Goal: Task Accomplishment & Management: Complete application form

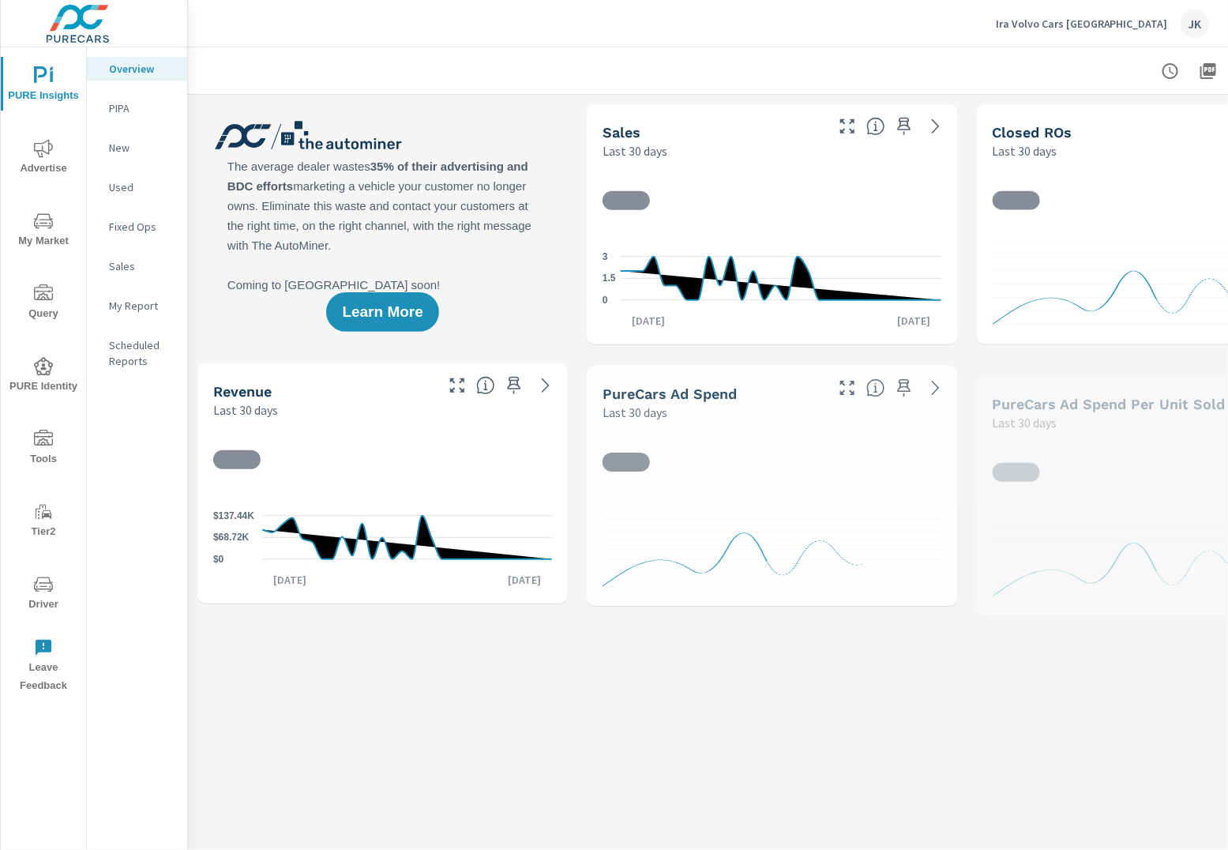
click at [39, 444] on icon "nav menu" at bounding box center [43, 438] width 19 height 16
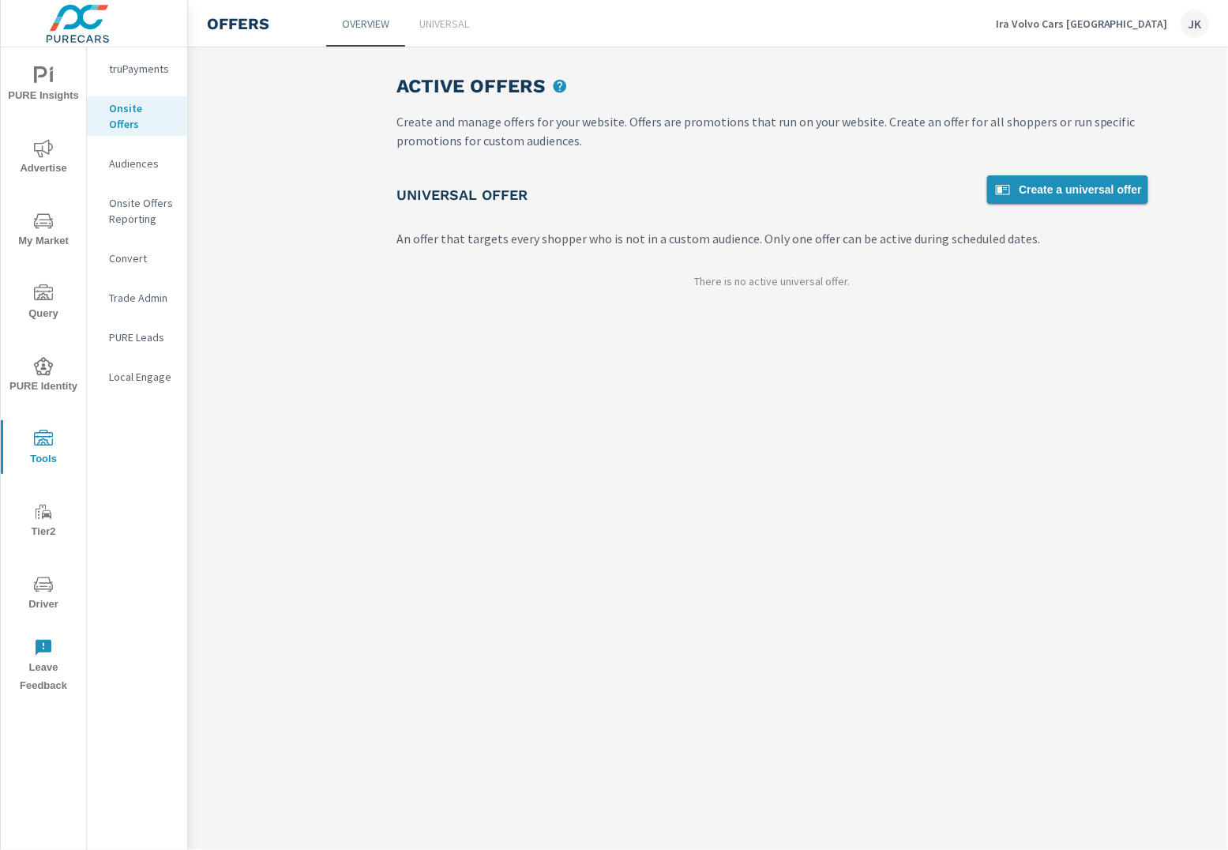
click at [1079, 182] on span "Create a universal offer" at bounding box center [1068, 189] width 149 height 19
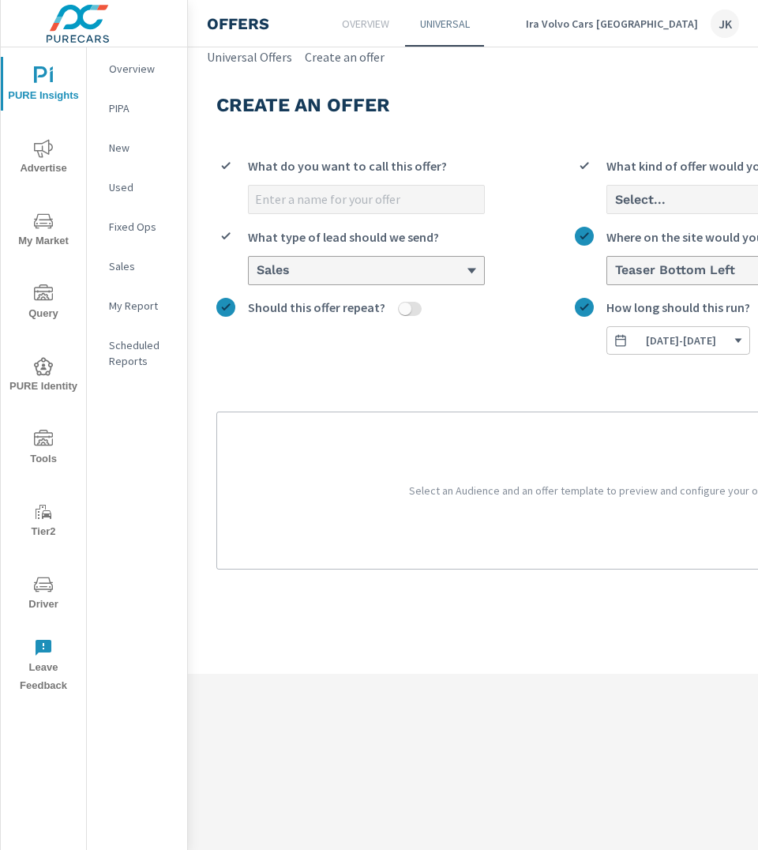
scroll to position [0, 207]
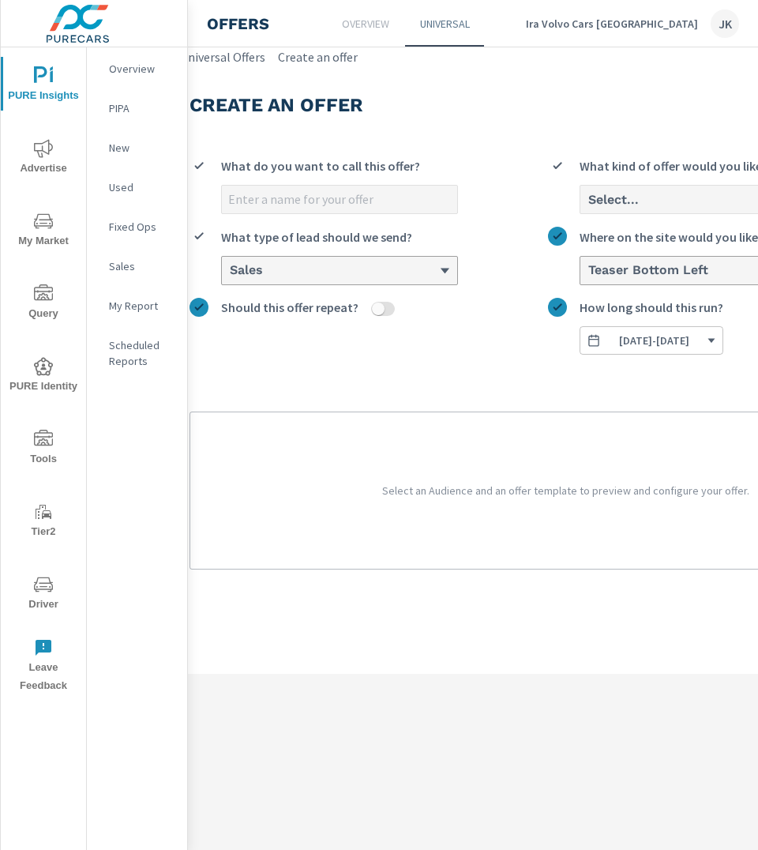
click at [383, 203] on input "What do you want to call this offer?" at bounding box center [339, 200] width 235 height 28
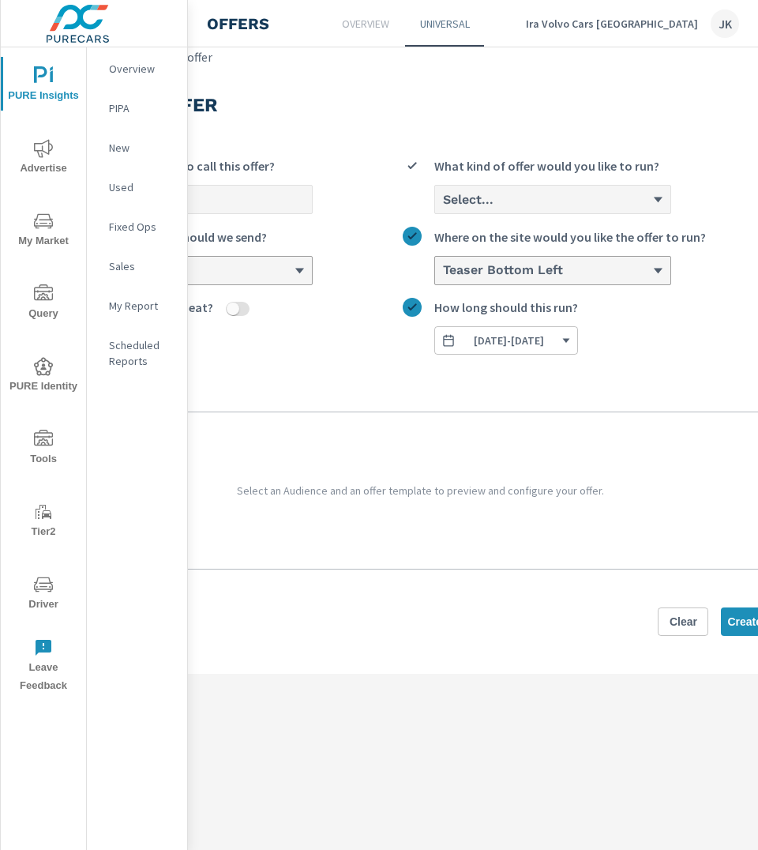
scroll to position [0, 351]
type input "[DATE]"
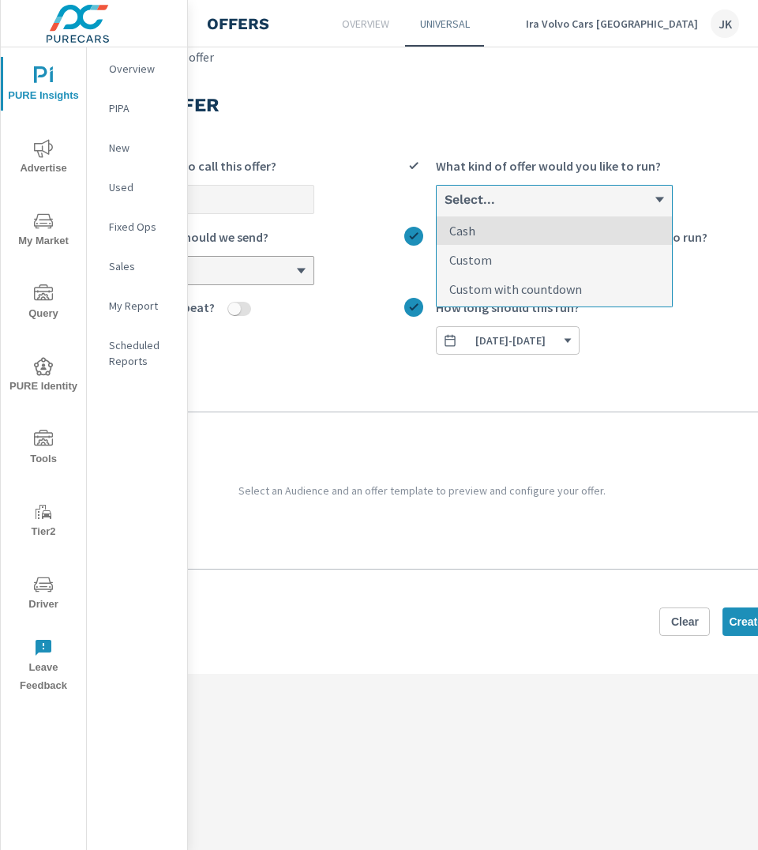
click at [631, 209] on div "Select..." at bounding box center [554, 200] width 235 height 28
click at [445, 207] on input "option Cash focused, 1 of 3. 3 results available. Use Up and Down to choose opt…" at bounding box center [444, 200] width 2 height 14
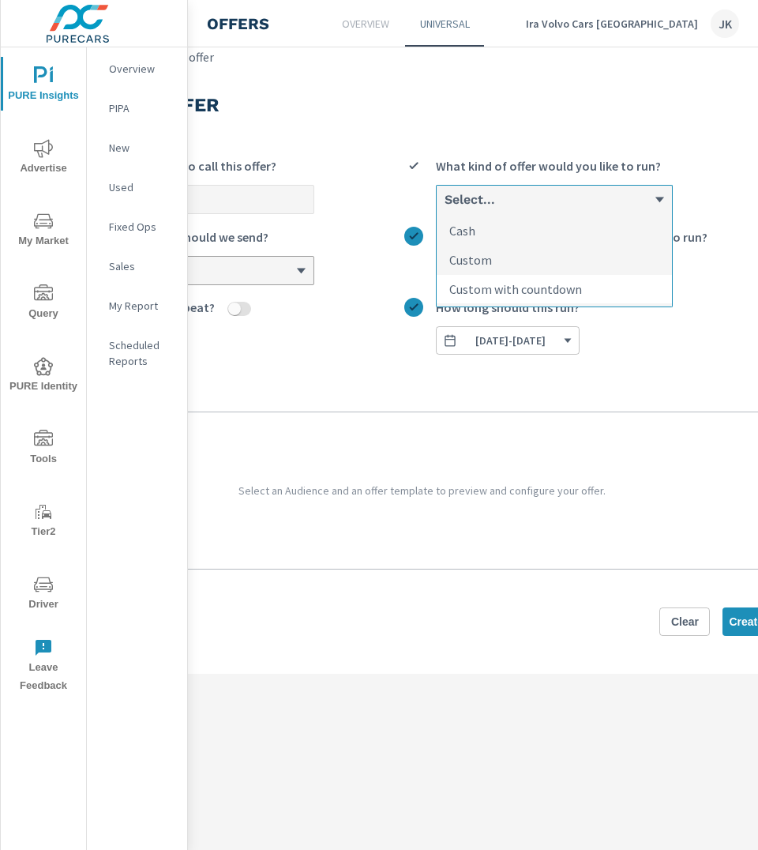
click at [596, 280] on li "Custom with countdown" at bounding box center [554, 289] width 235 height 28
click at [445, 207] on input "option Custom with countdown focused, 3 of 3. 3 results available. Use Up and D…" at bounding box center [444, 200] width 2 height 14
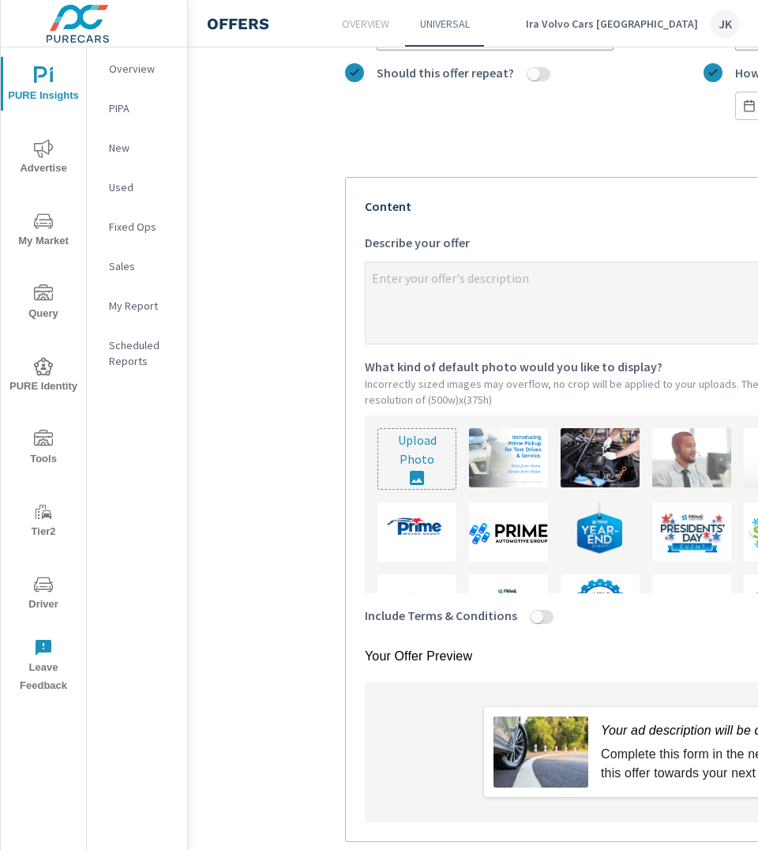
scroll to position [46, 0]
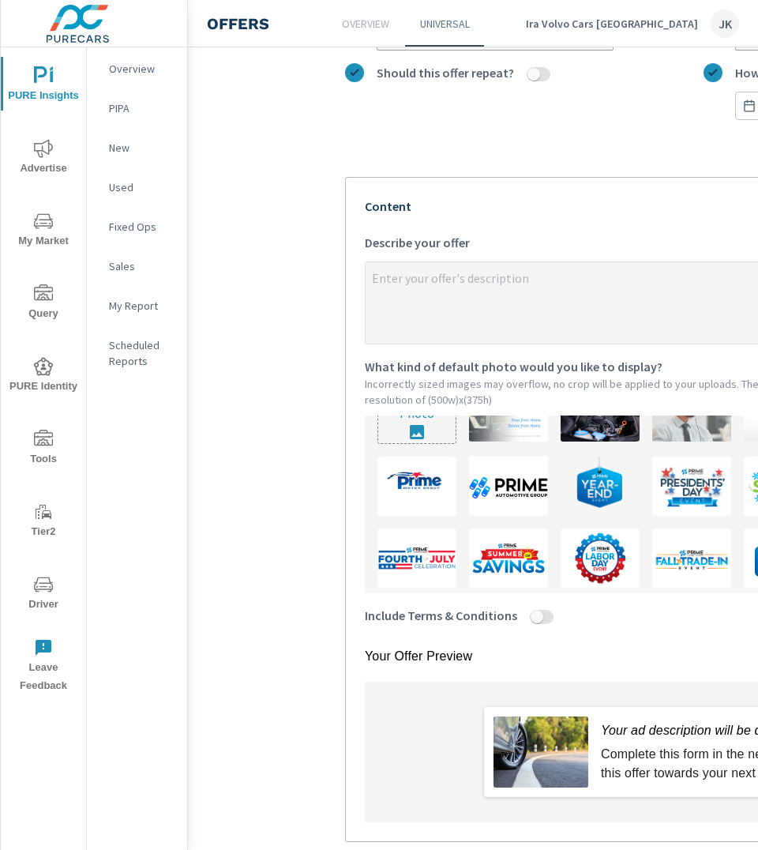
click at [529, 610] on input "Include Terms & Conditions" at bounding box center [537, 617] width 38 height 14
checkbox input "true"
type textarea "x"
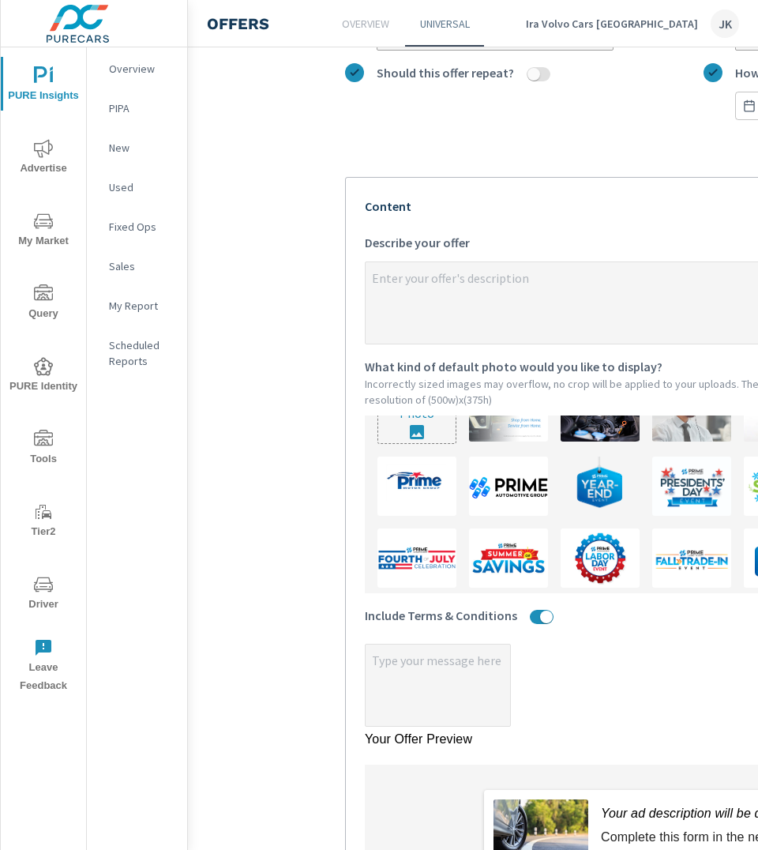
type textarea "x"
click at [438, 658] on textarea "x" at bounding box center [438, 686] width 145 height 79
type textarea "x"
type textarea "A"
type textarea "x"
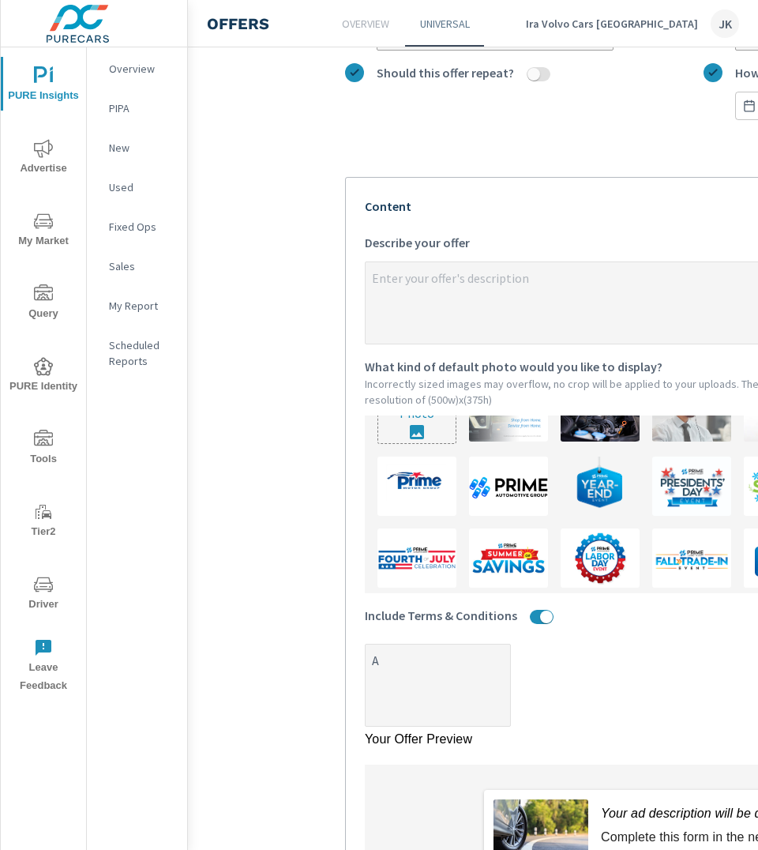
type textarea "x"
type textarea "Ap"
type textarea "x"
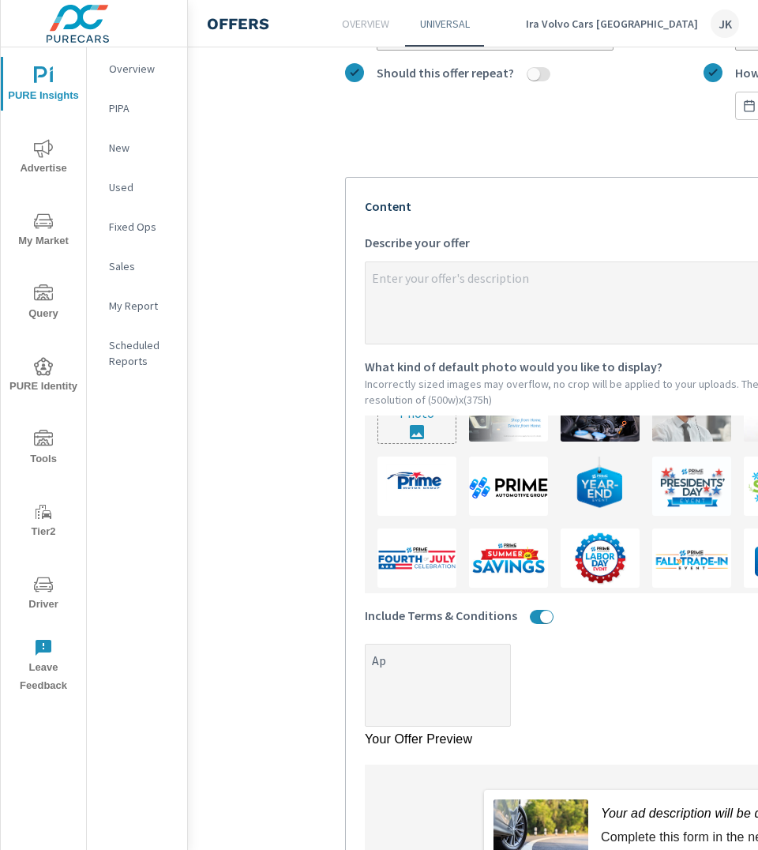
type textarea "x"
type textarea "App"
type textarea "x"
type textarea "Appl"
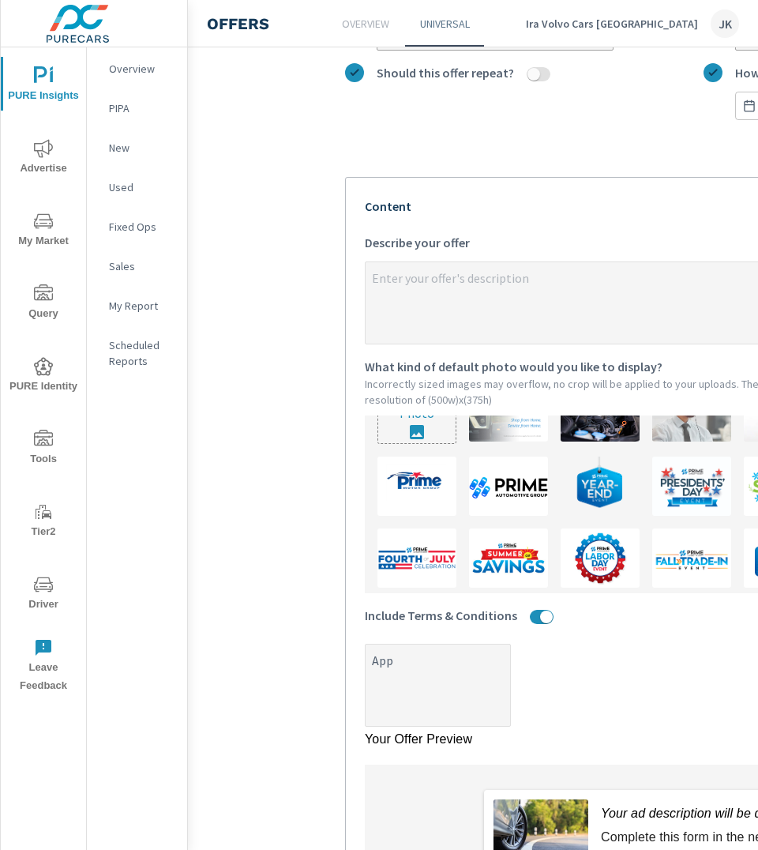
type textarea "x"
type textarea "Appli"
type textarea "x"
type textarea "Applie"
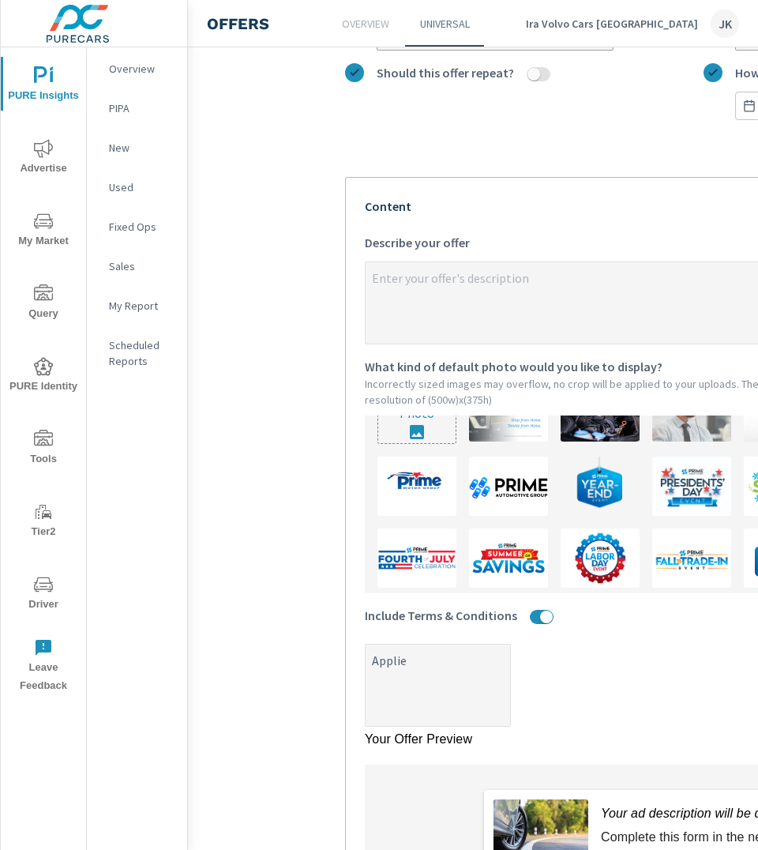
type textarea "x"
type textarea "Applies"
type textarea "x"
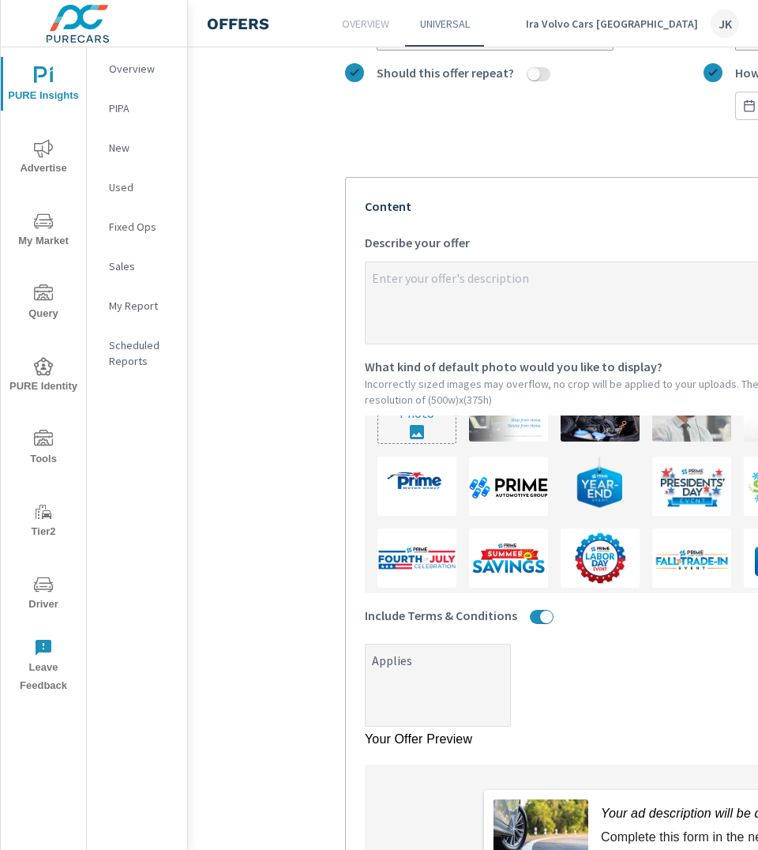
type textarea "Applies"
type textarea "x"
type textarea "Applies t"
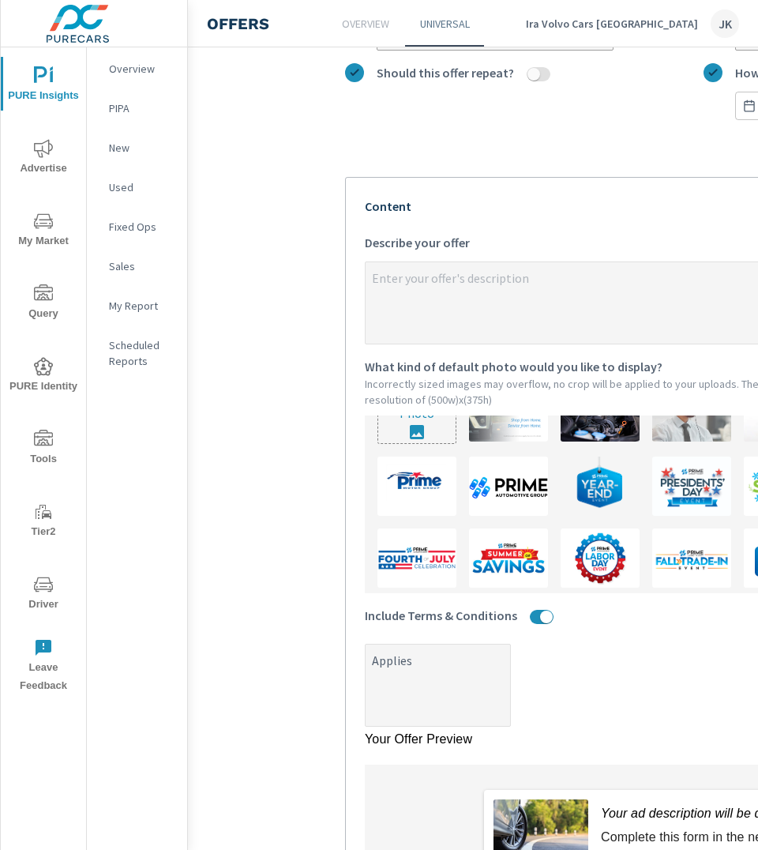
type textarea "x"
type textarea "Applies to"
type textarea "x"
type textarea "Applies to"
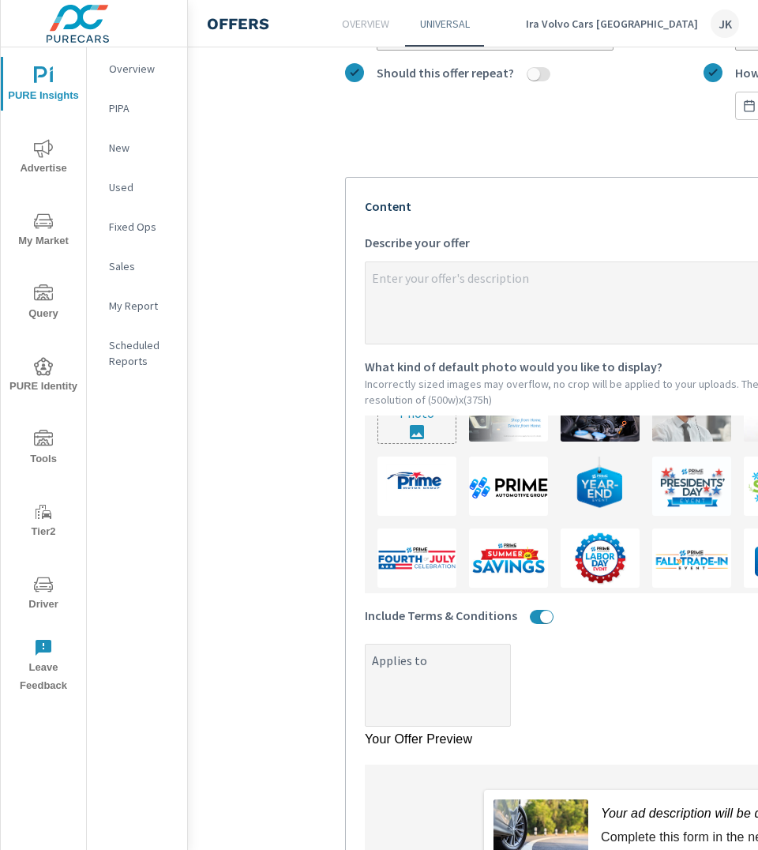
type textarea "x"
type textarea "Applies to s"
type textarea "x"
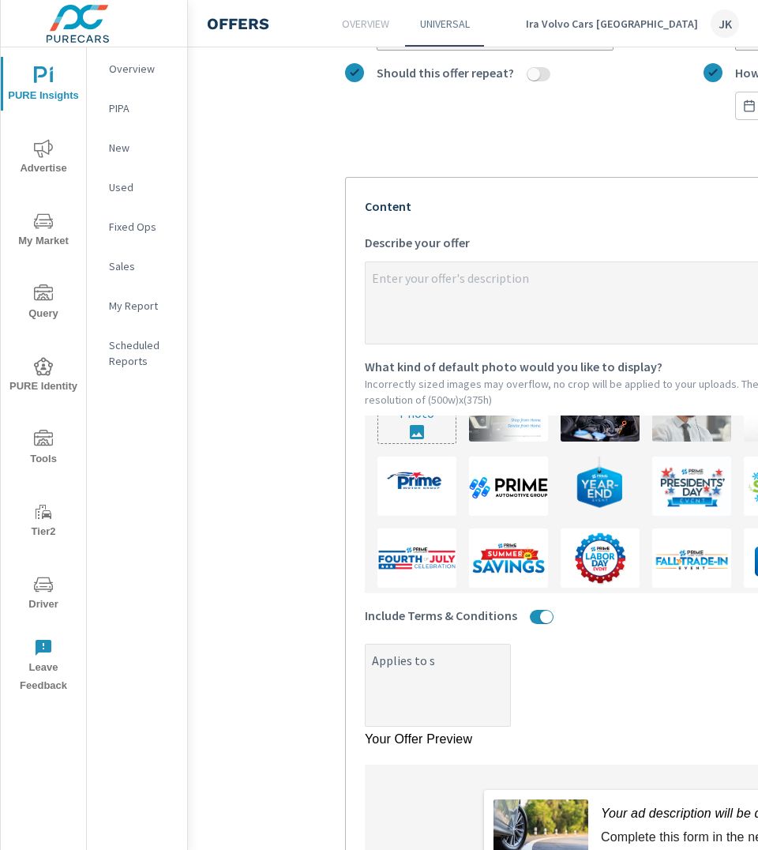
type textarea "x"
type textarea "Applies to se"
type textarea "x"
type textarea "Applies to sel"
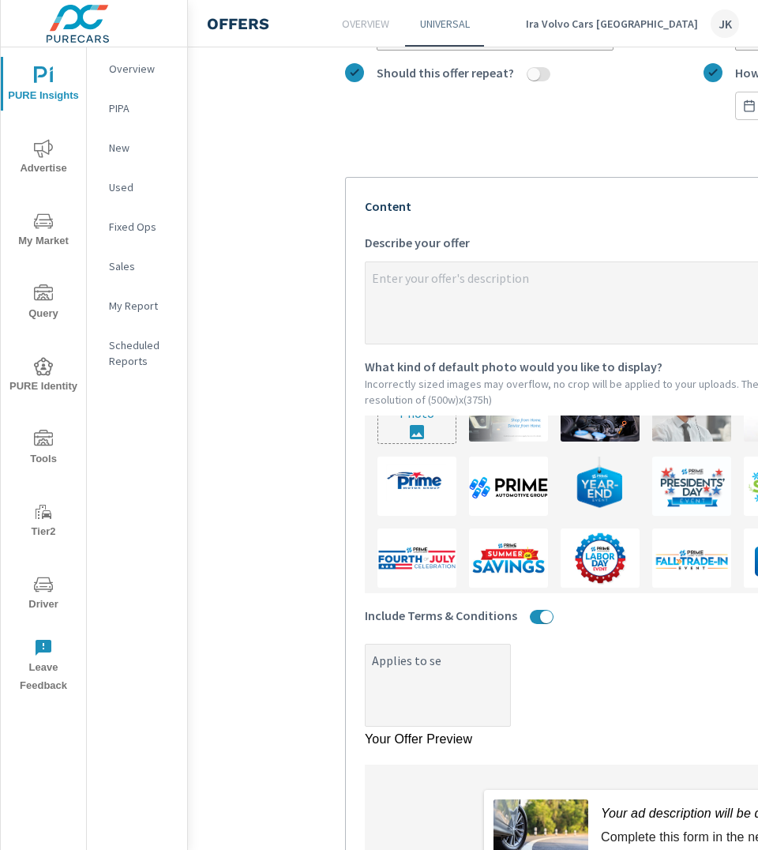
type textarea "x"
type textarea "Applies to sele"
type textarea "x"
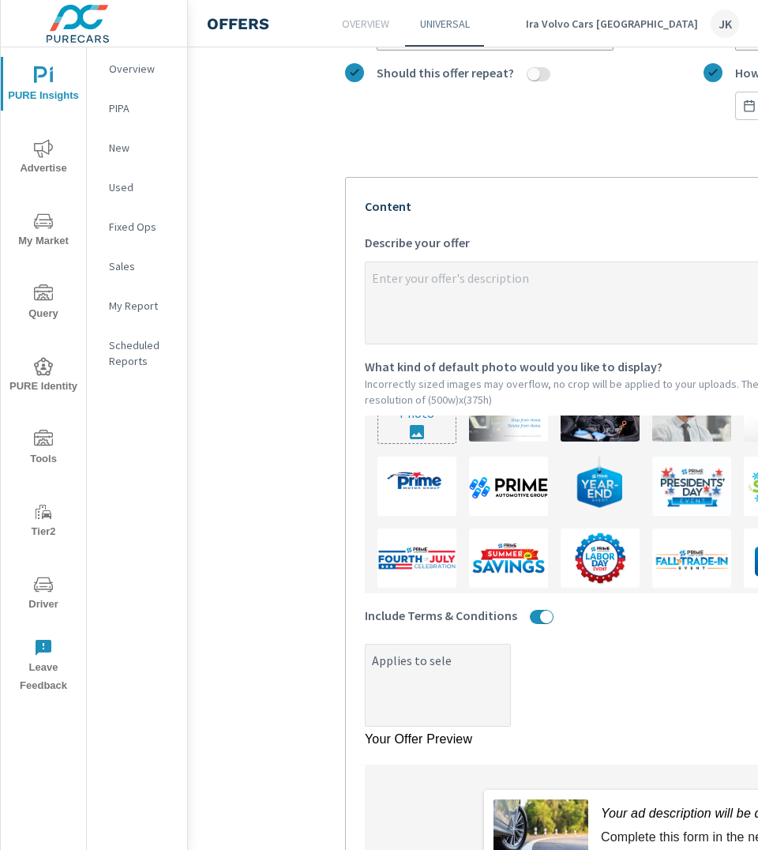
type textarea "Applies to selec"
type textarea "x"
type textarea "Applies to select"
type textarea "x"
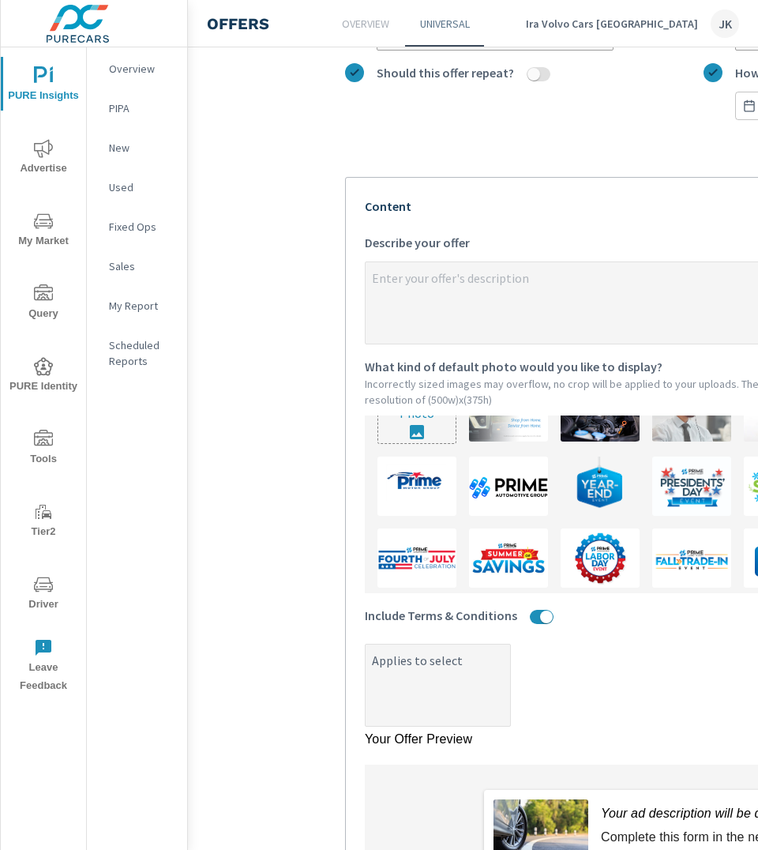
type textarea "x"
type textarea "Applies to select"
type textarea "x"
type textarea "Applies to select i"
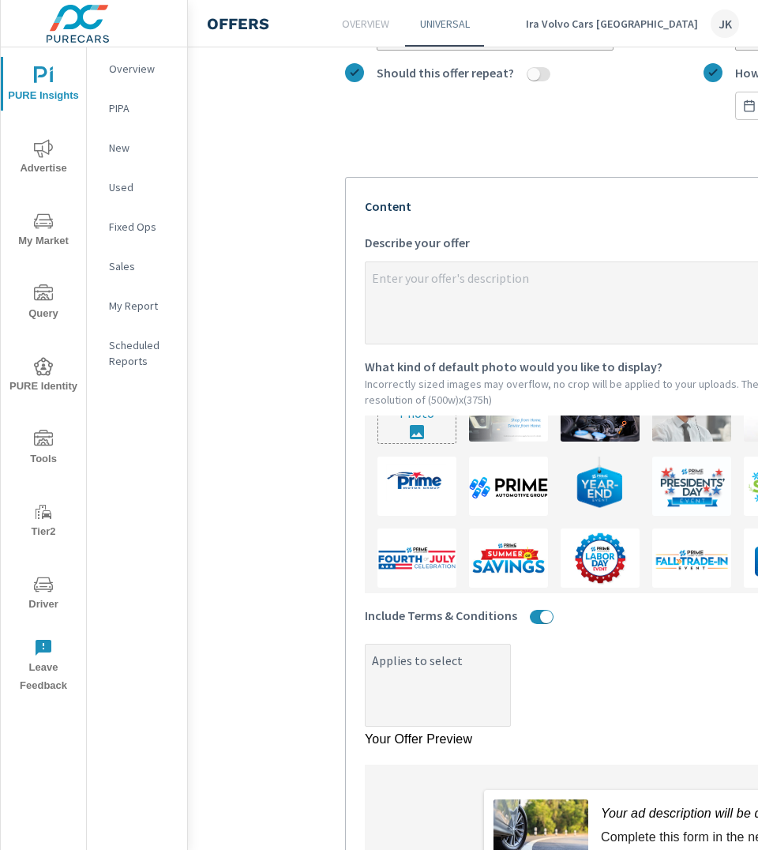
type textarea "x"
type textarea "Applies to select im"
type textarea "x"
type textarea "Applies to select imn"
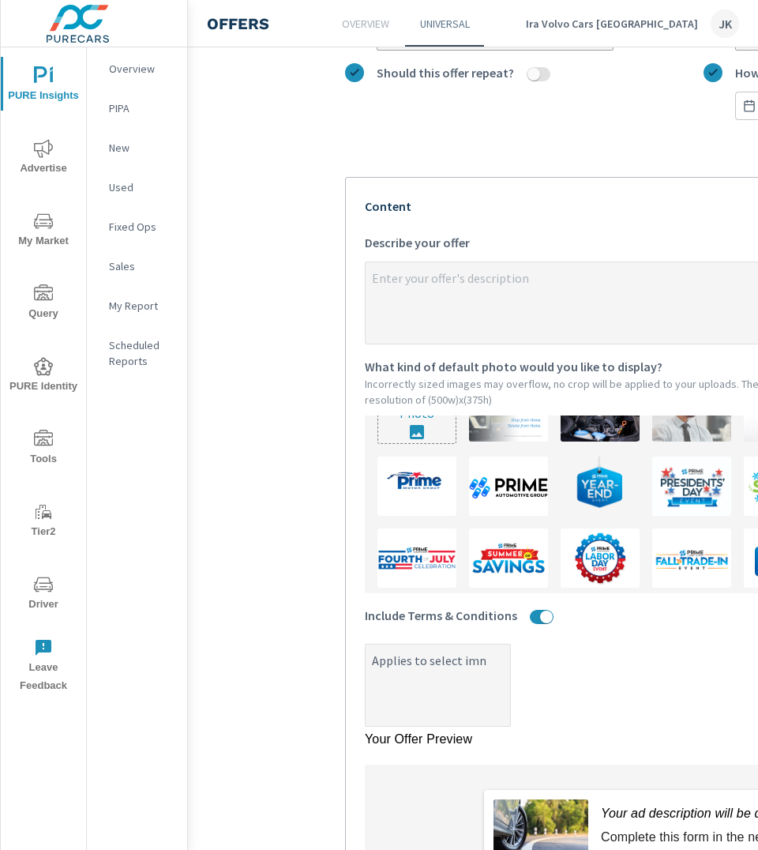
type textarea "x"
type textarea "Applies to select imnv"
type textarea "x"
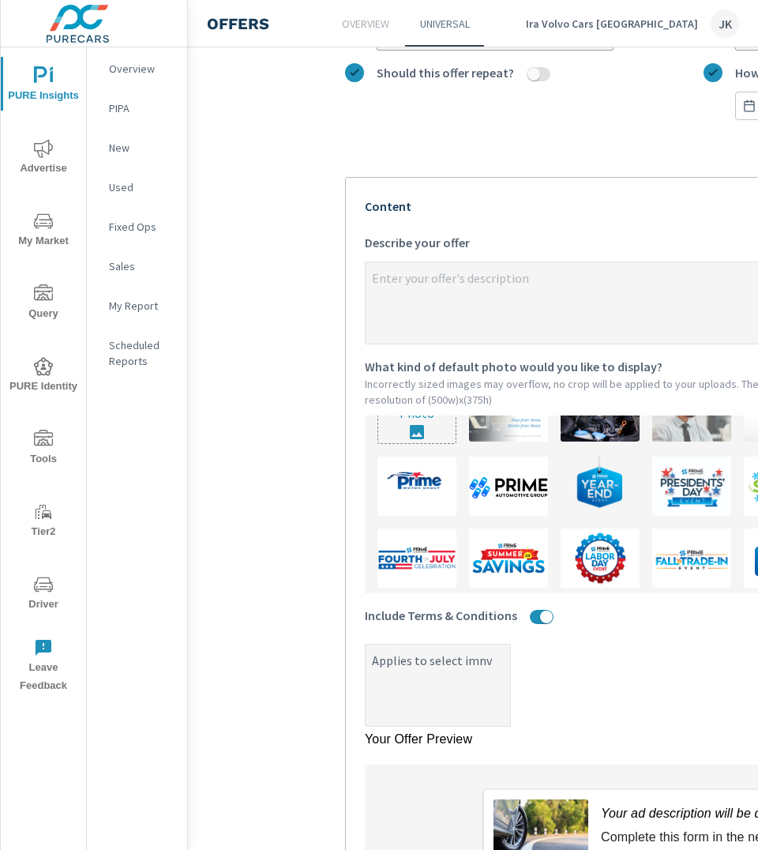
type textarea "x"
type textarea "Applies to select imnve"
type textarea "x"
type textarea "Applies to select imnv"
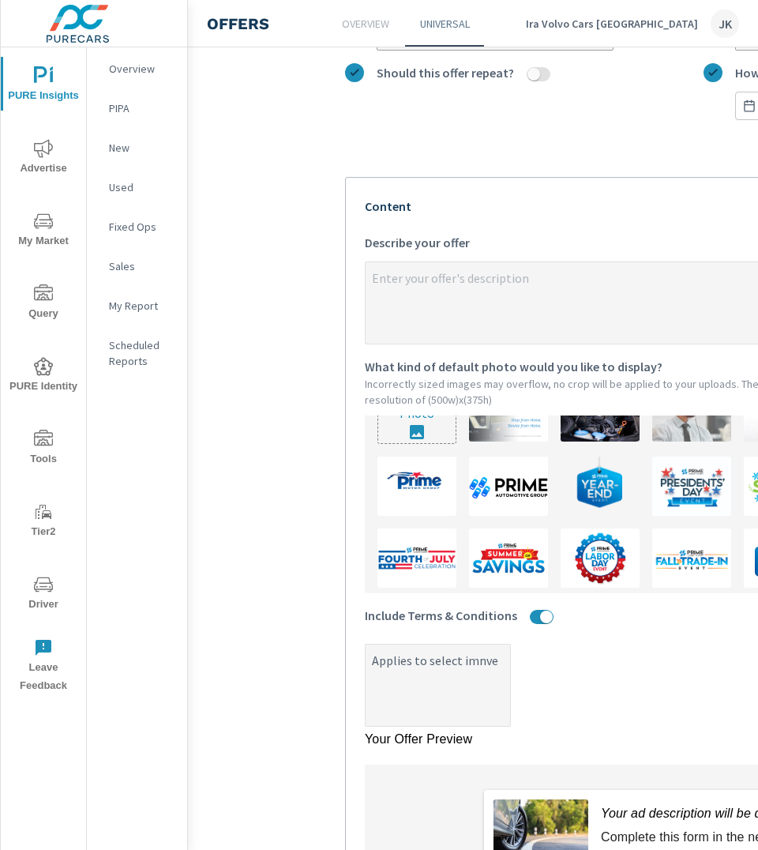
type textarea "x"
type textarea "Applies to select imn"
type textarea "x"
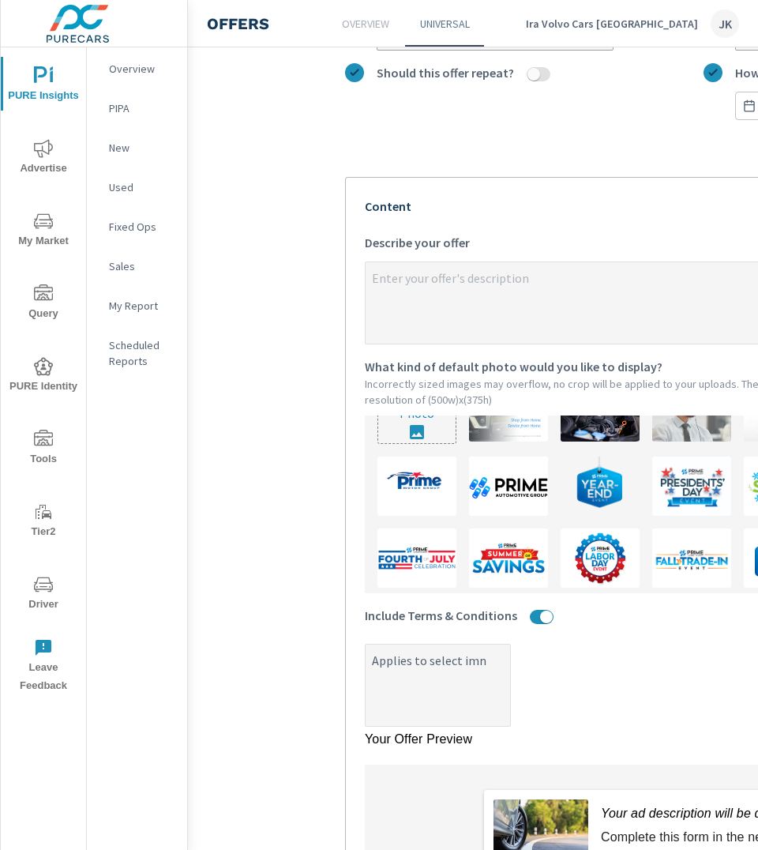
type textarea "Applies to select im"
type textarea "x"
type textarea "Applies to select i"
type textarea "x"
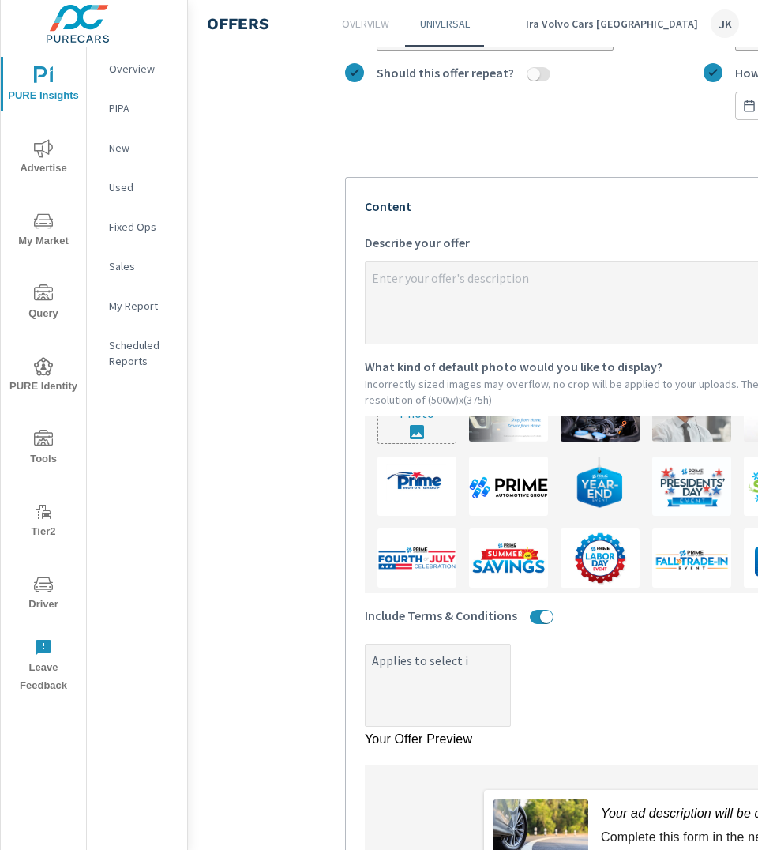
type textarea "x"
type textarea "Applies to select"
type textarea "x"
type textarea "Applies to select i"
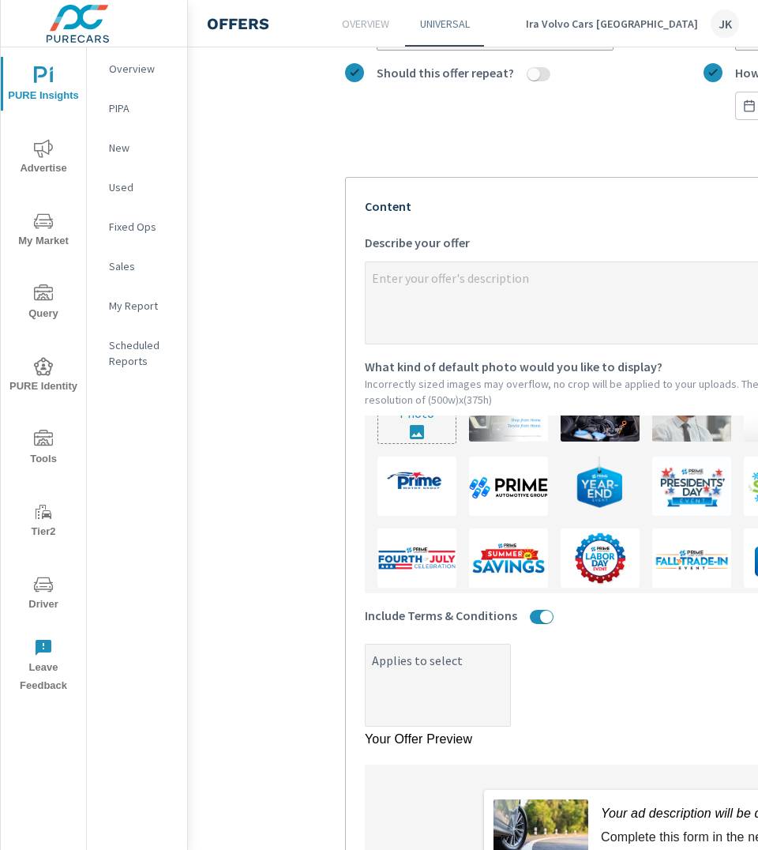
type textarea "x"
type textarea "Applies to select in"
type textarea "x"
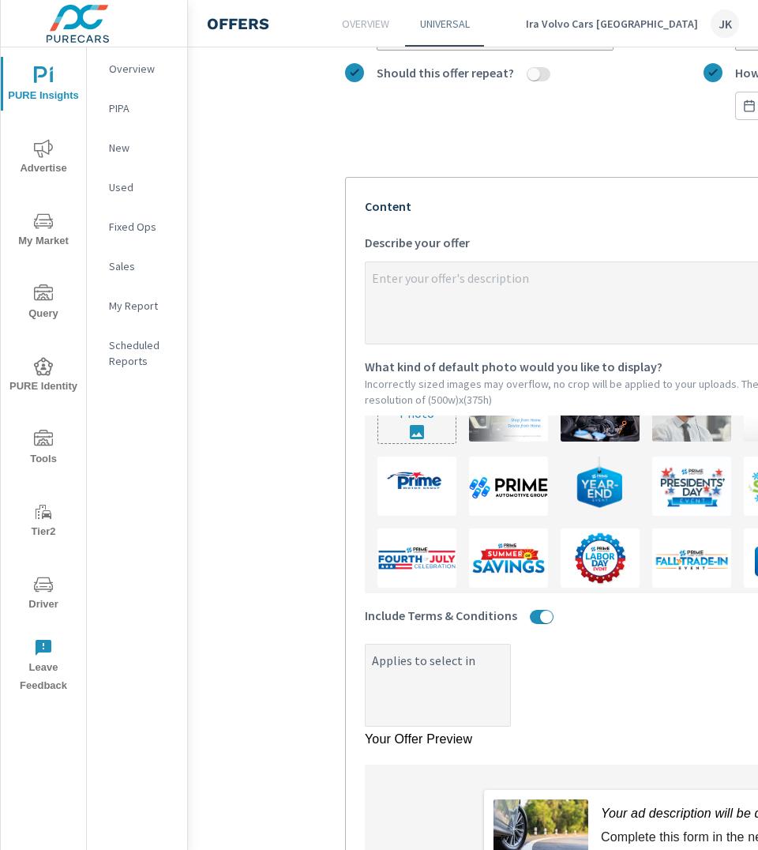
type textarea "Applies to select inv"
type textarea "x"
type textarea "Applies to select inve"
type textarea "x"
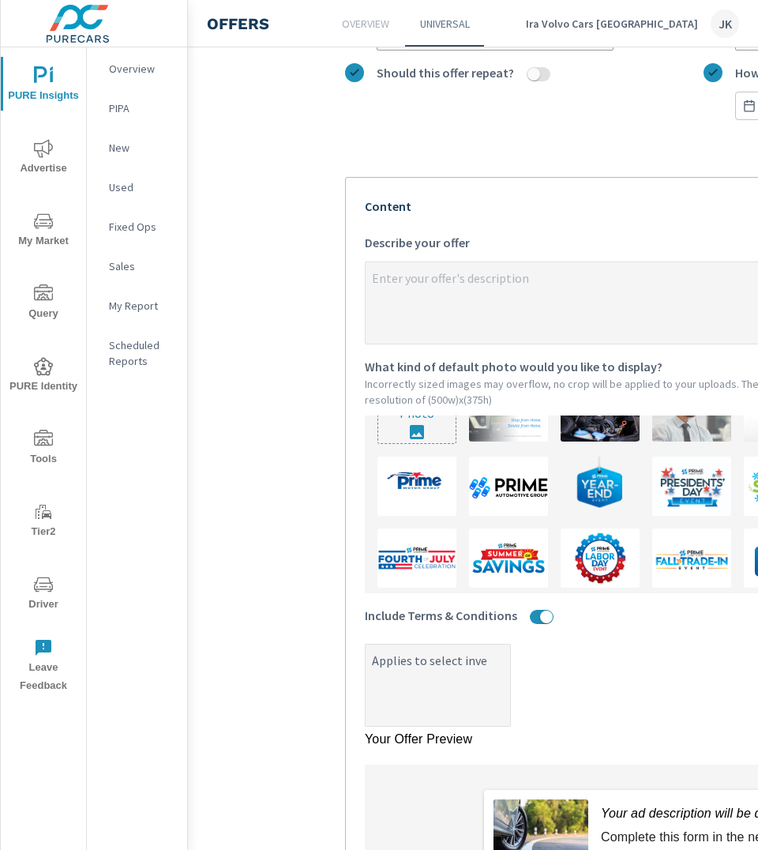
type textarea "x"
type textarea "Applies to select inven"
type textarea "x"
type textarea "Applies to select invent"
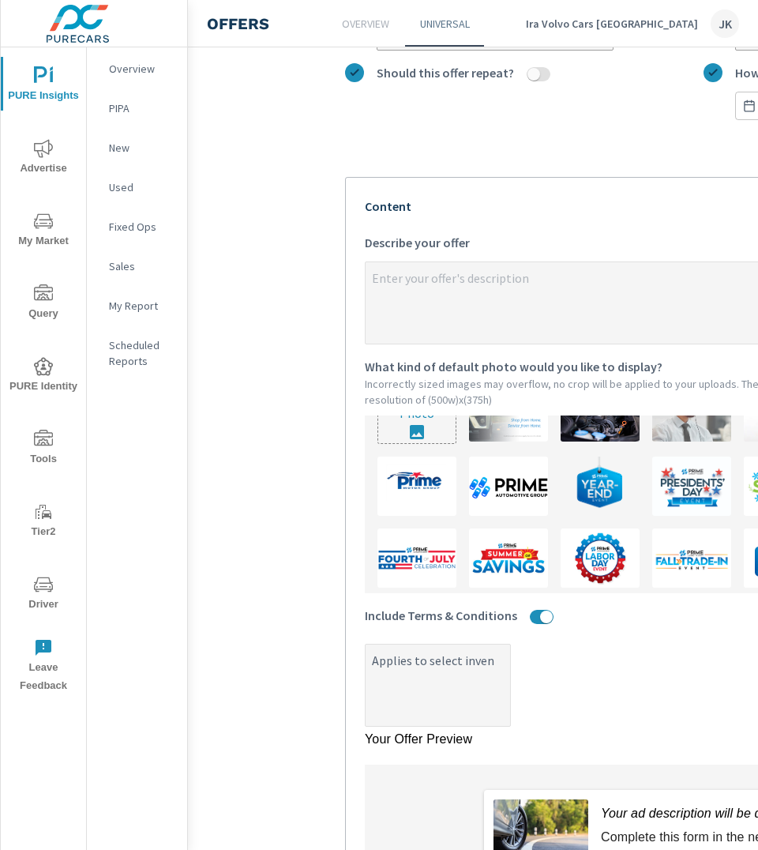
type textarea "x"
type textarea "Applies to select invento"
type textarea "x"
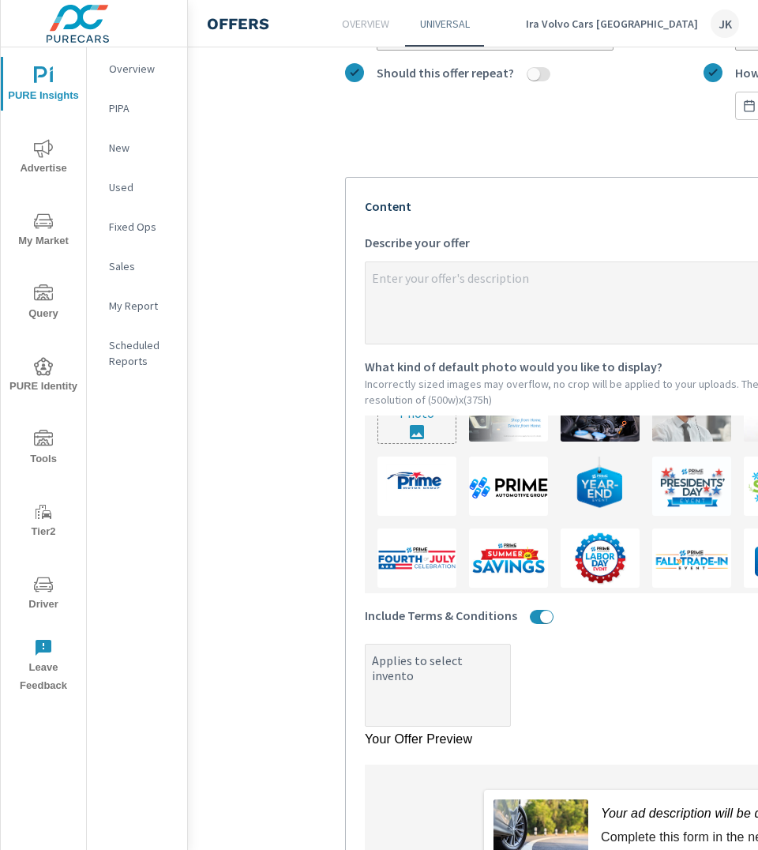
type textarea "Applies to select inventor"
type textarea "x"
type textarea "Applies to select inventory"
type textarea "x"
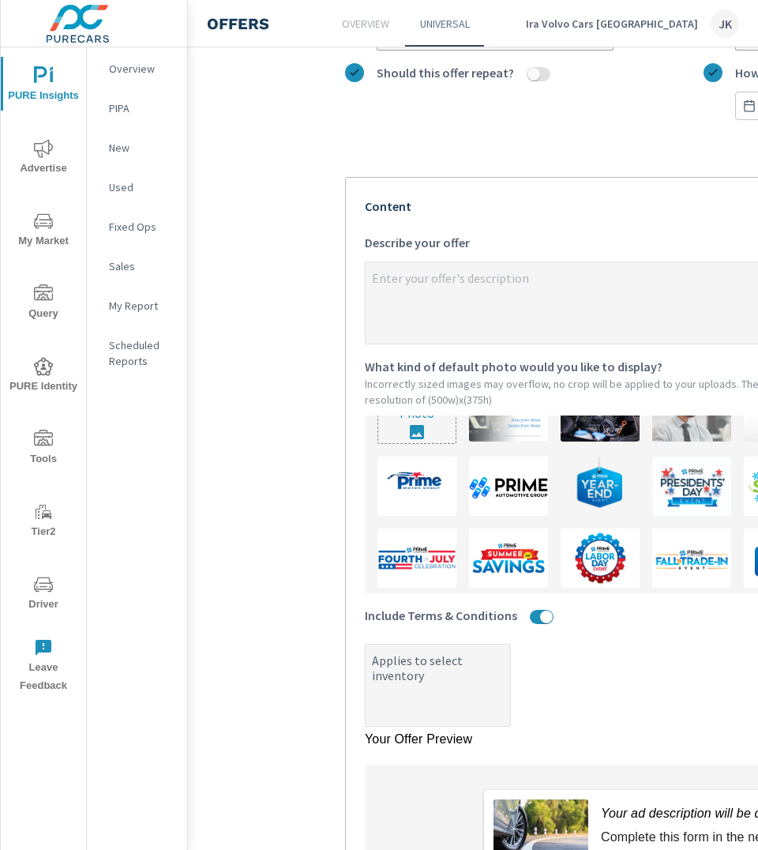
type textarea "x"
type textarea "Applies to select inventory"
type textarea "x"
type textarea "Applies to select inventory o"
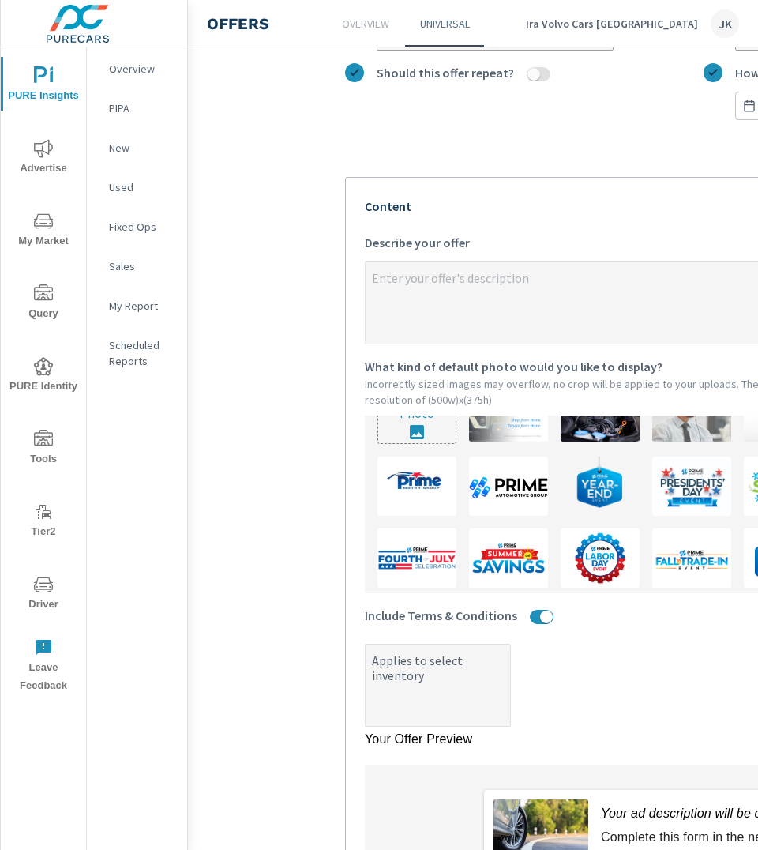
type textarea "x"
type textarea "Applies to select inventory on"
type textarea "x"
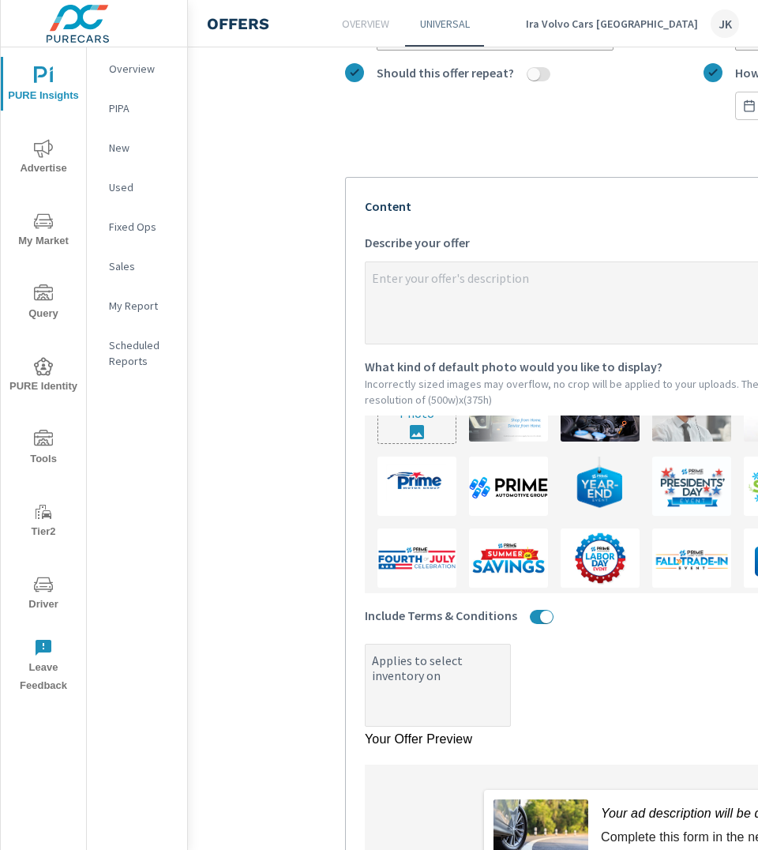
type textarea "Applies to select inventory onl"
type textarea "x"
type textarea "Applies to select inventory only"
type textarea "x"
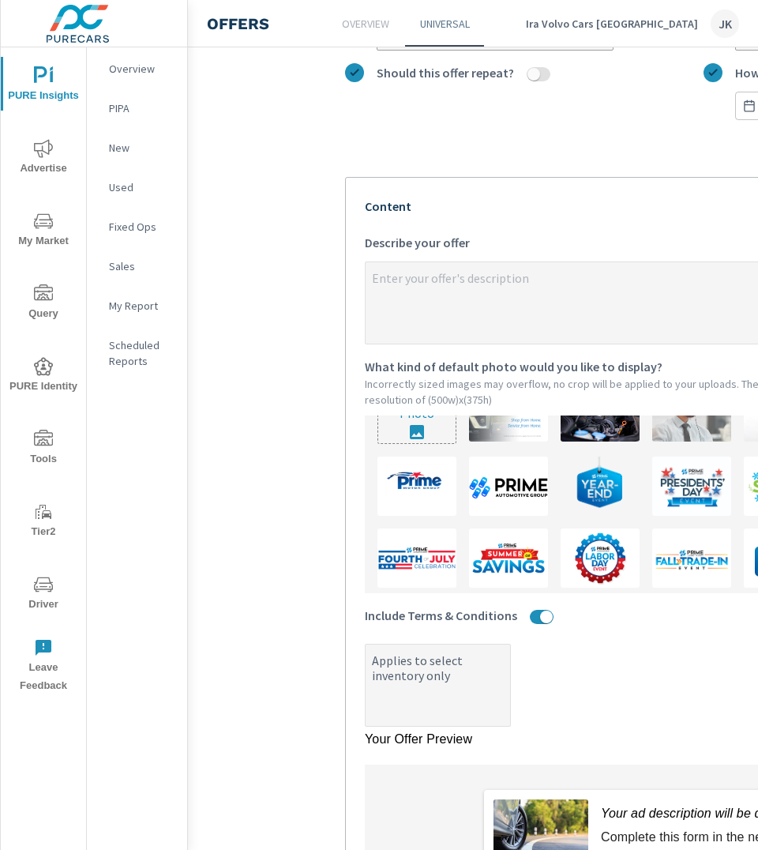
type textarea "x"
type textarea "Applies to select inventory only:"
type textarea "x"
type textarea "Applies to select inventory only:"
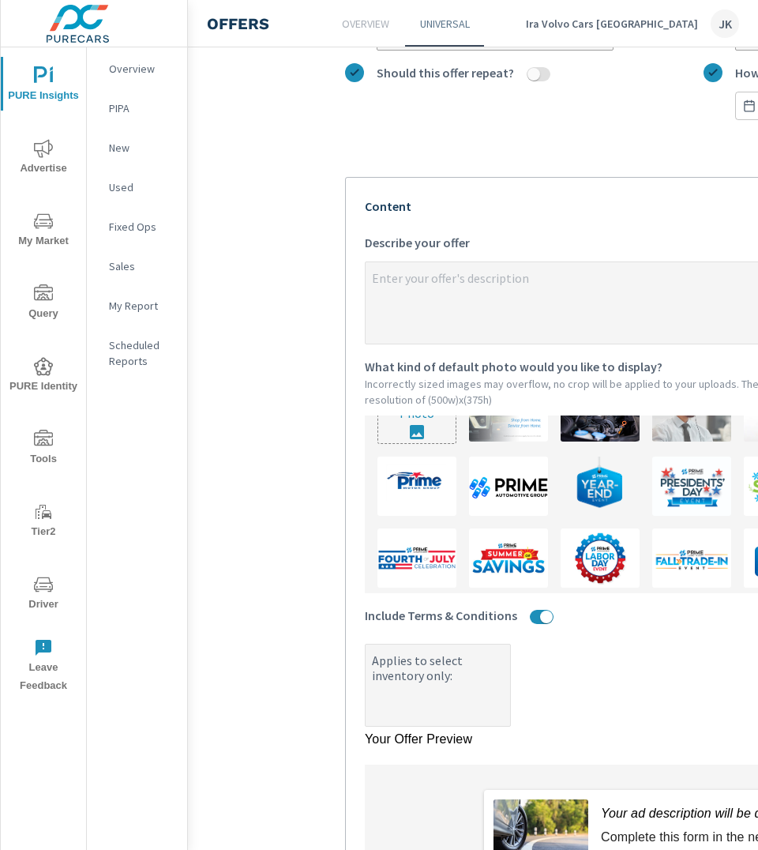
type textarea "x"
type textarea "Applies to select inventory only: S"
type textarea "x"
type textarea "Applies to select inventory only:"
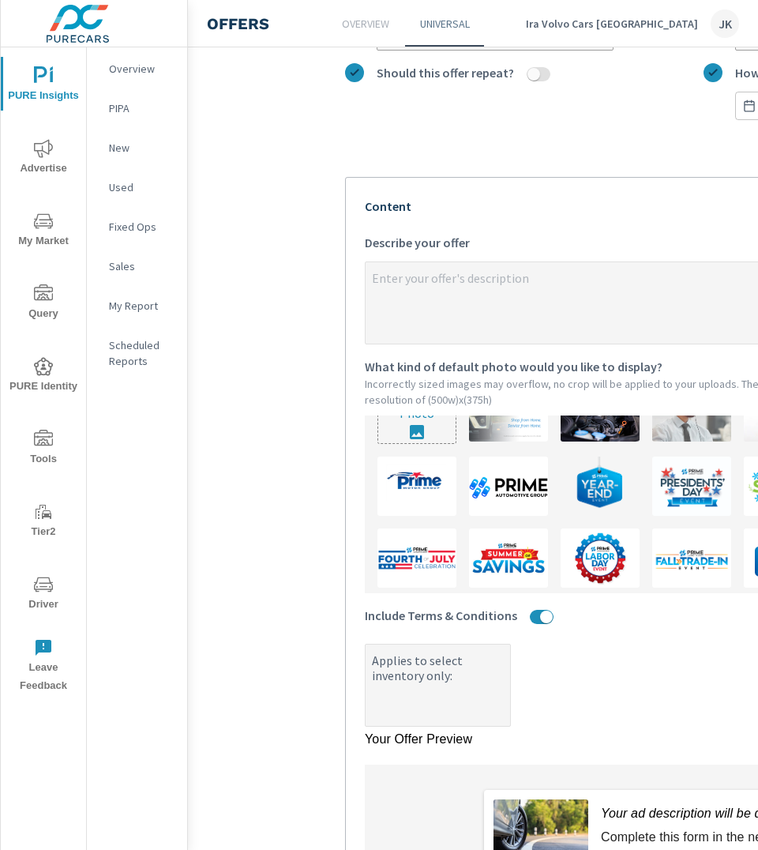
type textarea "x"
type textarea "Applies to select inventory only:"
type textarea "x"
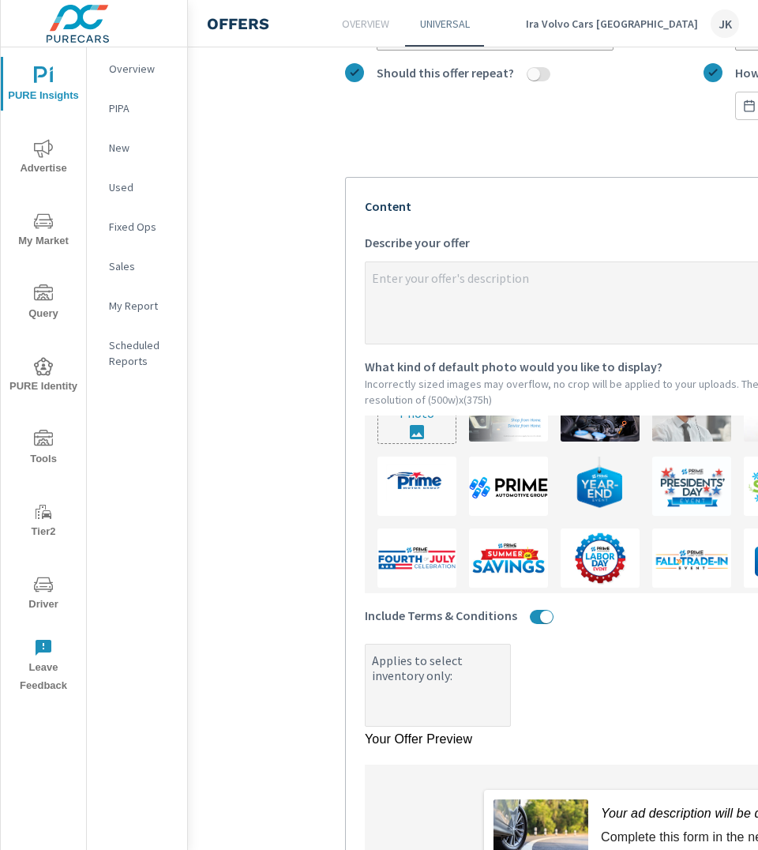
type textarea "x"
type textarea "Applies to select inventory only"
type textarea "x"
type textarea "Applies to select inventory onl"
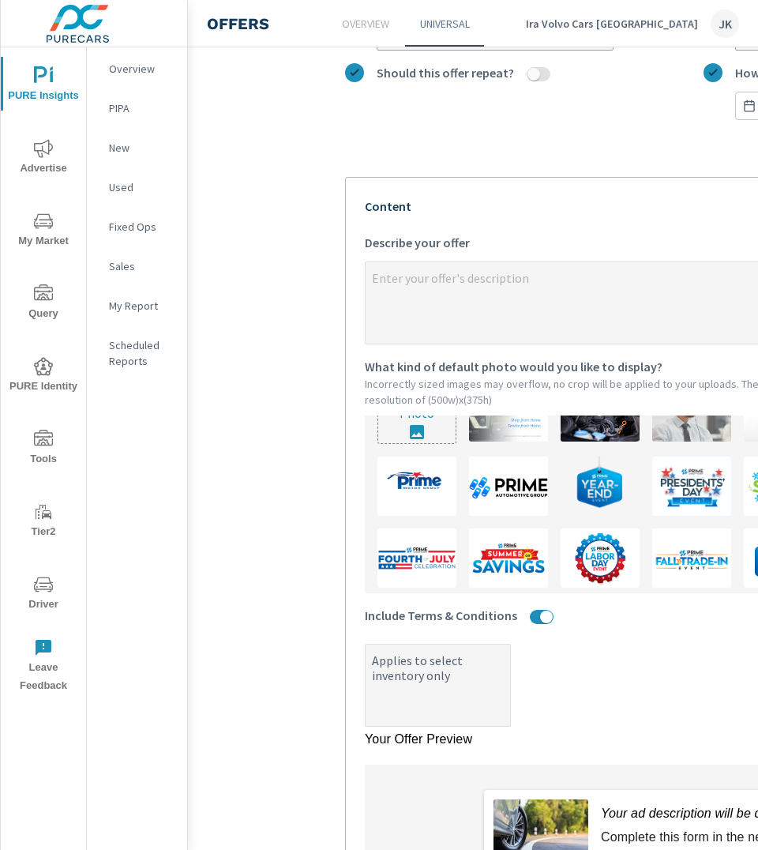
type textarea "x"
type textarea "Applies to select inventory on"
type textarea "x"
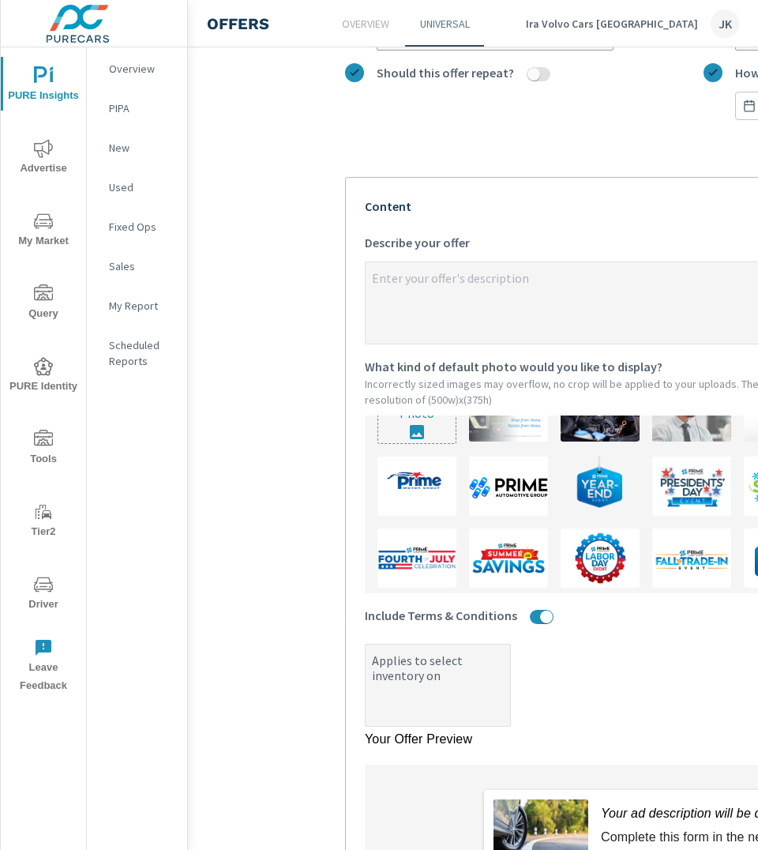
type textarea "Applies to select inventory o"
type textarea "x"
type textarea "Applies to select inventory"
type textarea "x"
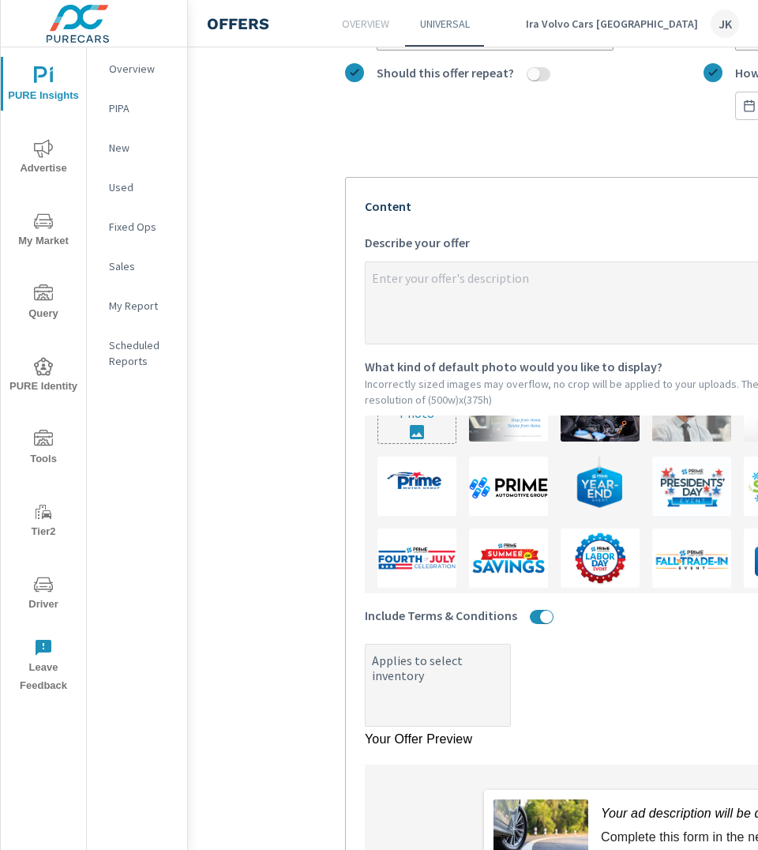
type textarea "x"
type textarea "Applies to select inventory"
type textarea "x"
type textarea "Applies to select inventor"
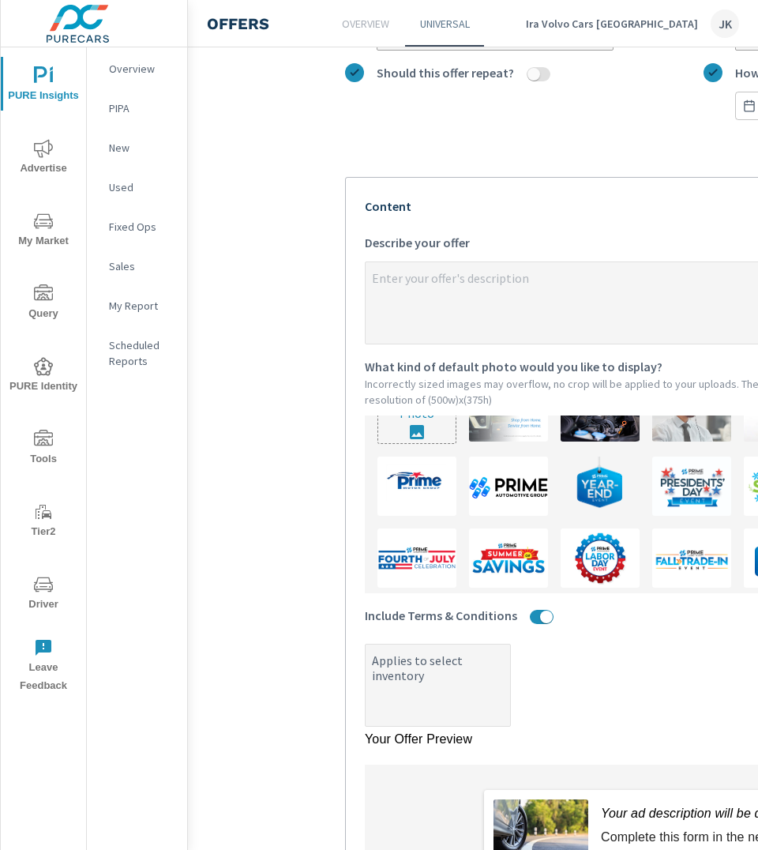
type textarea "x"
type textarea "Applies to select invento"
type textarea "x"
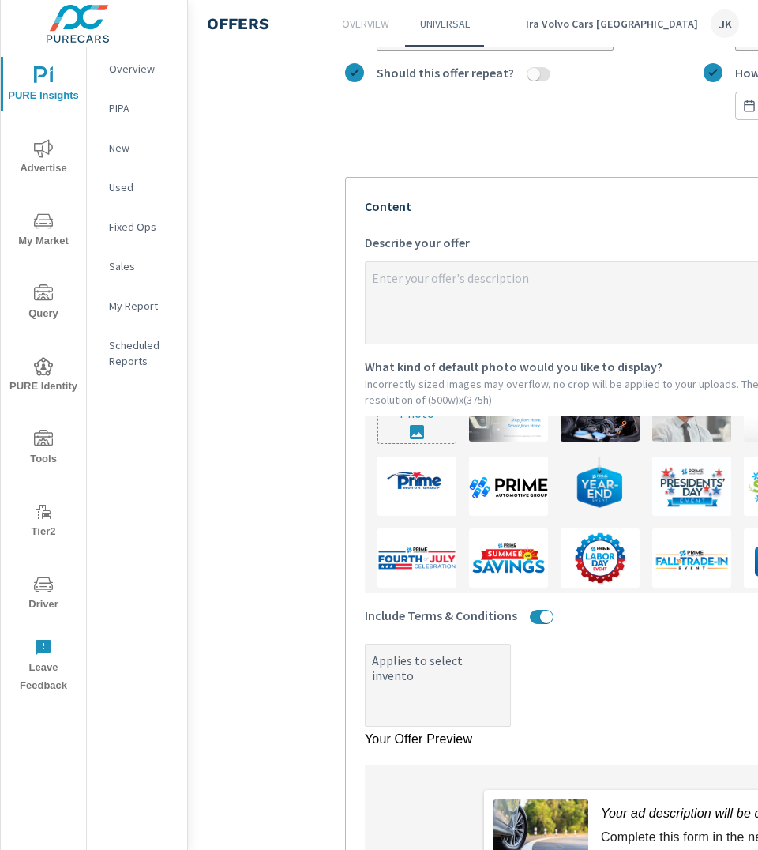
type textarea "Applies to select invent"
type textarea "x"
type textarea "Applies to select inven"
type textarea "x"
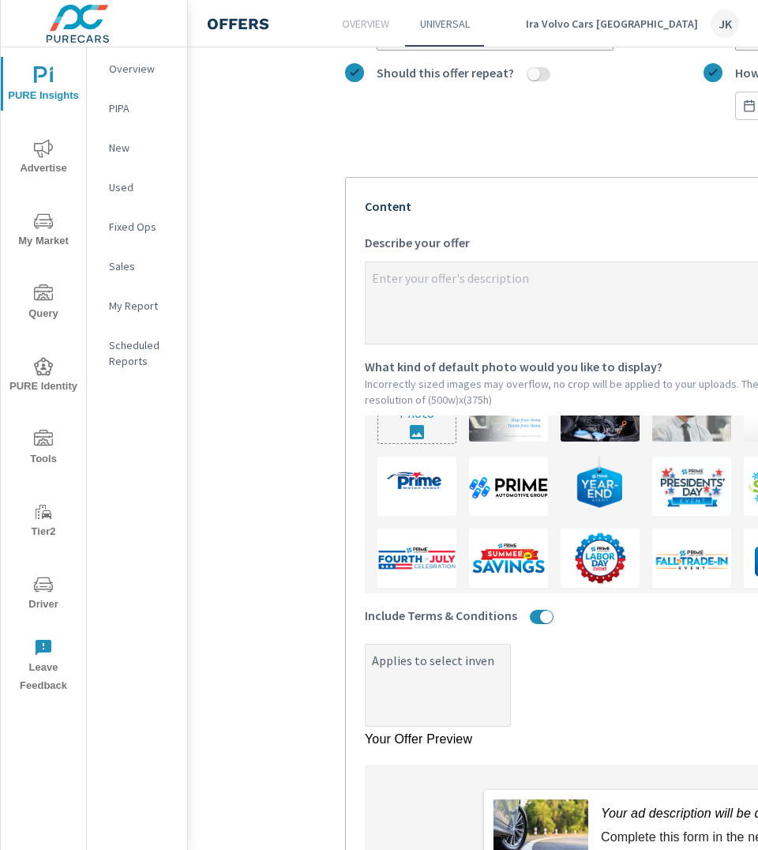
type textarea "x"
type textarea "Applies to select inve"
type textarea "x"
type textarea "Applies to select inv"
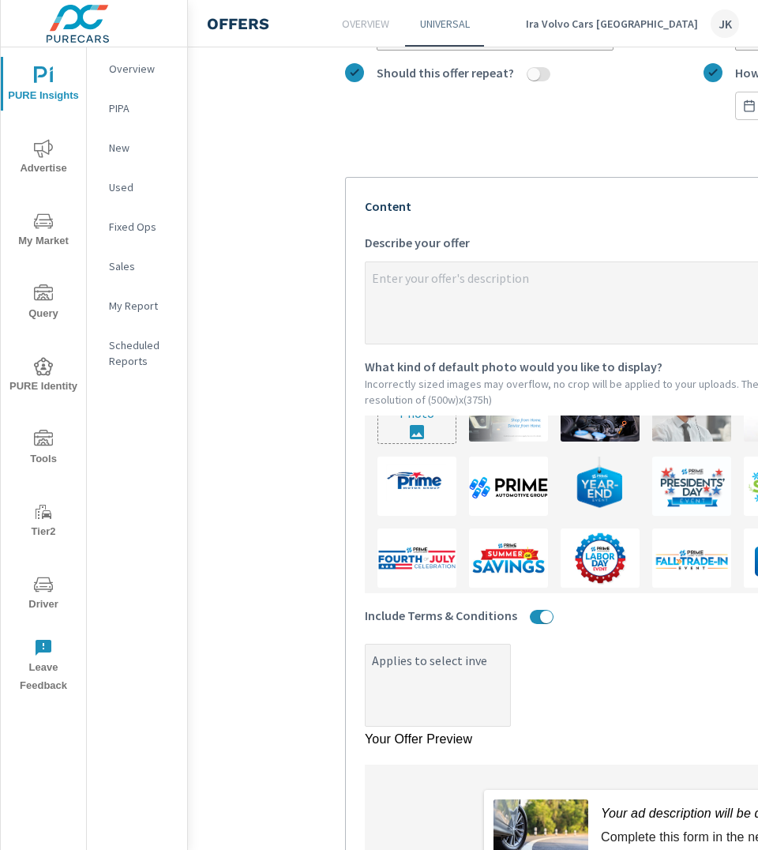
type textarea "x"
type textarea "Applies to select in"
type textarea "x"
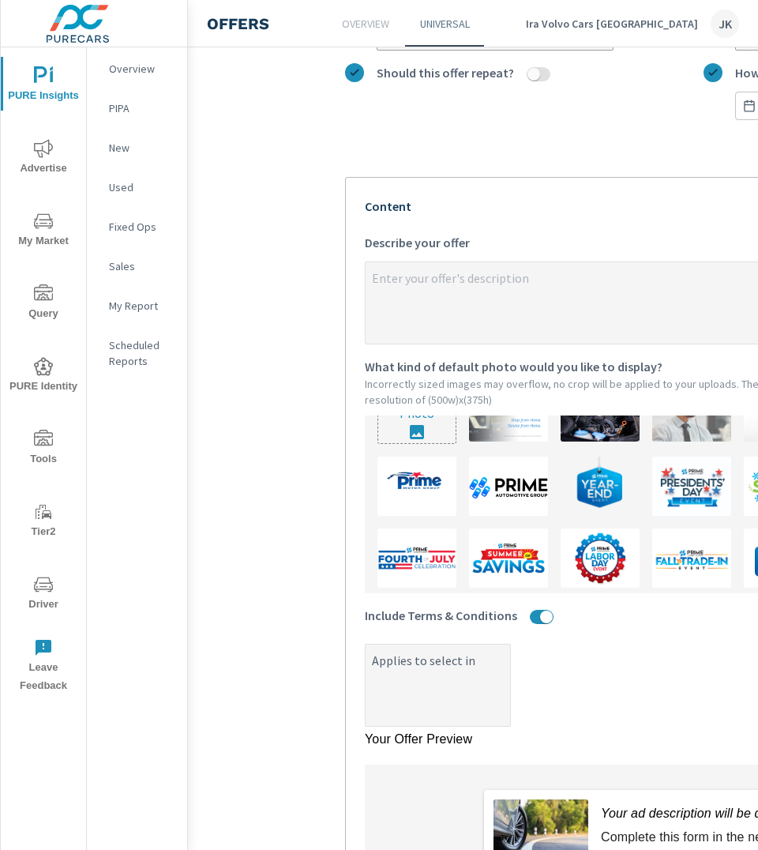
type textarea "Applies to select i"
type textarea "x"
type textarea "Applies to select"
type textarea "x"
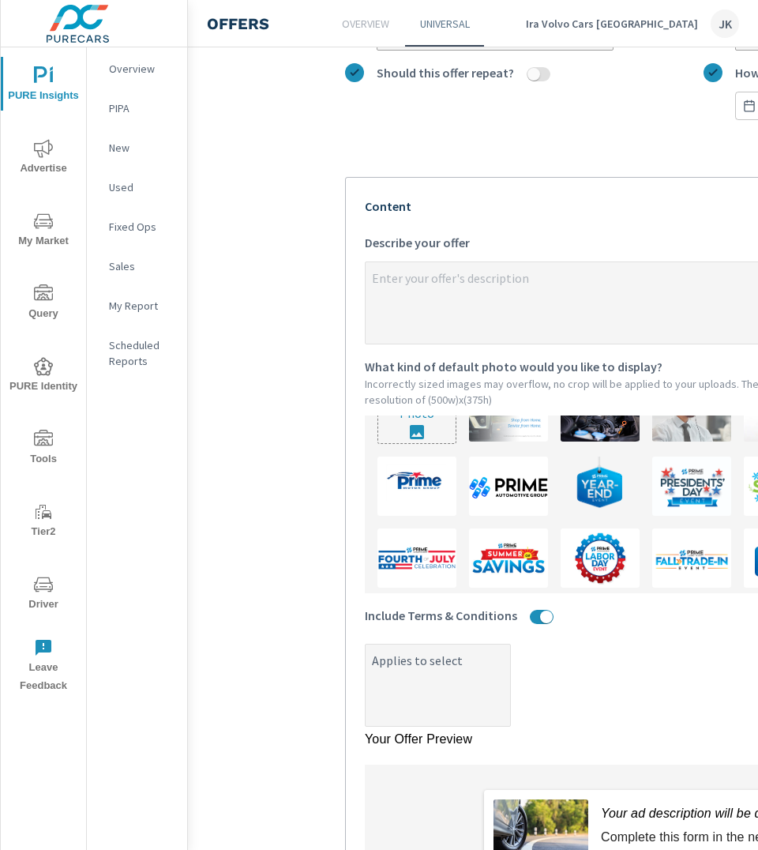
type textarea "x"
type textarea "Applies to select"
type textarea "x"
type textarea "Applies to selec"
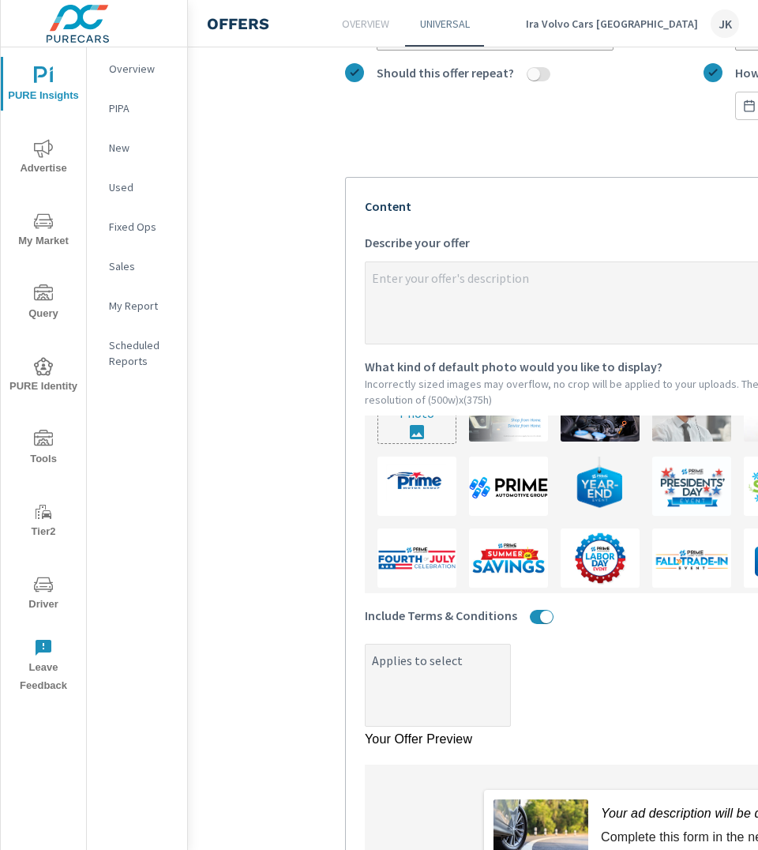
type textarea "x"
type textarea "Applies to sele"
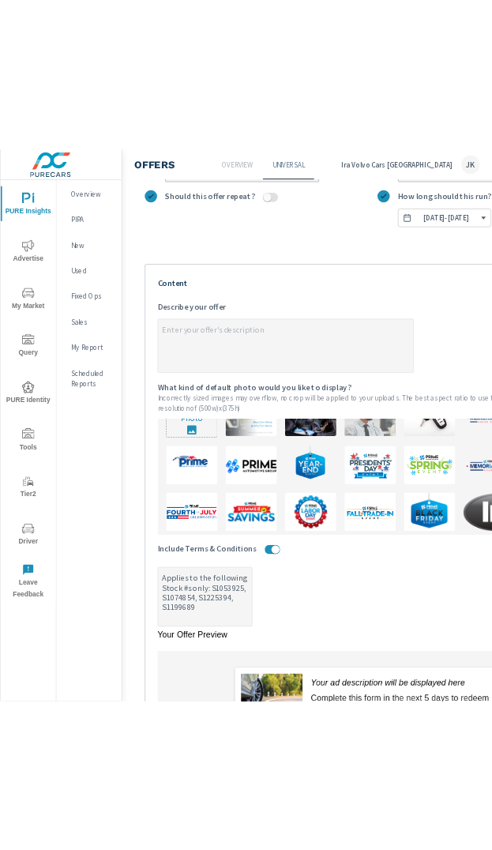
scroll to position [235, 139]
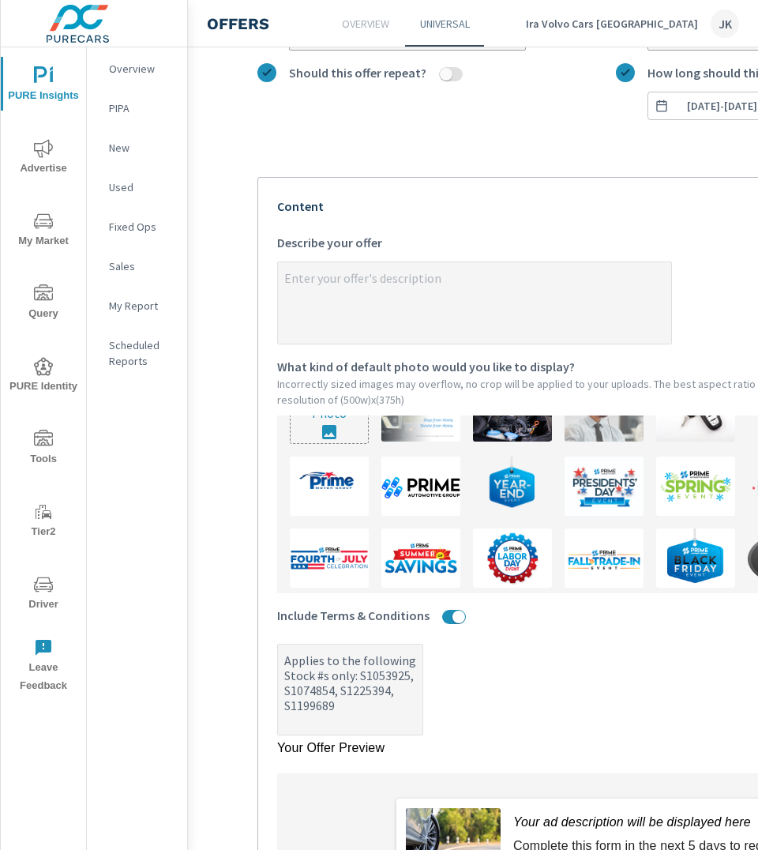
click at [463, 297] on textarea "x Describe your offer" at bounding box center [474, 304] width 393 height 79
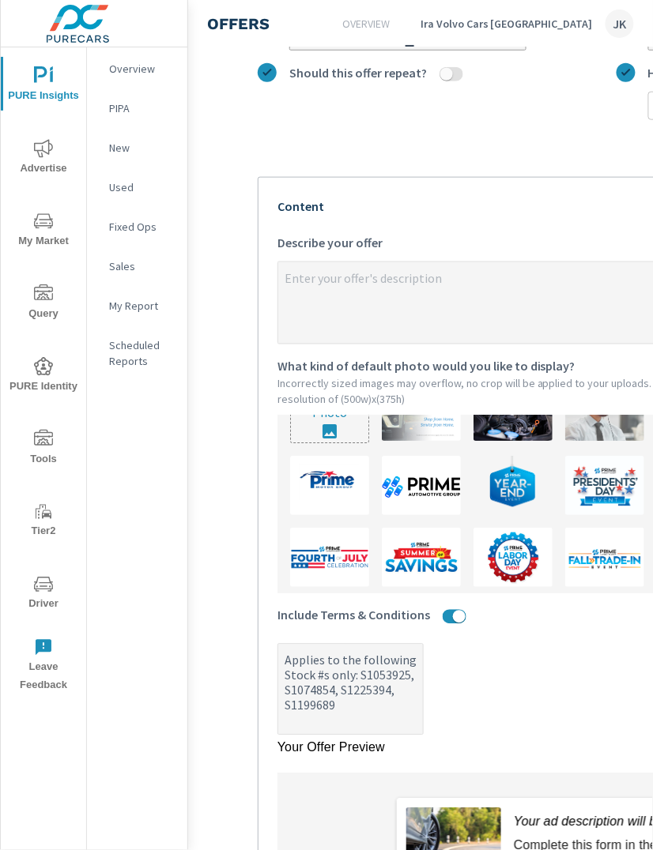
click at [423, 276] on textarea "x Describe your offer" at bounding box center [474, 304] width 393 height 79
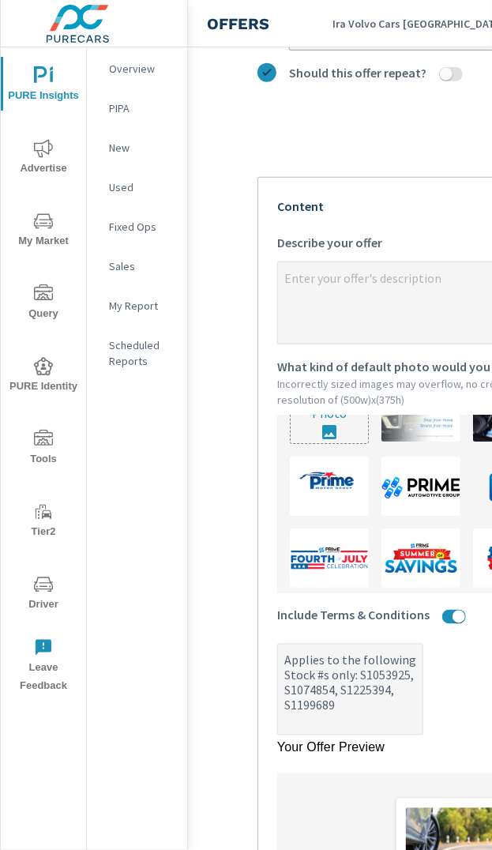
click at [414, 279] on textarea "x Describe your offer" at bounding box center [474, 304] width 393 height 79
click at [285, 273] on textarea "$499 CX60 Lease Special" at bounding box center [474, 304] width 393 height 79
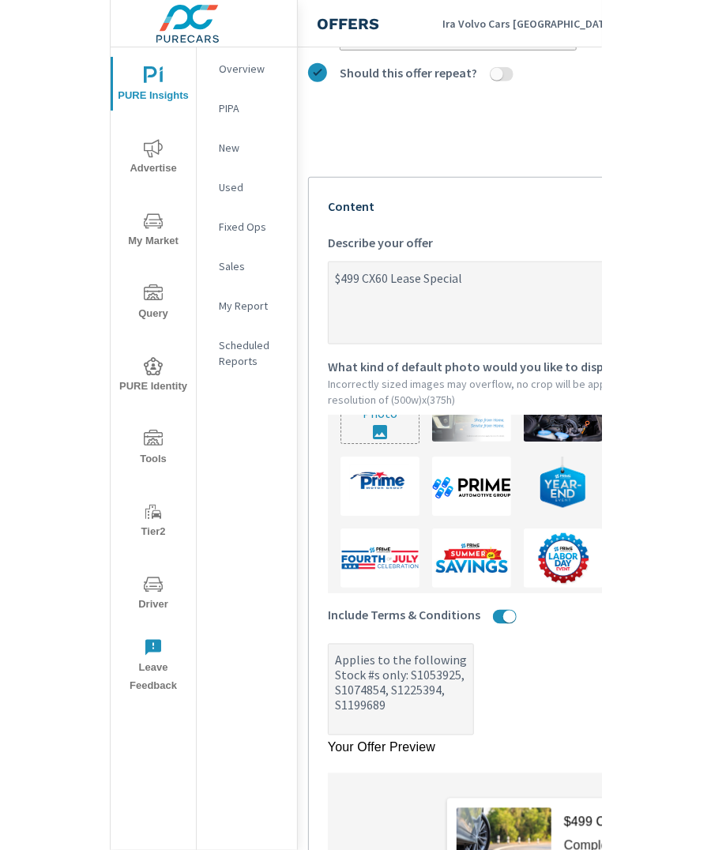
scroll to position [235, 195]
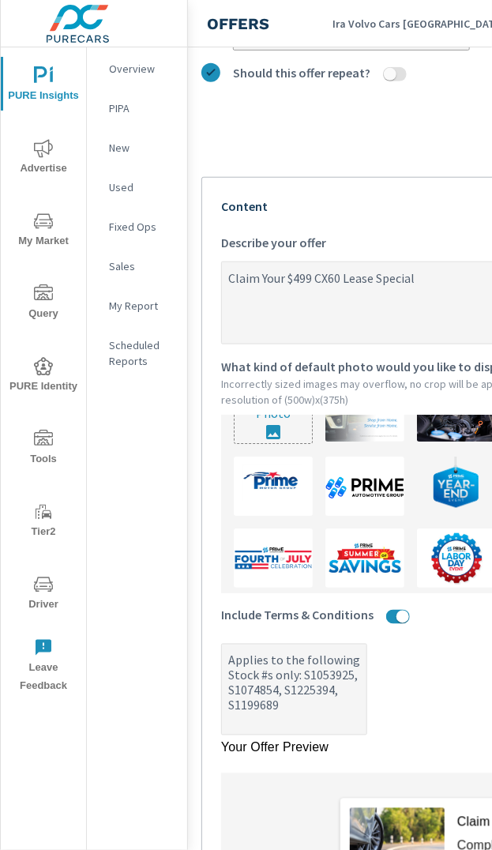
click at [313, 274] on textarea "Claim Your $499 CX60 Lease Special" at bounding box center [418, 304] width 393 height 79
click at [341, 273] on textarea "Claim Your $499 CX60 Lease Special" at bounding box center [418, 304] width 393 height 79
click at [457, 277] on textarea "Claim Your $499 XC60 Lease Special" at bounding box center [418, 304] width 393 height 79
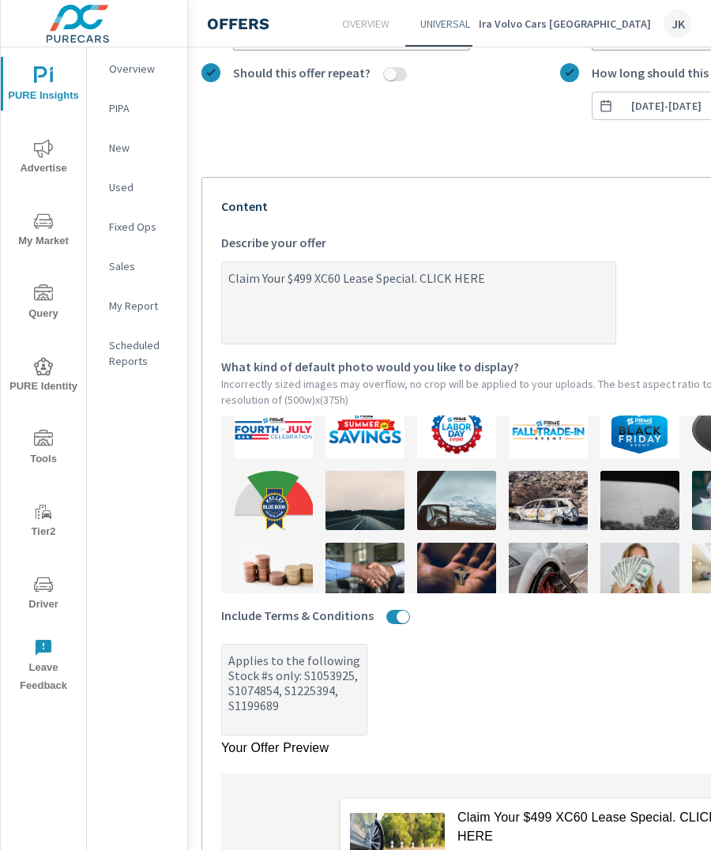
scroll to position [170, 0]
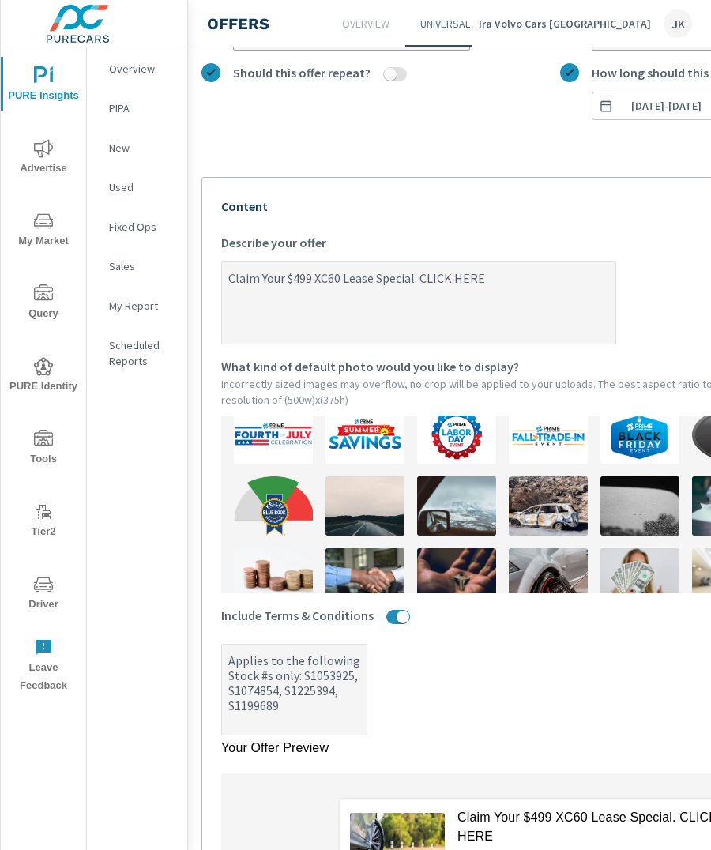
click at [270, 273] on textarea "Claim Your $499 XC60 Lease Special. CLICK HERE" at bounding box center [418, 304] width 393 height 79
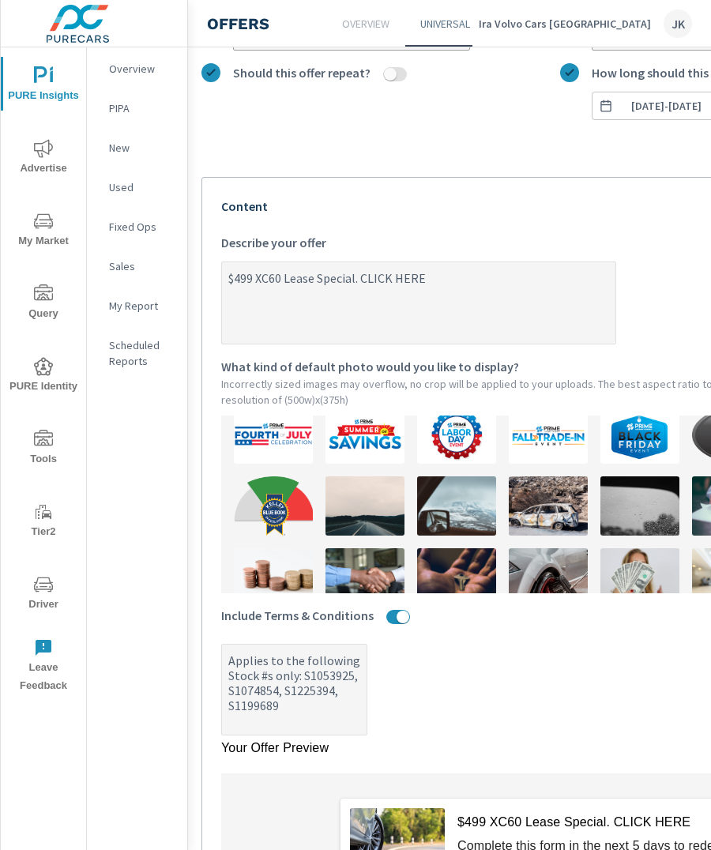
click at [436, 276] on textarea "$499 XC60 Lease Special. CLICK HERE" at bounding box center [418, 304] width 393 height 79
click at [270, 692] on textarea "Applies to the following Stock #s only: S1053925, S1074854, S1225394, S1199689" at bounding box center [294, 691] width 145 height 88
click at [311, 711] on textarea "Applies to the following Stock #s only: S1053925, S1074854, S1225394, S1199689" at bounding box center [294, 691] width 145 height 88
paste textarea "24 Months 10k a year with $5,500 due at signing. $499 per month In the disclose…"
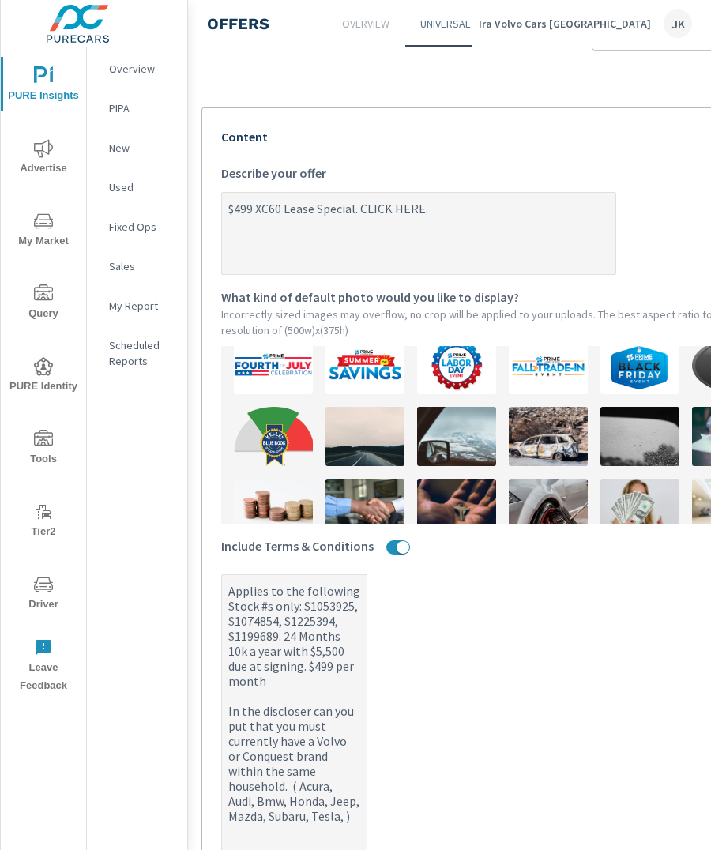
scroll to position [413, 195]
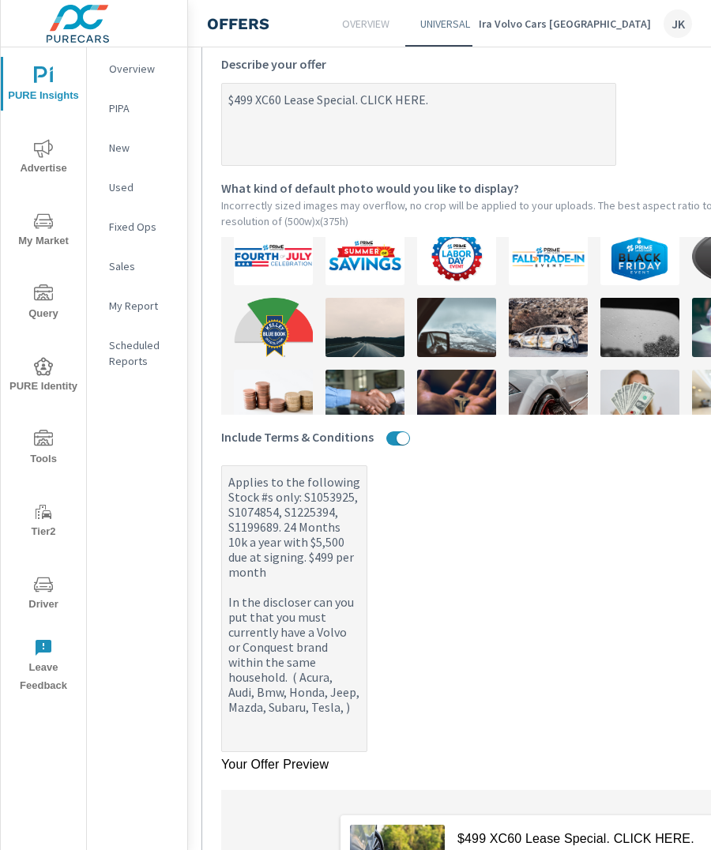
click at [282, 538] on textarea "Applies to the following Stock #s only: S1053925, S1074854, S1225394, S1199689.…" at bounding box center [294, 609] width 145 height 283
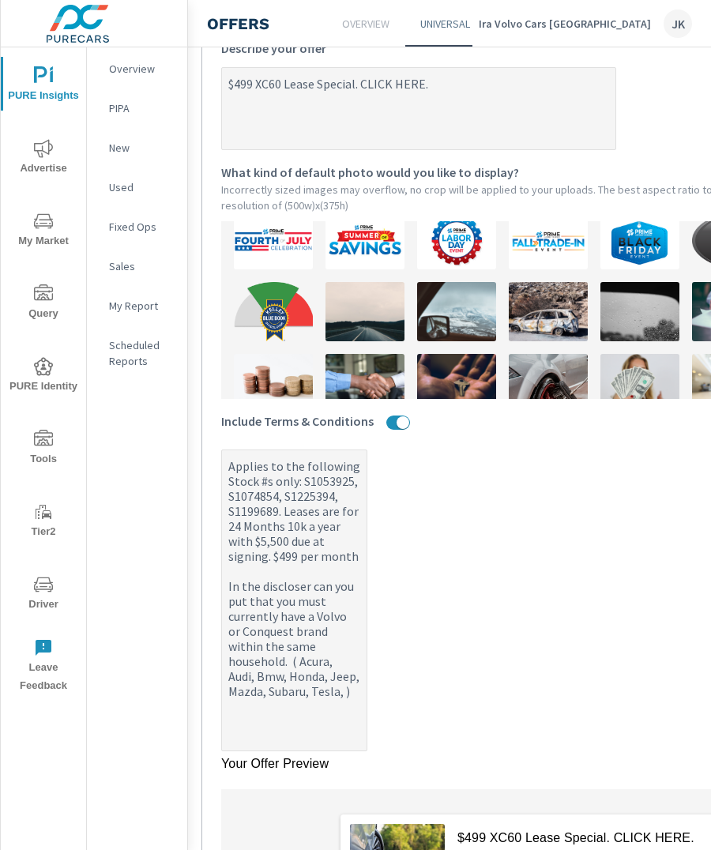
click at [335, 539] on textarea "Applies to the following Stock #s only: S1053925, S1074854, S1225394, S1199689.…" at bounding box center [294, 602] width 145 height 298
drag, startPoint x: 288, startPoint y: 589, endPoint x: 285, endPoint y: 569, distance: 19.9
click at [285, 569] on textarea "Applies to the following Stock #s only: S1053925, S1074854, S1225394, S1199689.…" at bounding box center [294, 602] width 145 height 298
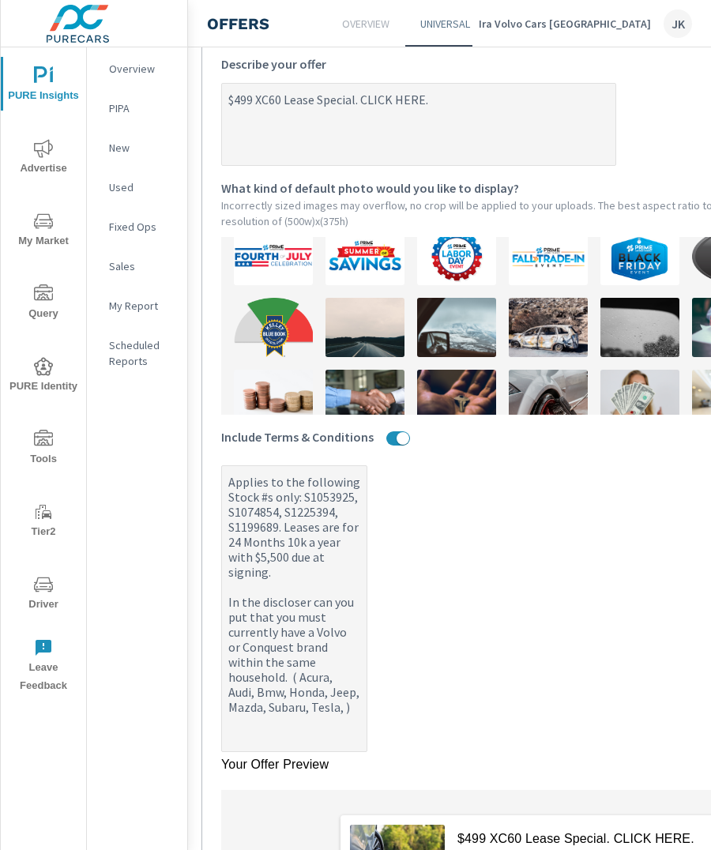
drag, startPoint x: 320, startPoint y: 623, endPoint x: 220, endPoint y: 612, distance: 100.9
click at [220, 612] on div "Your Offer Preview 1 of 2 $499 XC60 Lease Special. CLICK HERE. Complete this fo…" at bounding box center [577, 474] width 752 height 952
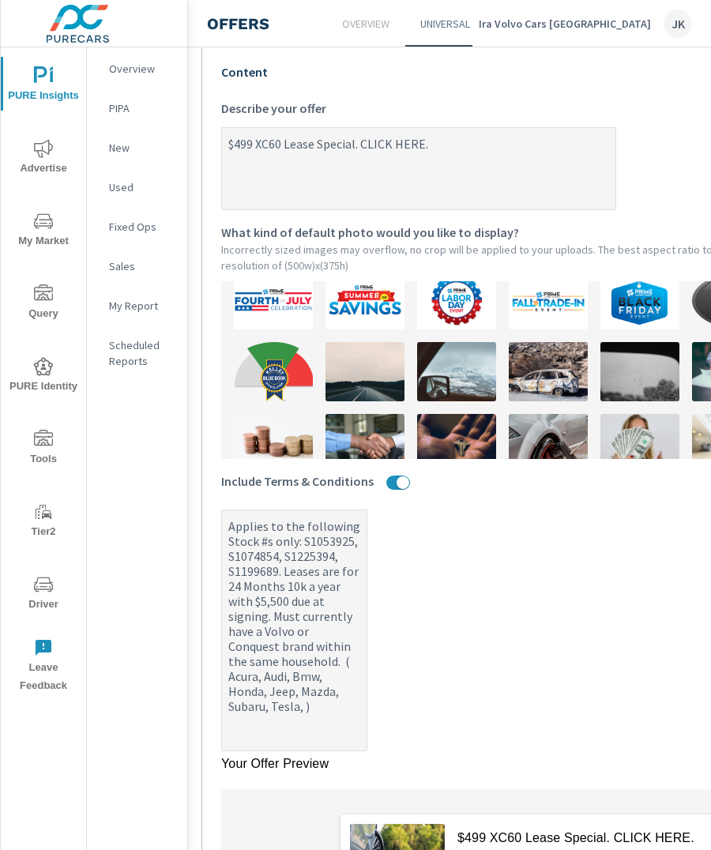
scroll to position [418, 195]
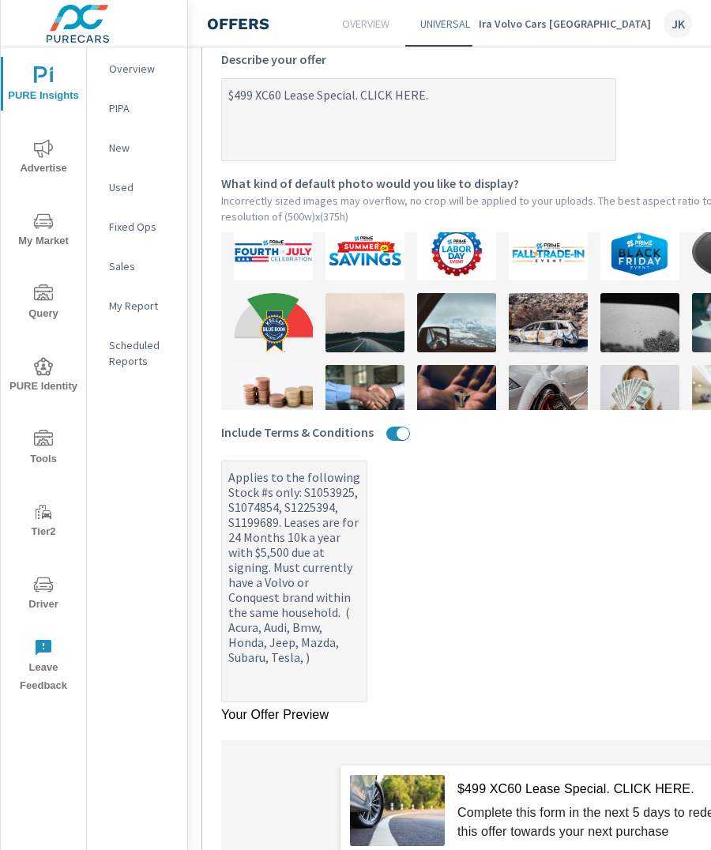
click at [329, 640] on textarea "Applies to the following Stock #s only: S1053925, S1074854, S1225394, S1199689.…" at bounding box center [294, 583] width 145 height 238
click at [322, 678] on textarea "Applies to the following Stock #s only: S1053925, S1074854, S1225394, S1199689.…" at bounding box center [294, 583] width 145 height 238
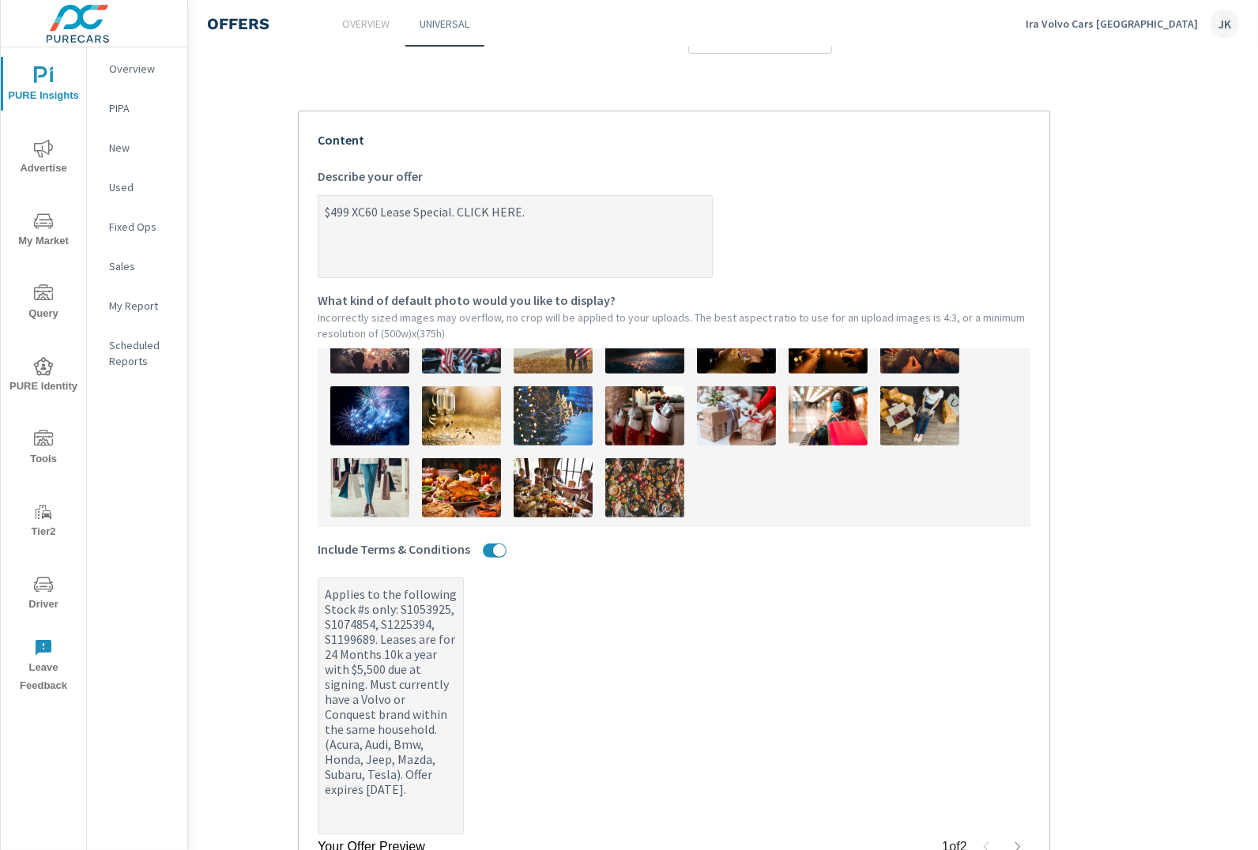
scroll to position [0, 0]
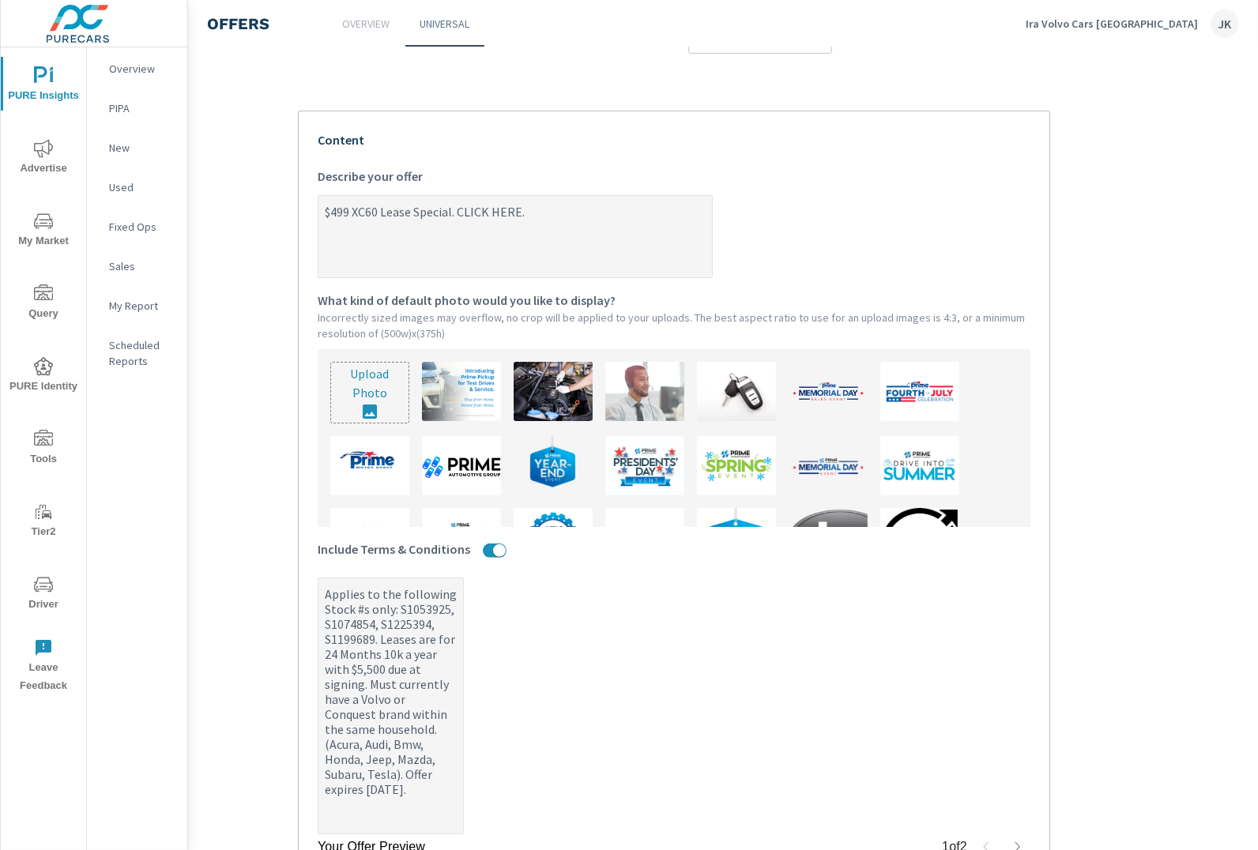
click at [348, 369] on input "file" at bounding box center [369, 393] width 77 height 60
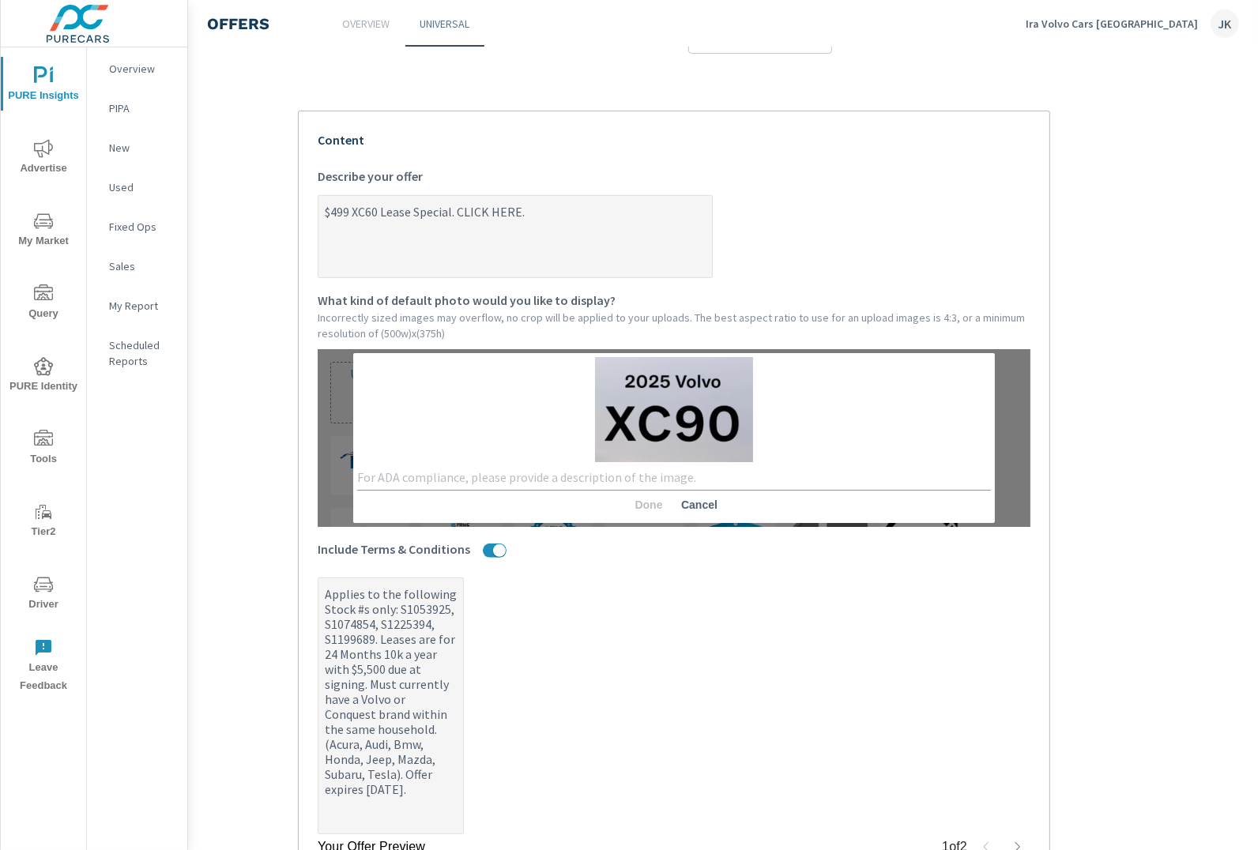
click at [641, 483] on div "x" at bounding box center [674, 477] width 634 height 25
click at [717, 506] on span "Cancel" at bounding box center [699, 505] width 38 height 14
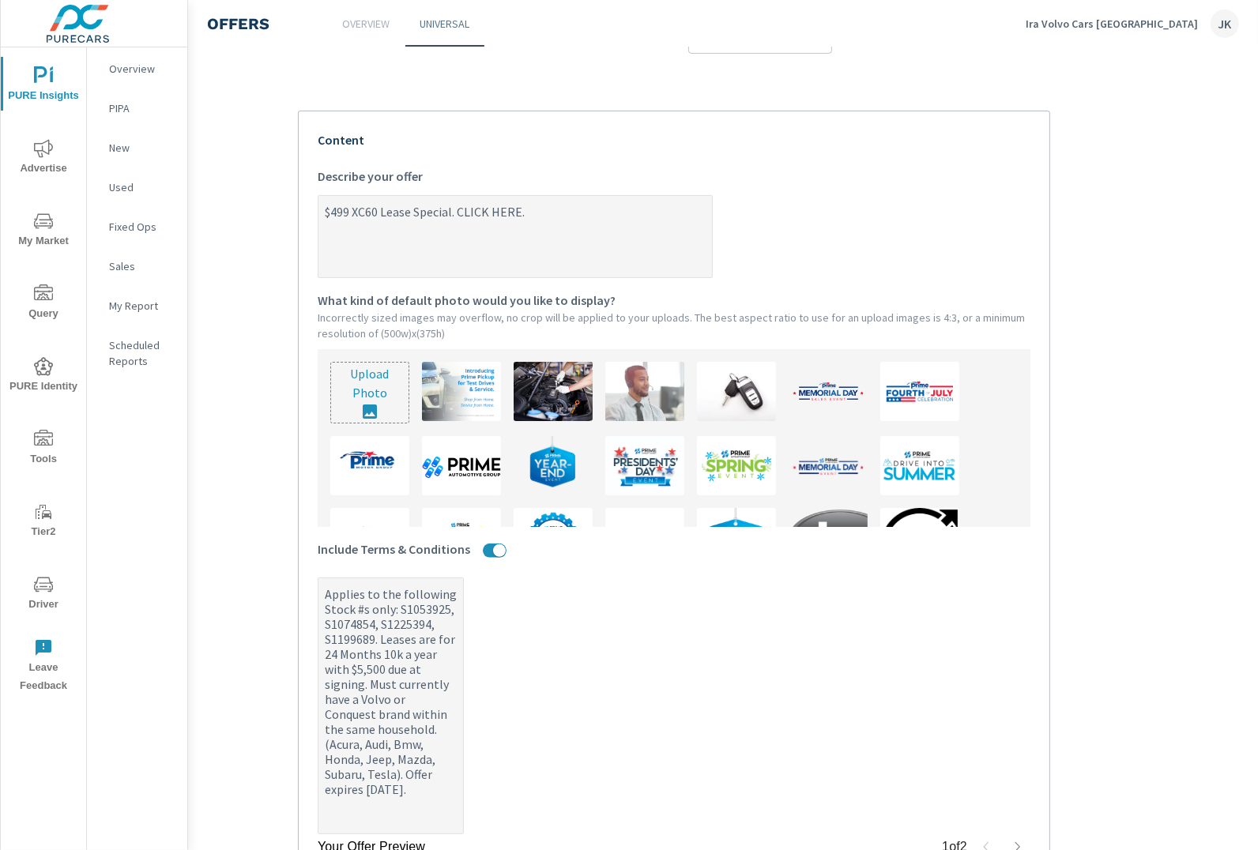
click at [362, 378] on input "file" at bounding box center [369, 393] width 77 height 60
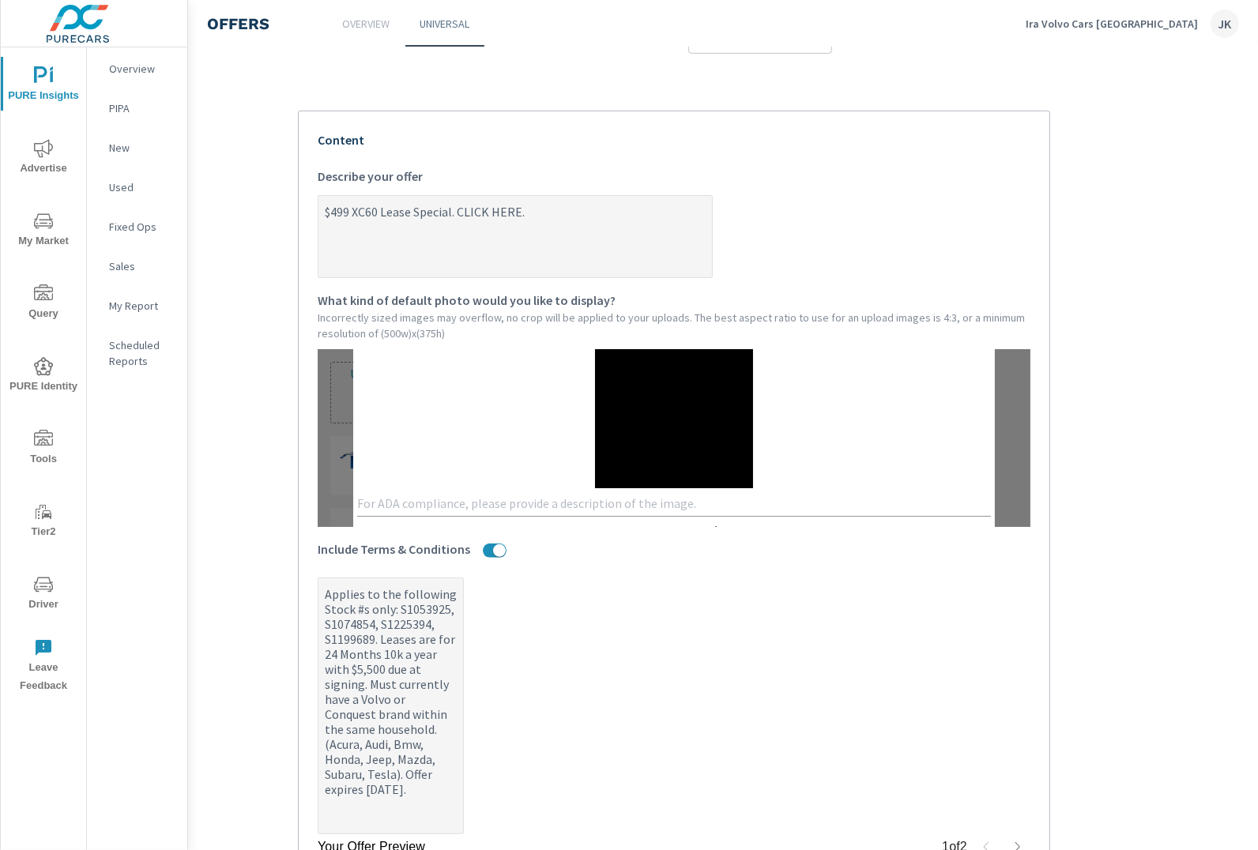
scroll to position [48, 0]
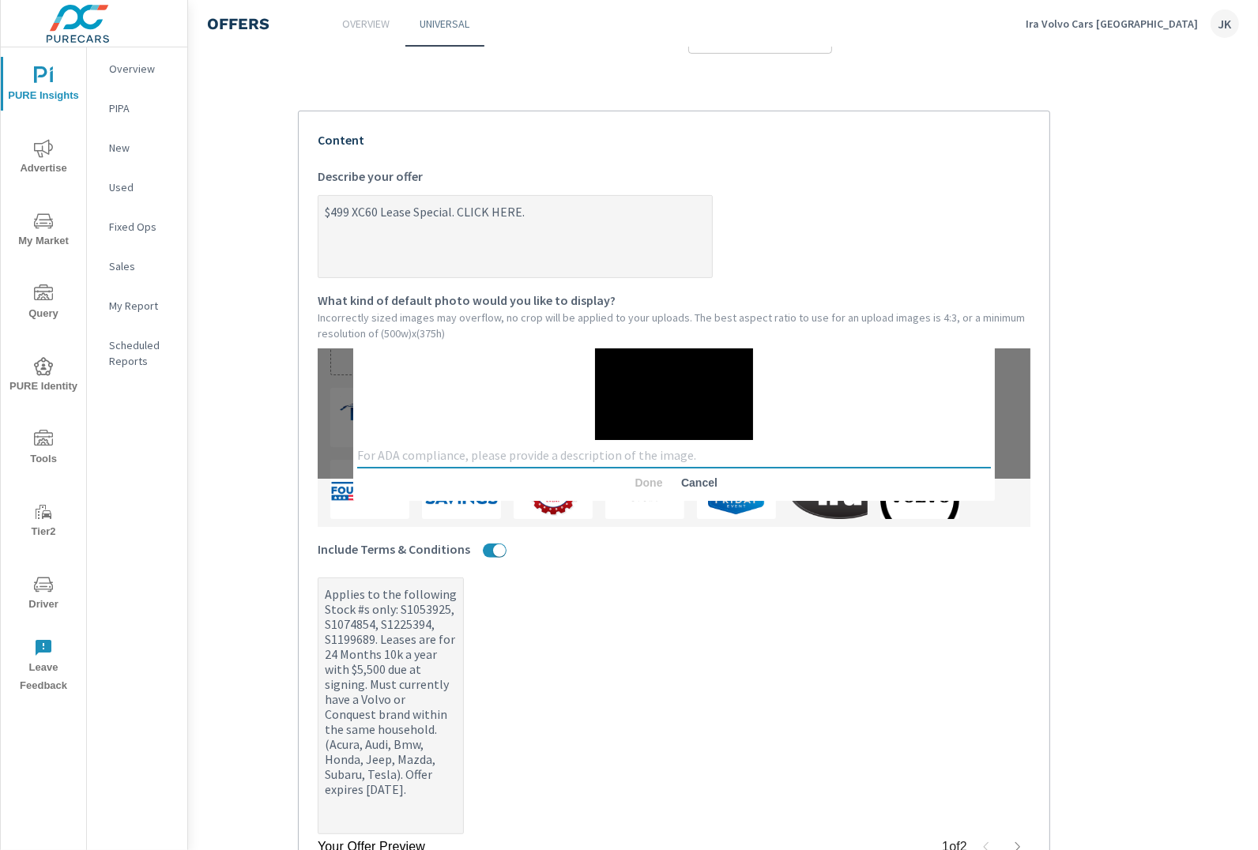
click at [611, 448] on textarea at bounding box center [674, 455] width 634 height 15
click at [642, 471] on button "Done" at bounding box center [648, 482] width 51 height 28
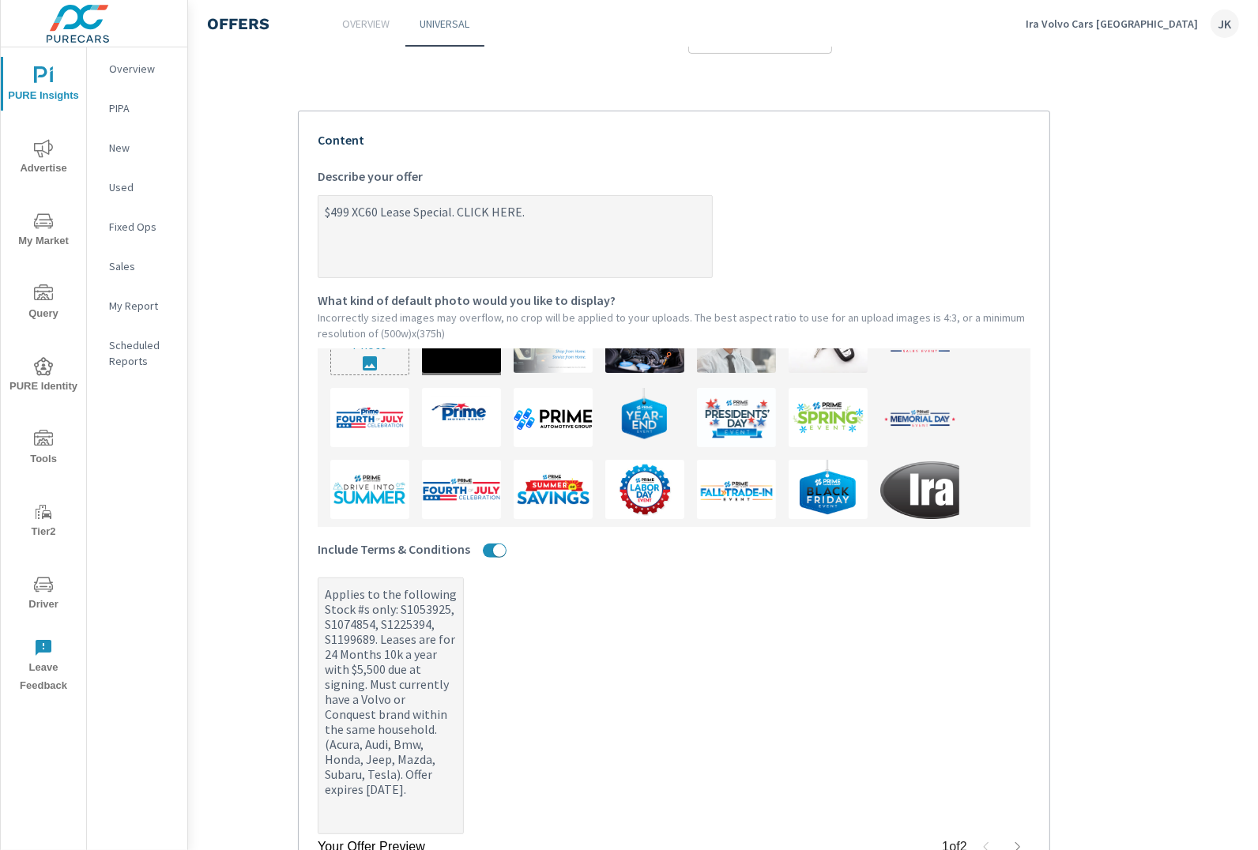
click at [684, 703] on label "Applies to the following Stock #s only: S1053925, S1074854, S1225394, S1199689.…" at bounding box center [674, 705] width 713 height 257
click at [463, 703] on textarea "Applies to the following Stock #s only: S1053925, S1074854, S1225394, S1199689.…" at bounding box center [390, 707] width 145 height 253
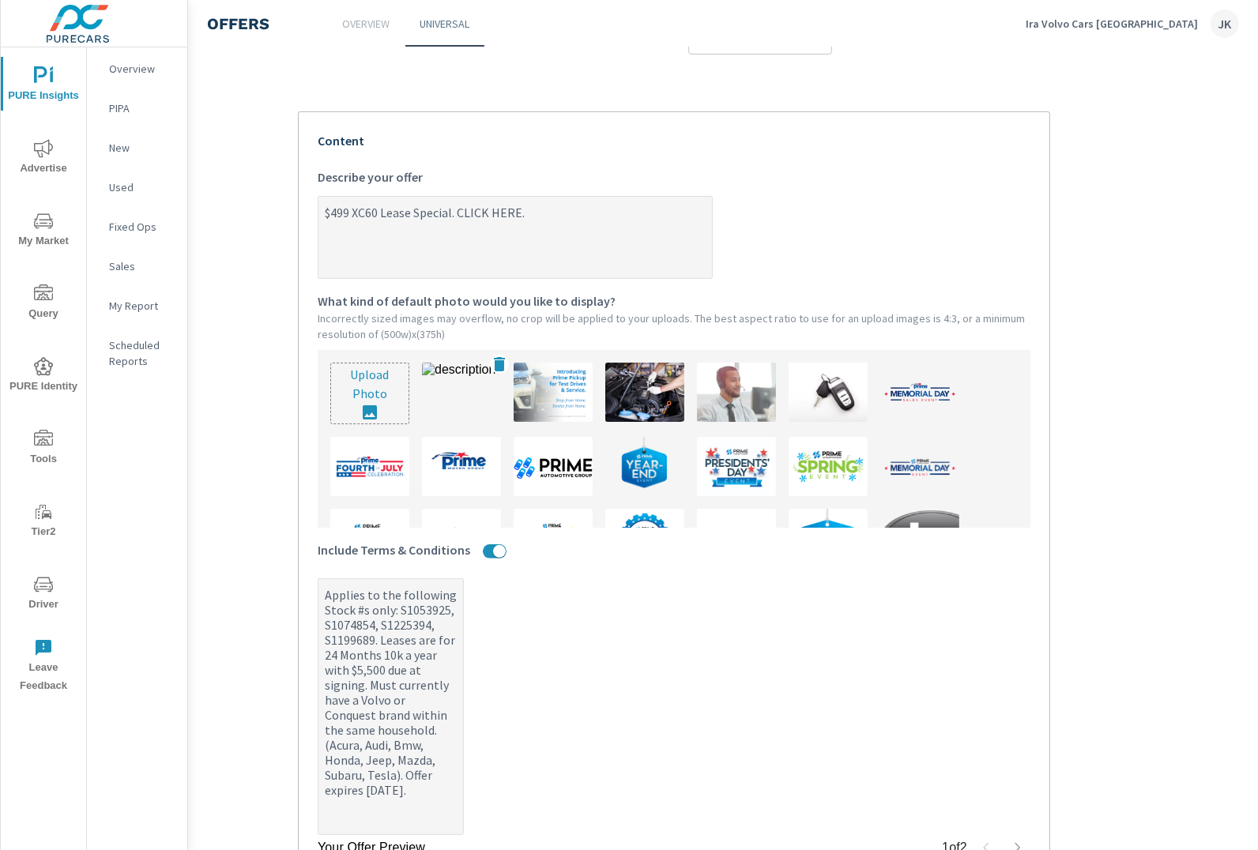
click at [465, 389] on img at bounding box center [461, 392] width 79 height 59
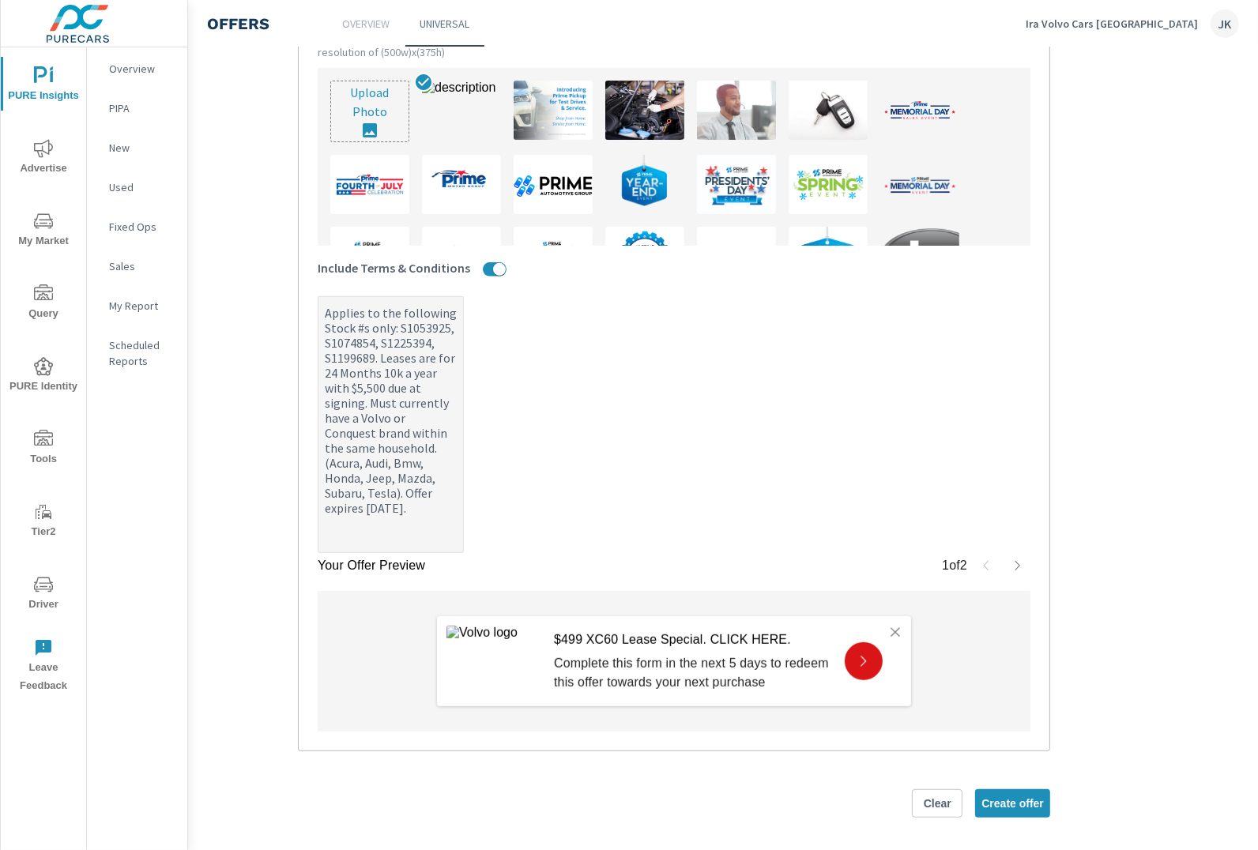
scroll to position [435, 99]
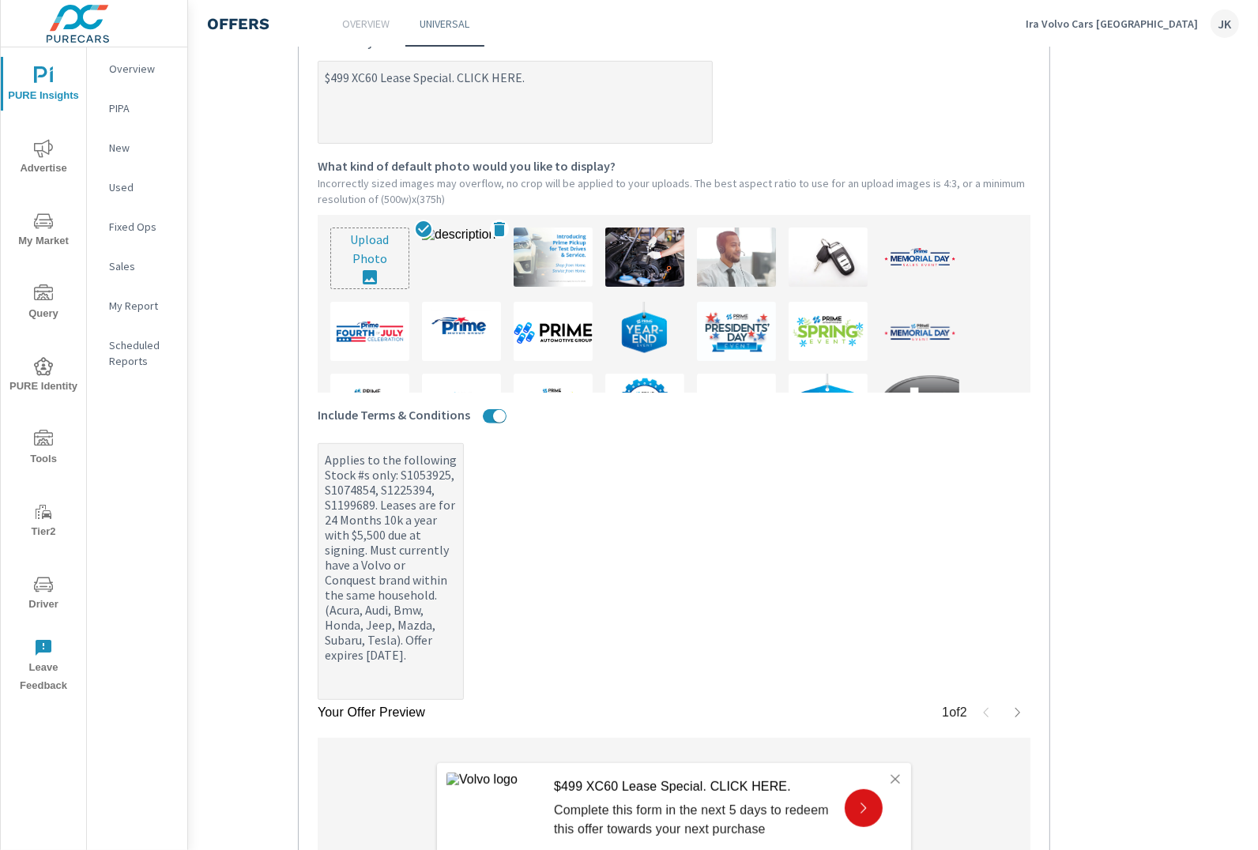
click at [447, 265] on img at bounding box center [461, 257] width 79 height 59
click at [503, 226] on icon at bounding box center [499, 229] width 19 height 19
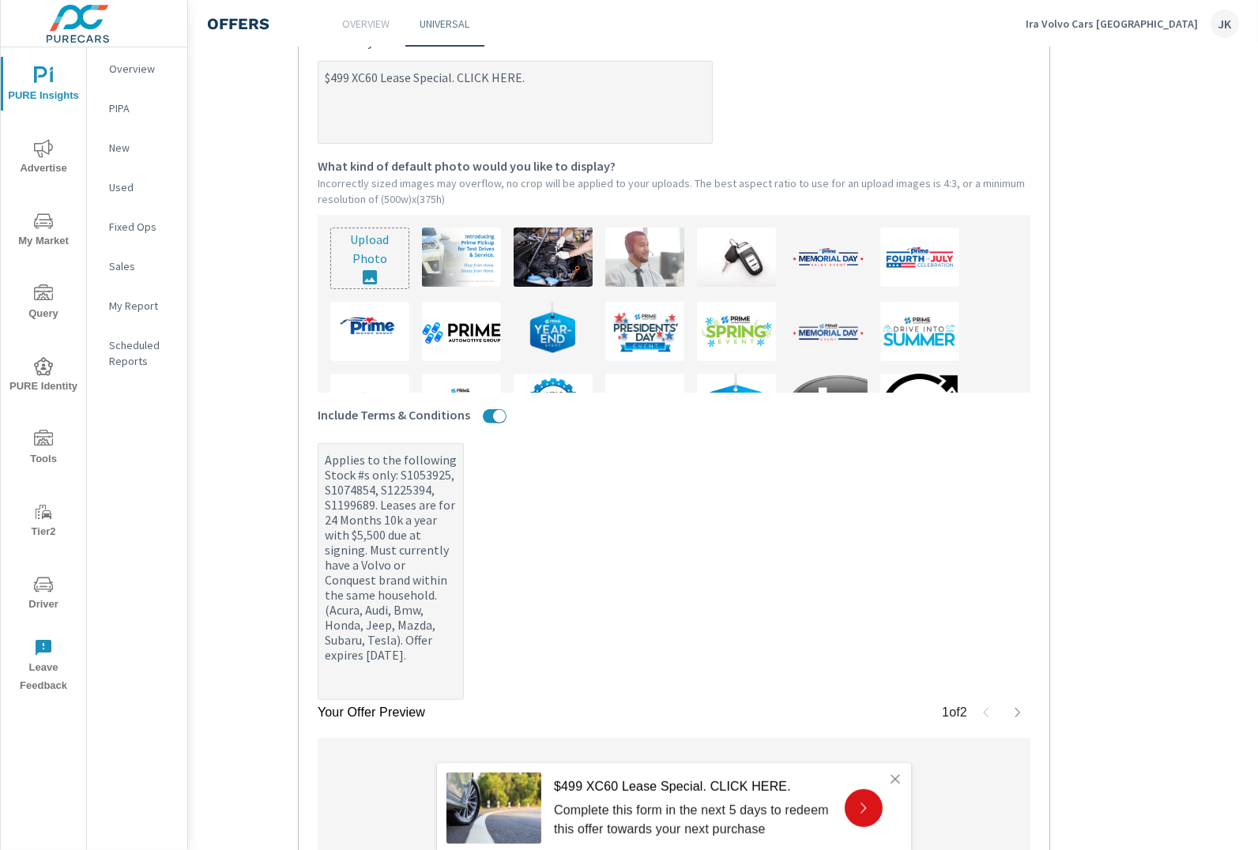
click at [356, 243] on input "file" at bounding box center [369, 258] width 77 height 60
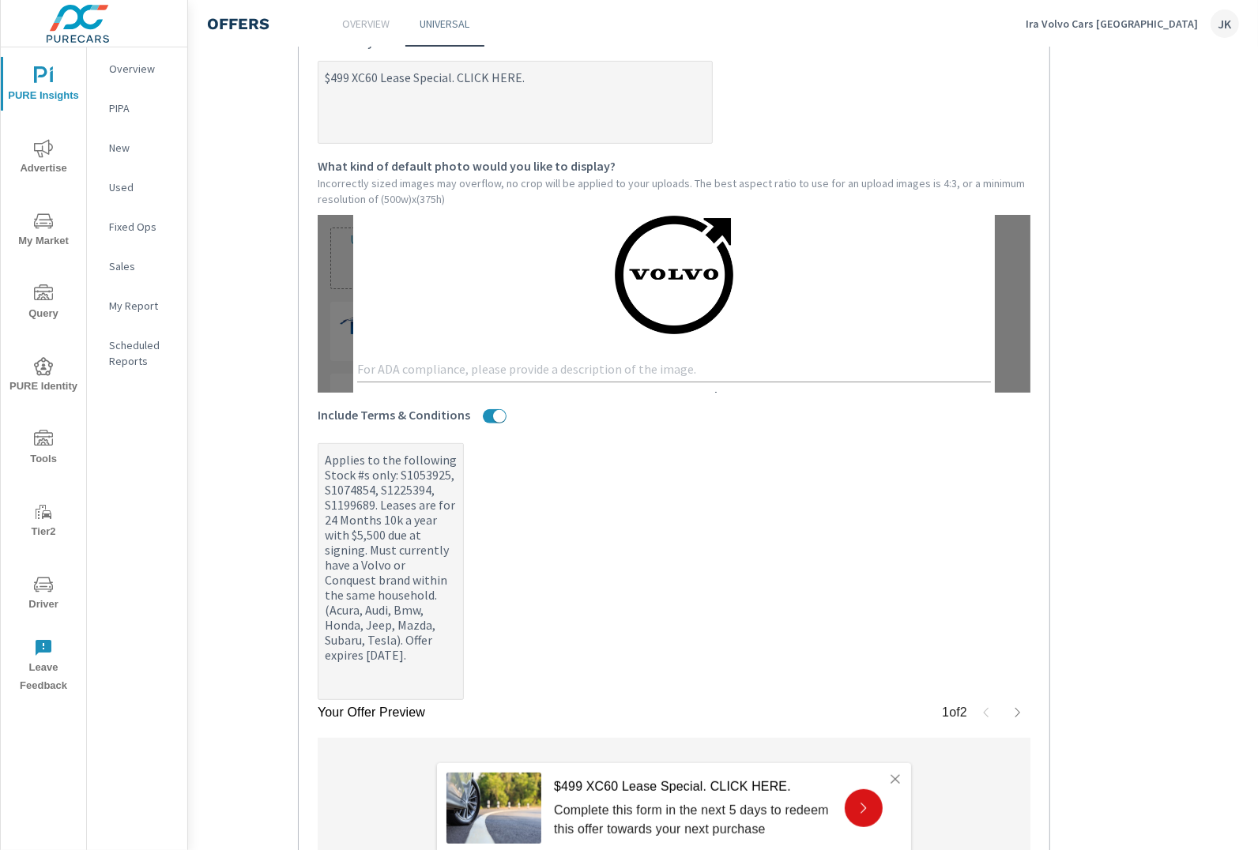
click at [526, 371] on textarea at bounding box center [674, 369] width 634 height 15
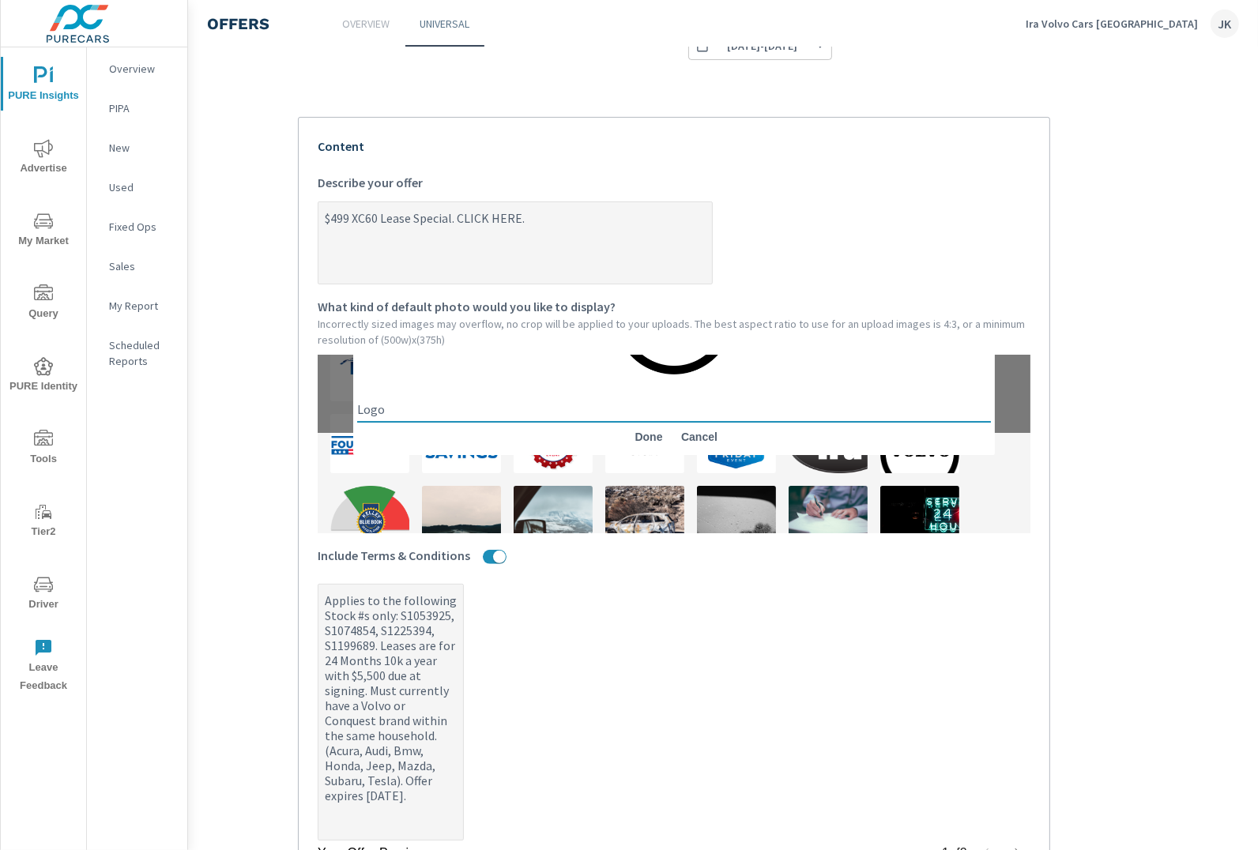
scroll to position [103, 0]
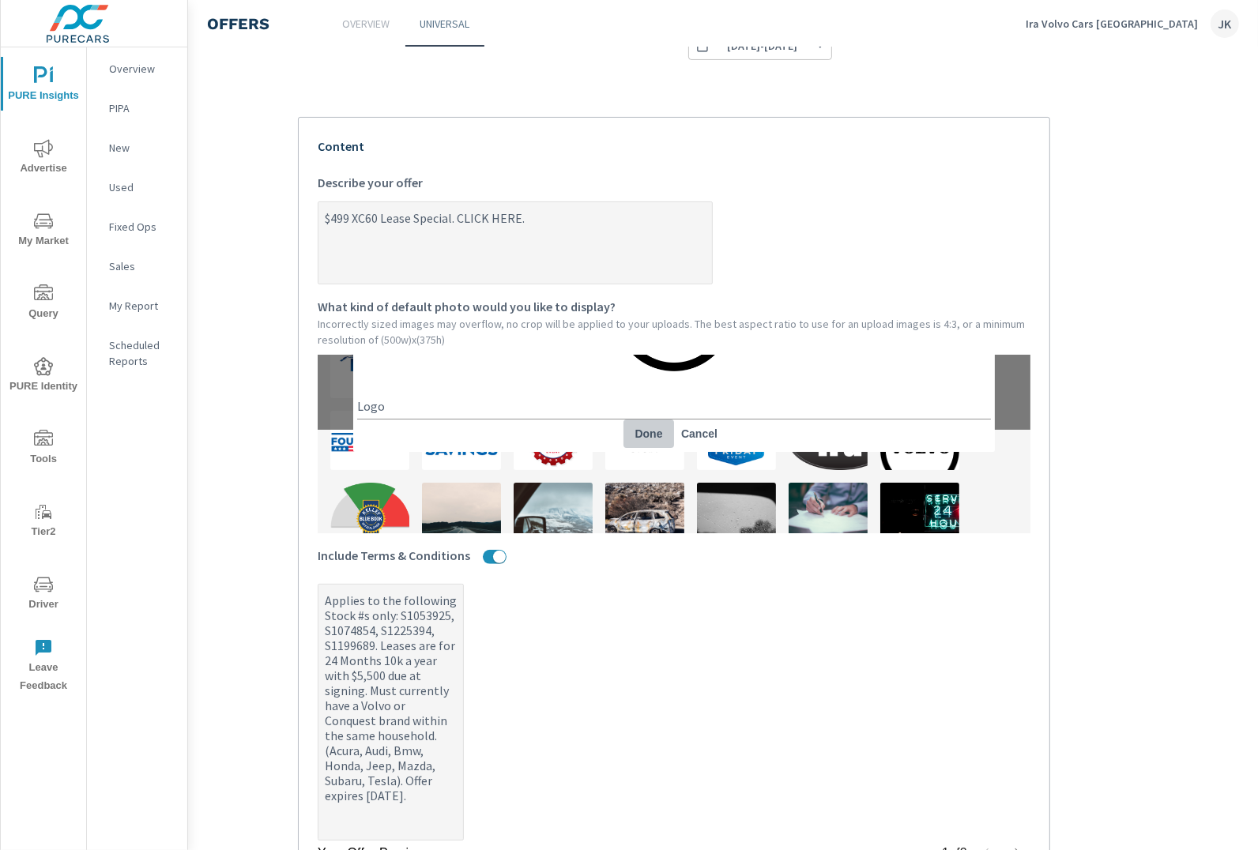
click at [654, 431] on span "Done" at bounding box center [649, 434] width 38 height 14
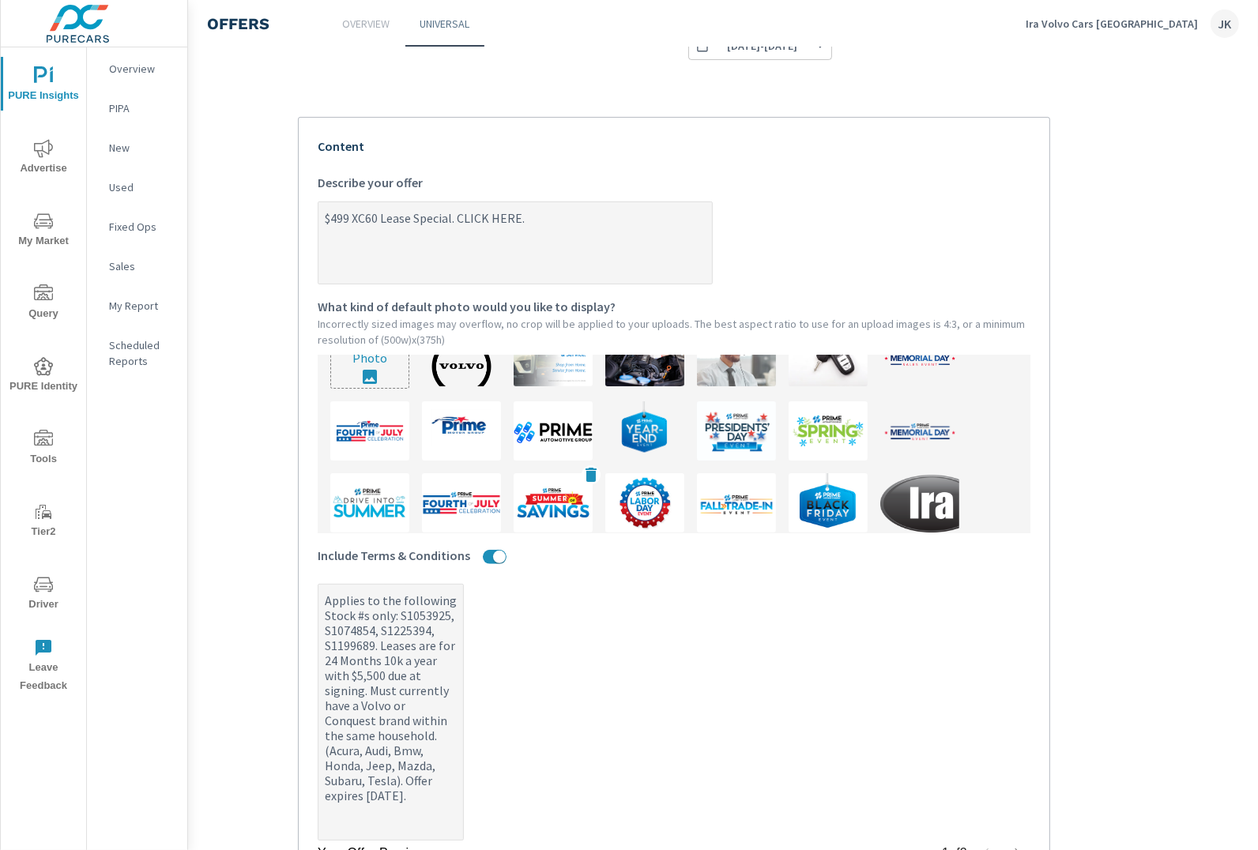
scroll to position [0, 0]
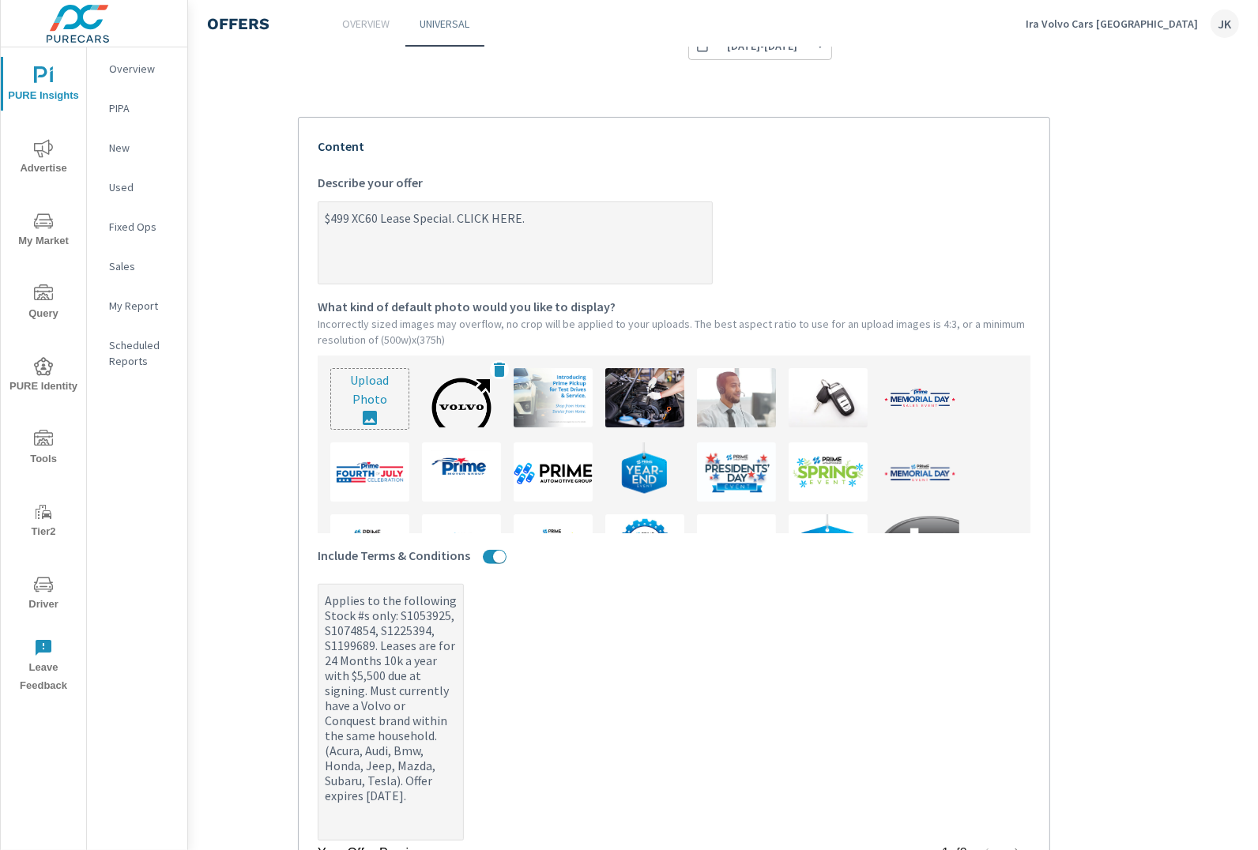
click at [465, 394] on img at bounding box center [461, 397] width 79 height 59
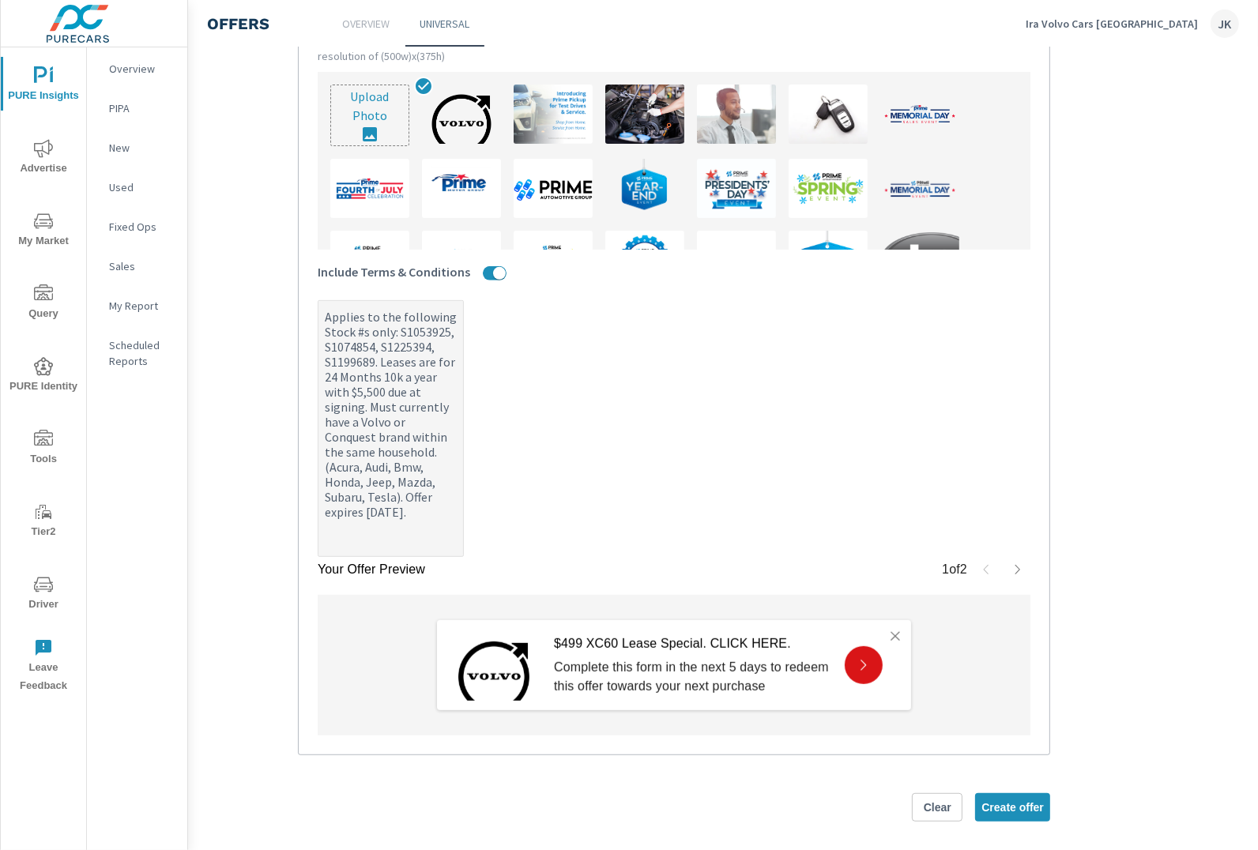
scroll to position [582, 99]
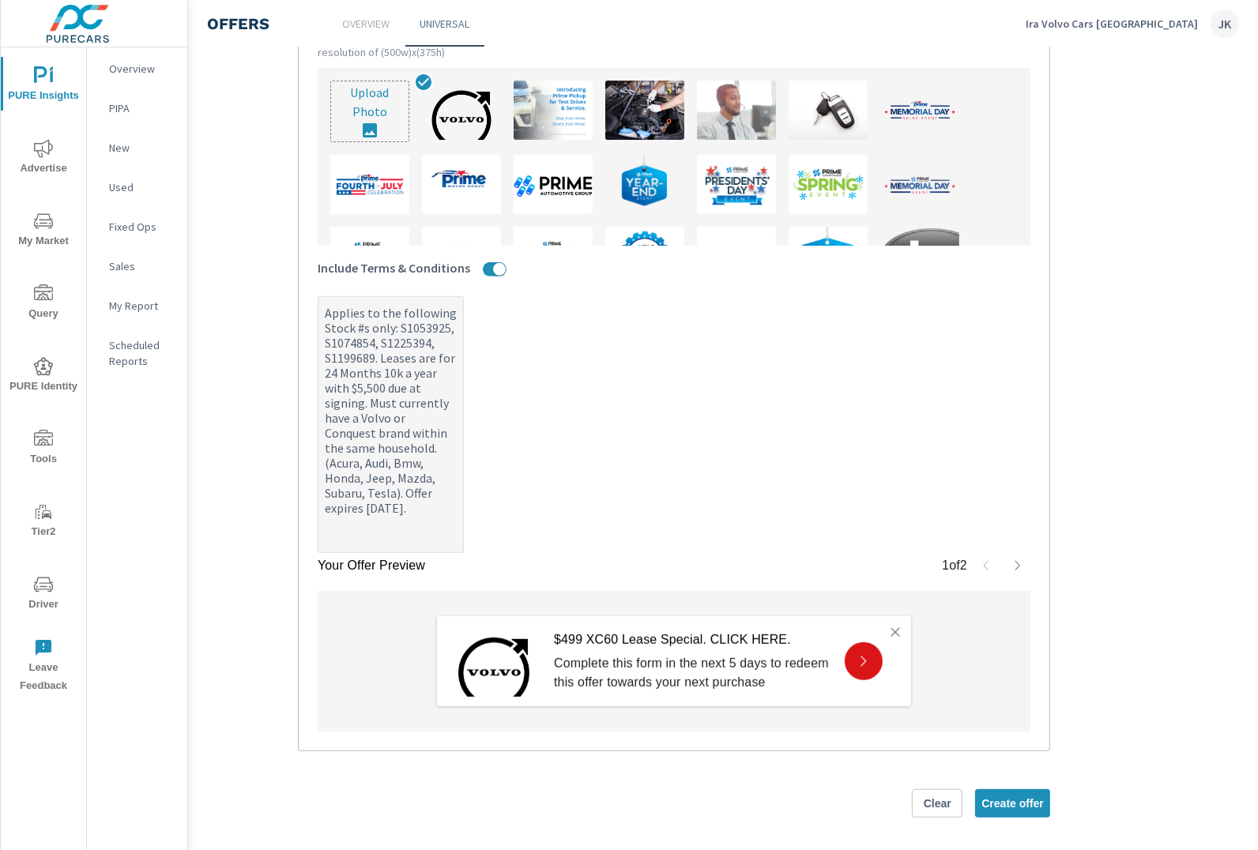
click at [356, 119] on input "file" at bounding box center [369, 111] width 77 height 60
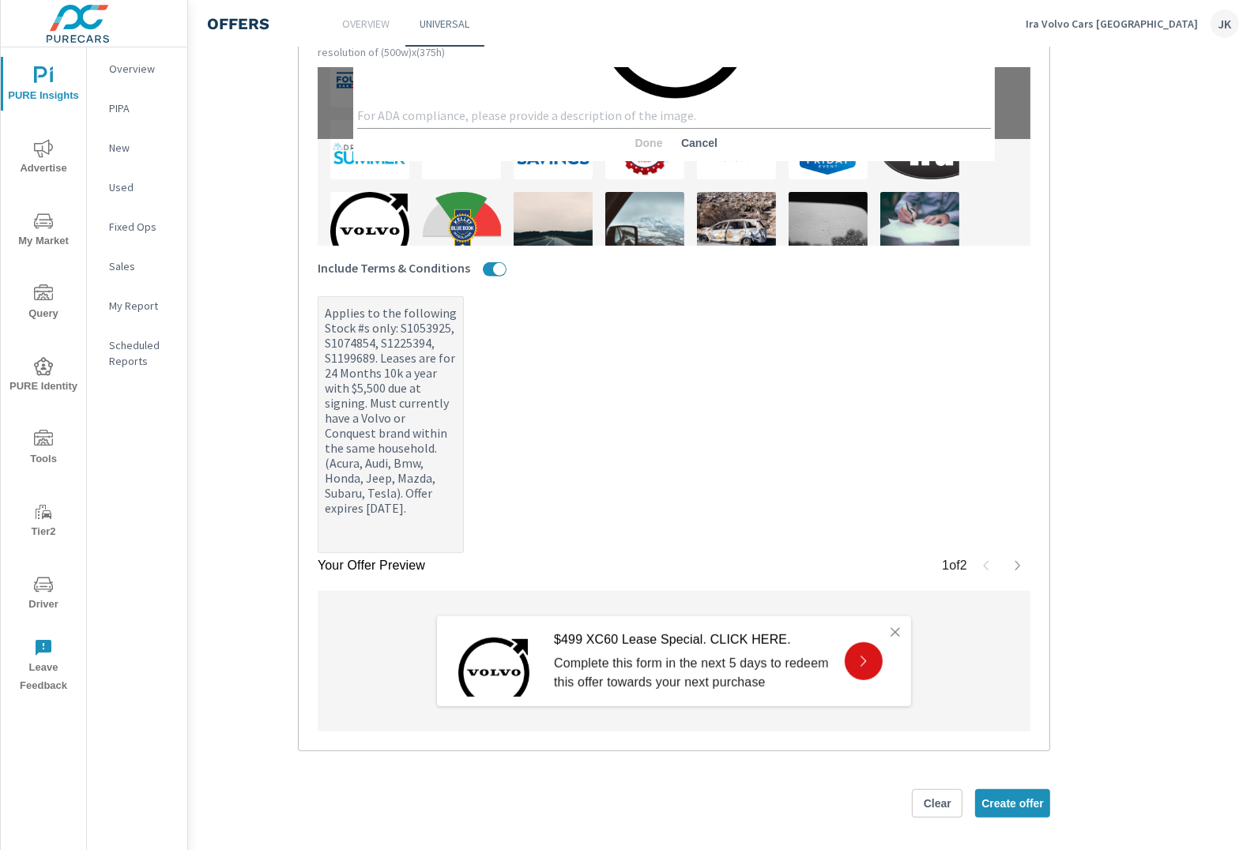
scroll to position [108, 0]
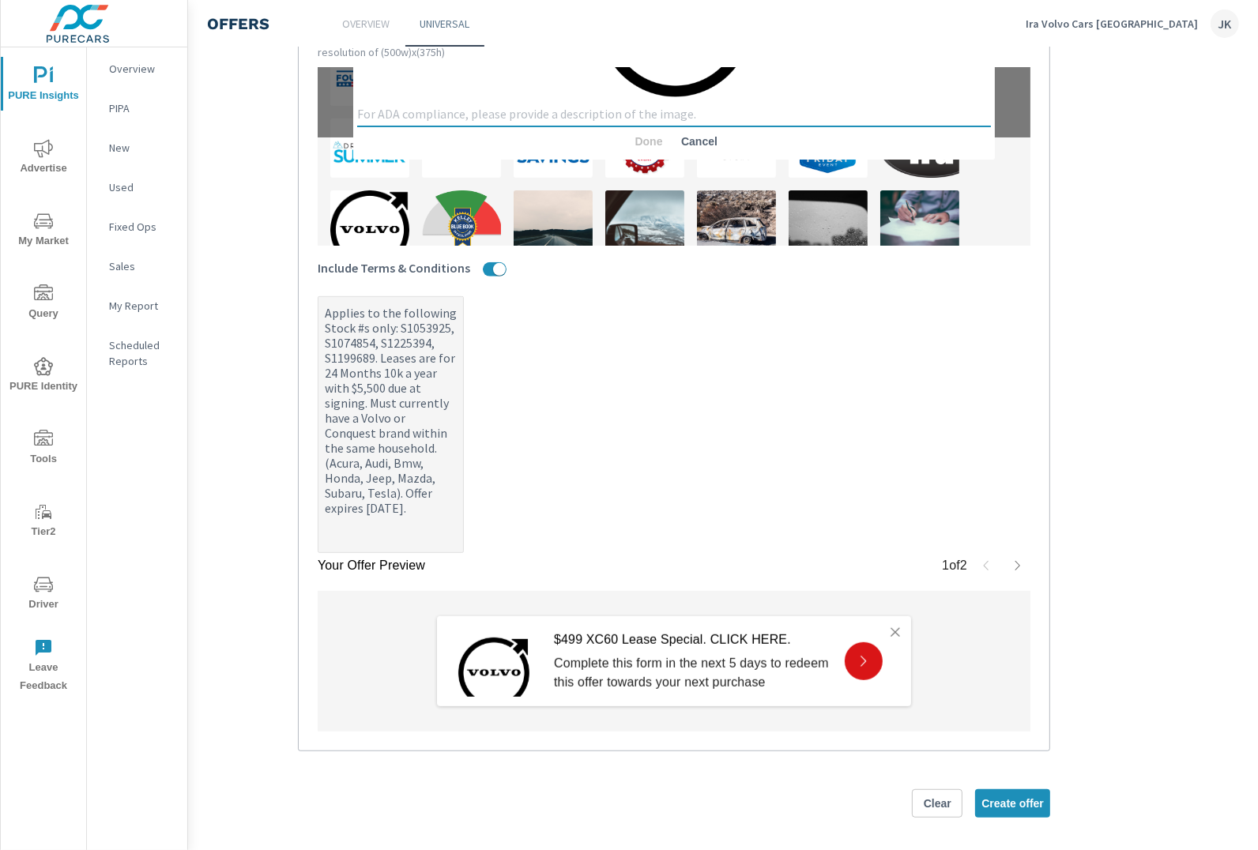
click at [596, 107] on textarea at bounding box center [674, 114] width 634 height 15
click at [648, 135] on span "Done" at bounding box center [649, 141] width 38 height 14
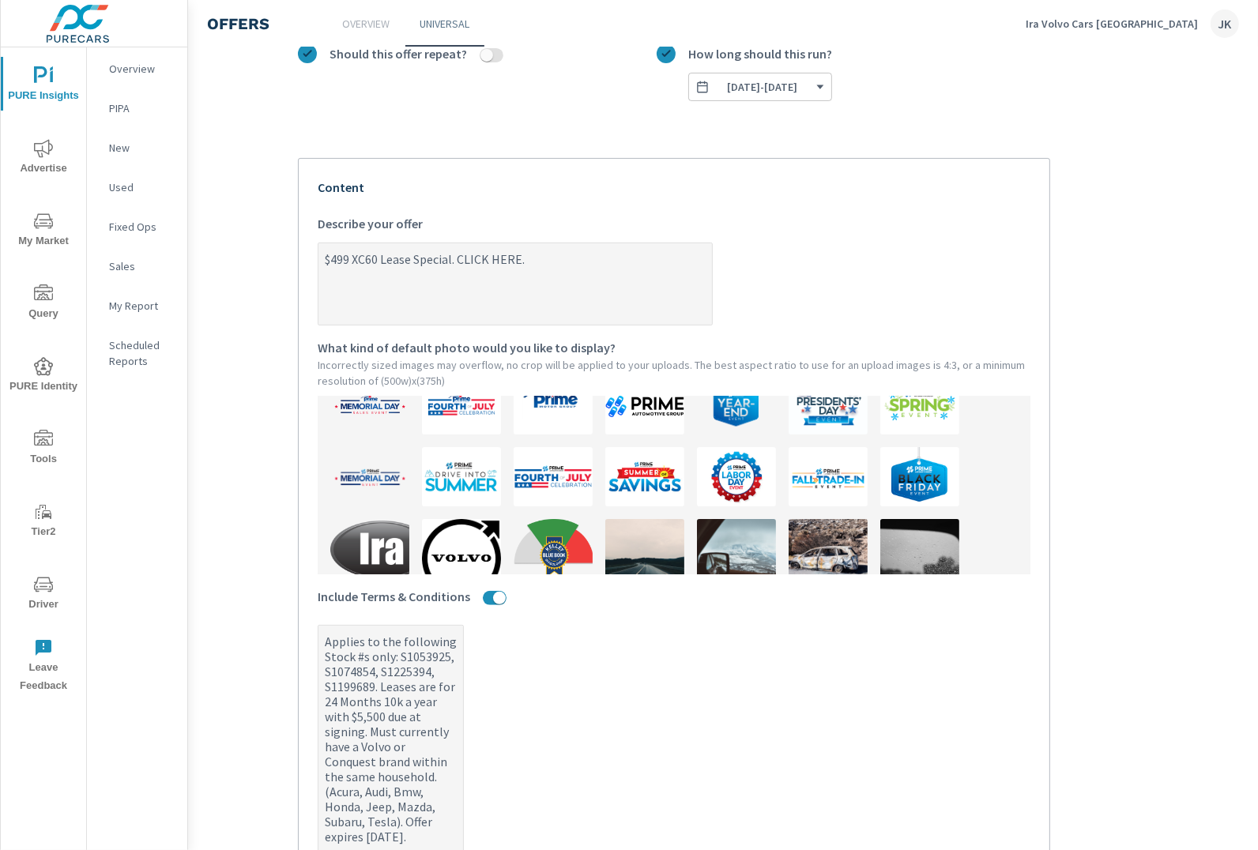
scroll to position [0, 0]
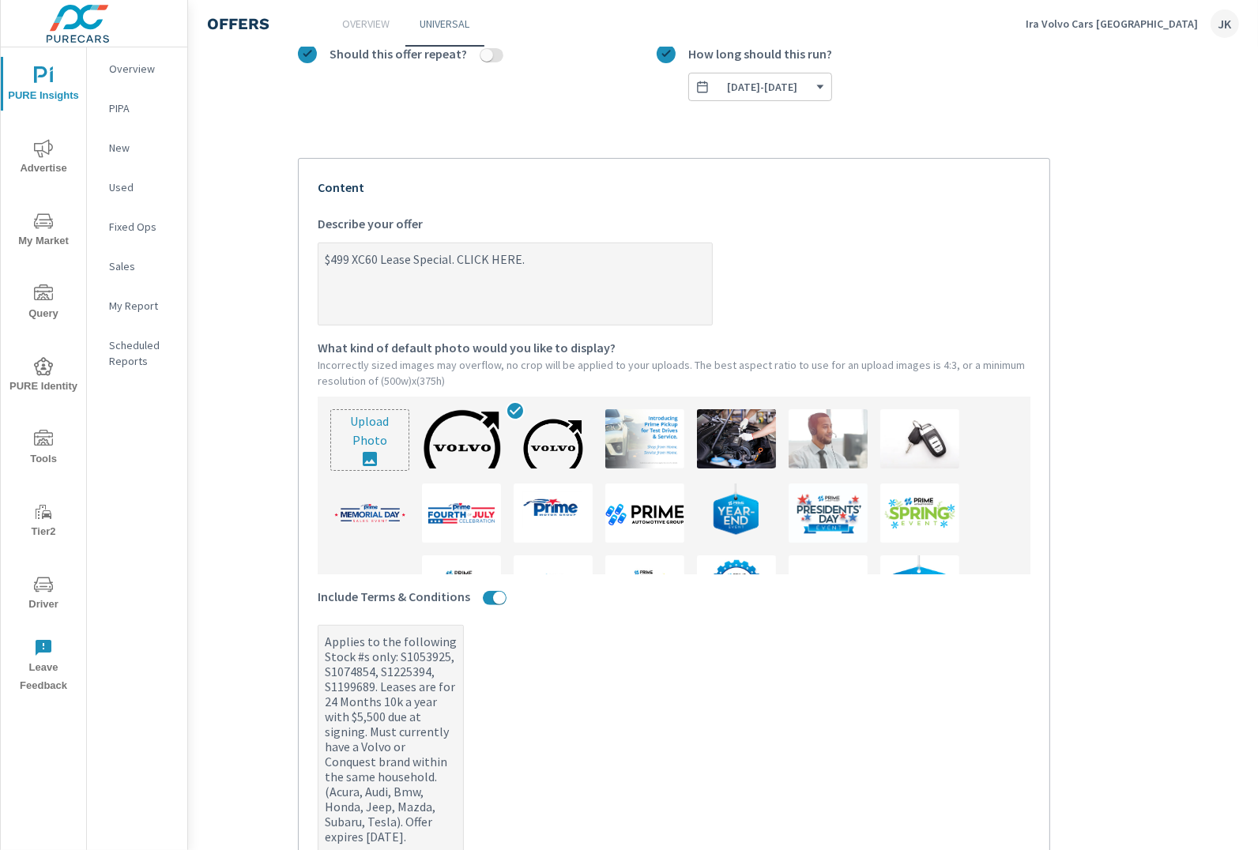
click at [385, 439] on input "file" at bounding box center [369, 440] width 77 height 60
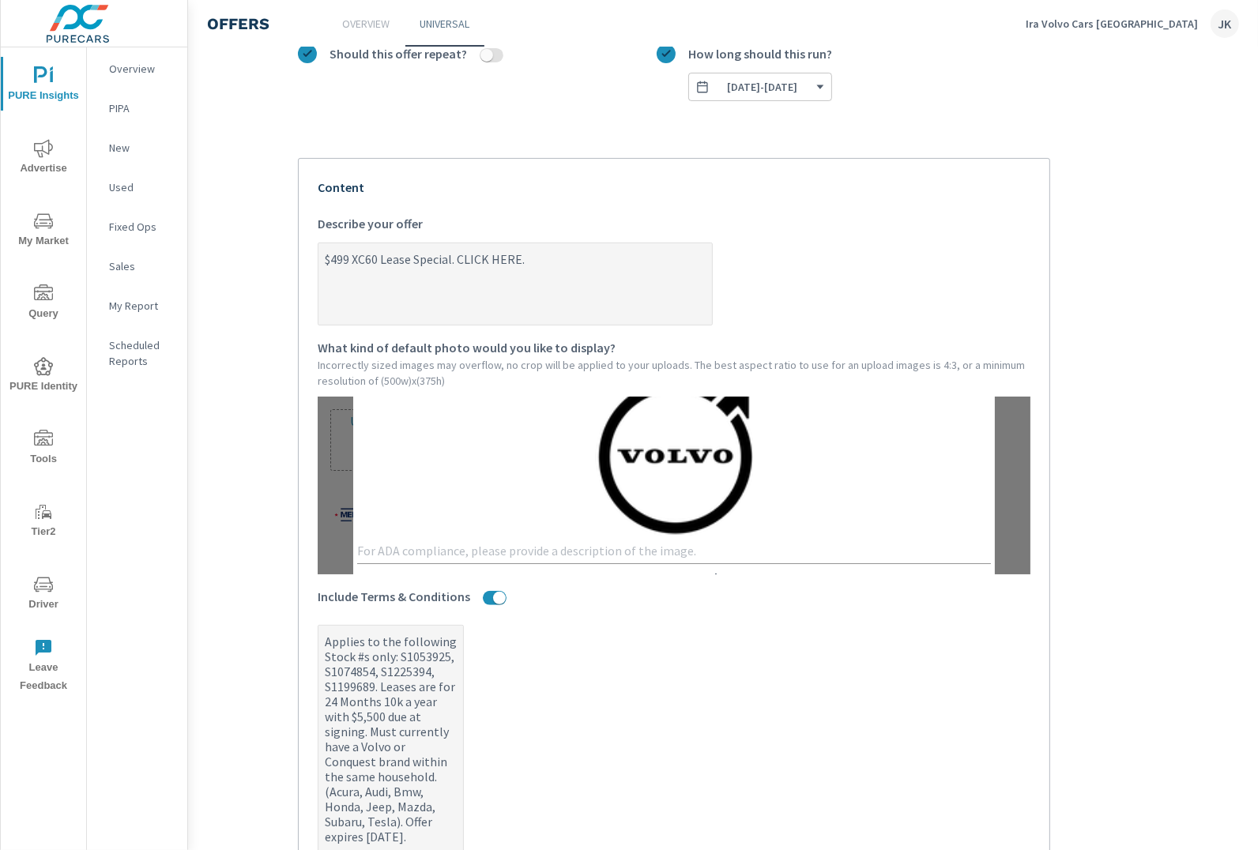
click at [529, 544] on textarea at bounding box center [674, 551] width 634 height 15
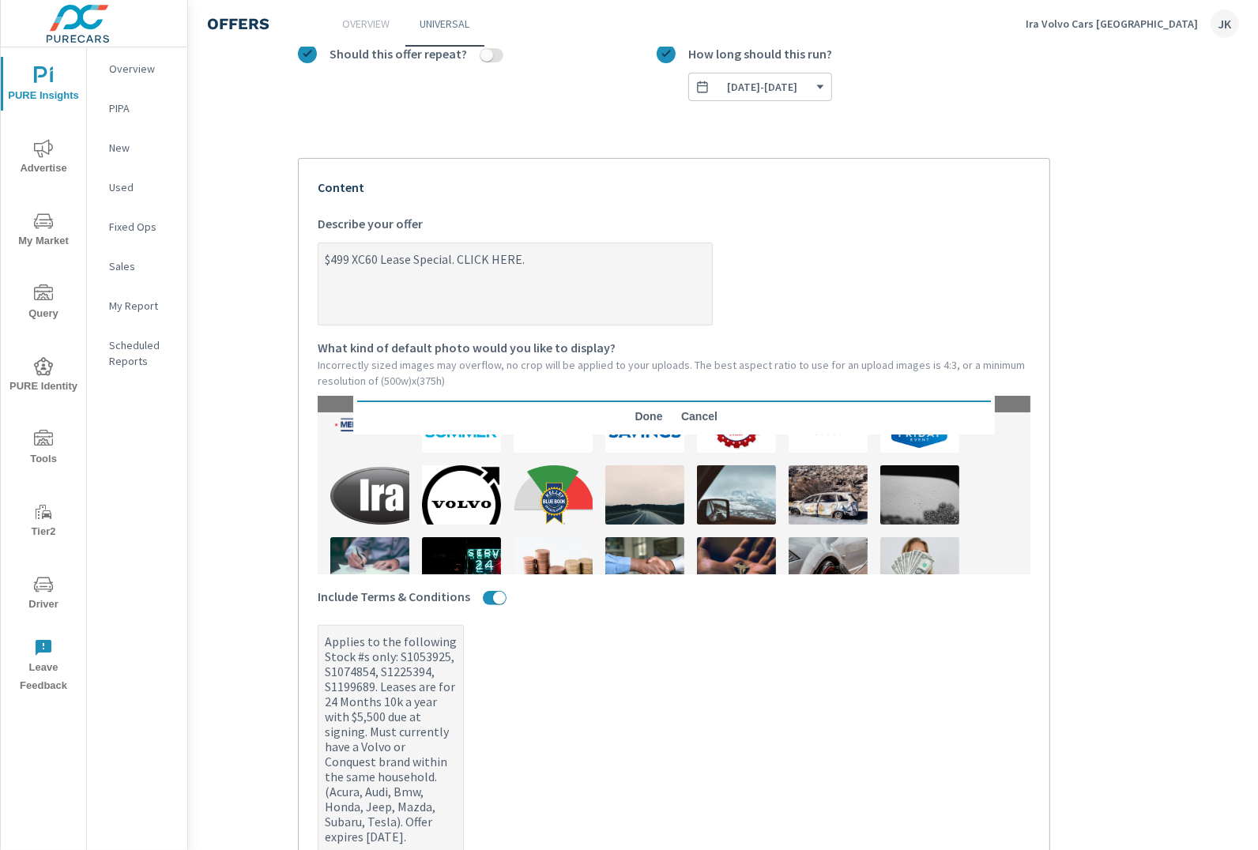
scroll to position [162, 0]
click at [637, 415] on span "Done" at bounding box center [649, 416] width 38 height 14
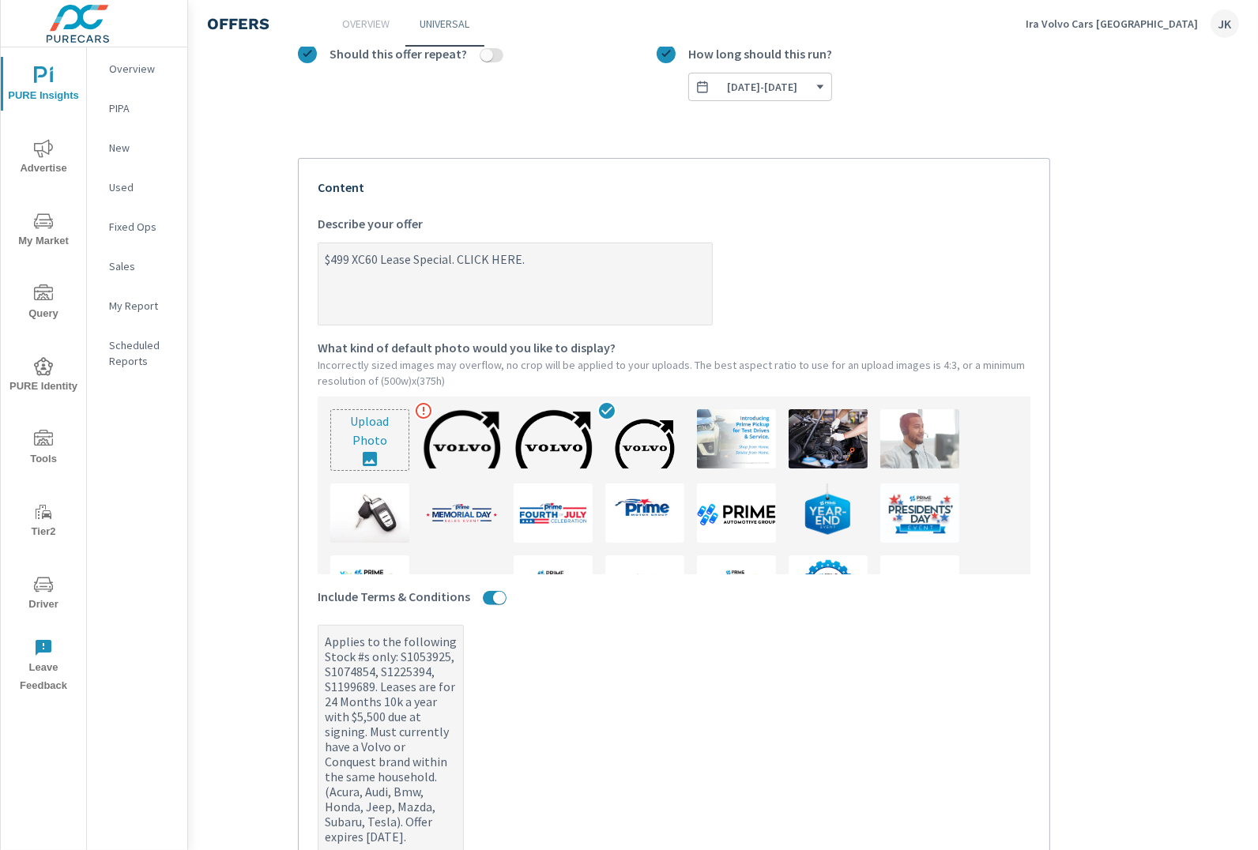
scroll to position [162, 99]
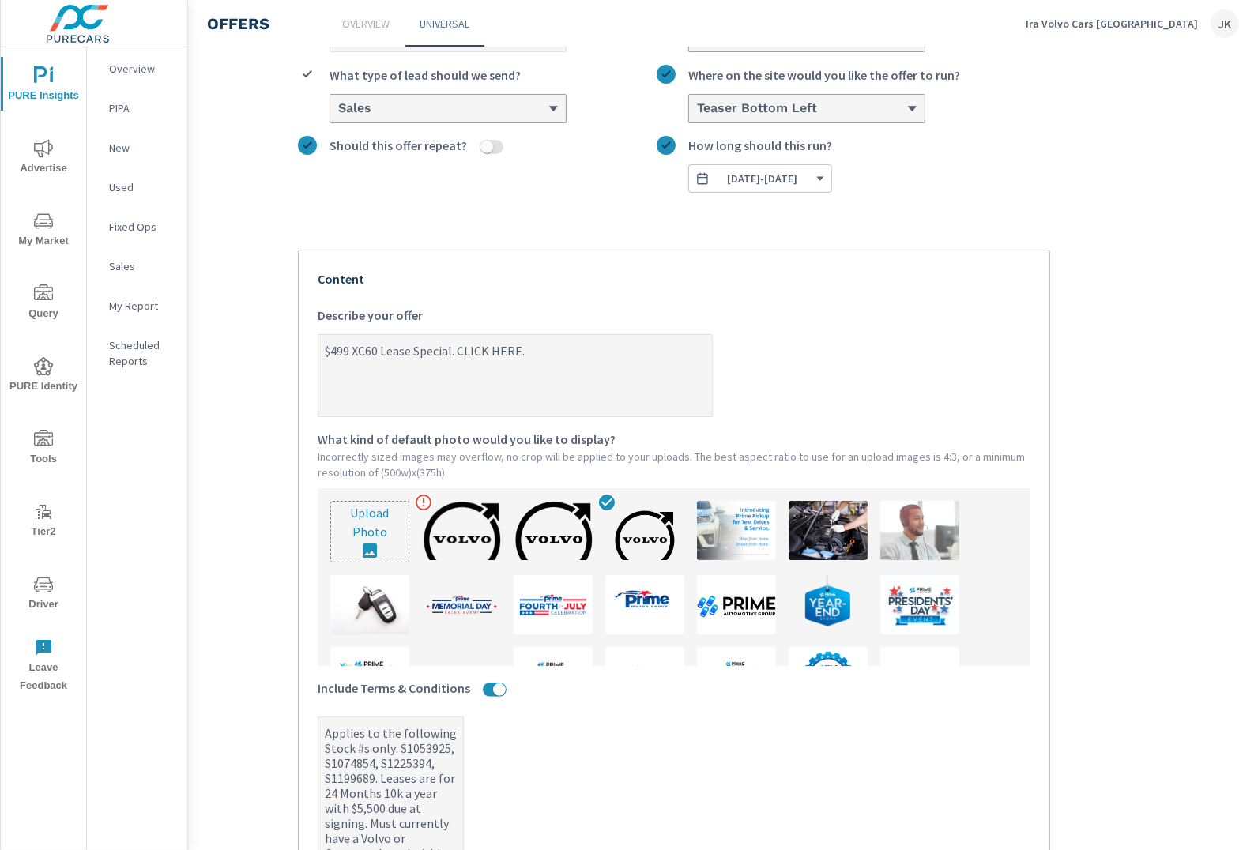
click at [592, 523] on div "Upload Photo" at bounding box center [674, 577] width 713 height 178
click at [416, 495] on icon at bounding box center [424, 503] width 16 height 16
click at [495, 495] on icon at bounding box center [499, 502] width 11 height 14
click at [356, 517] on input "file" at bounding box center [369, 532] width 77 height 60
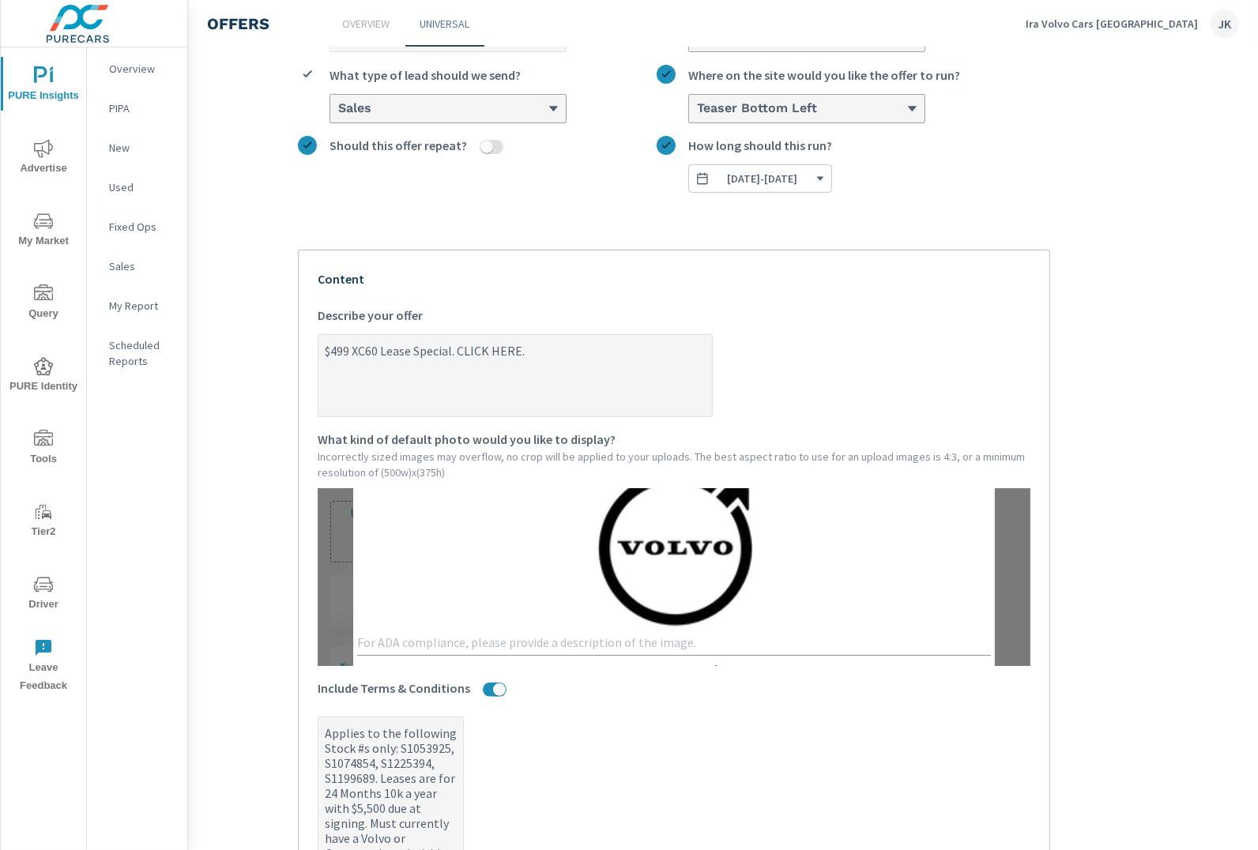
click at [509, 646] on div "x" at bounding box center [674, 642] width 634 height 25
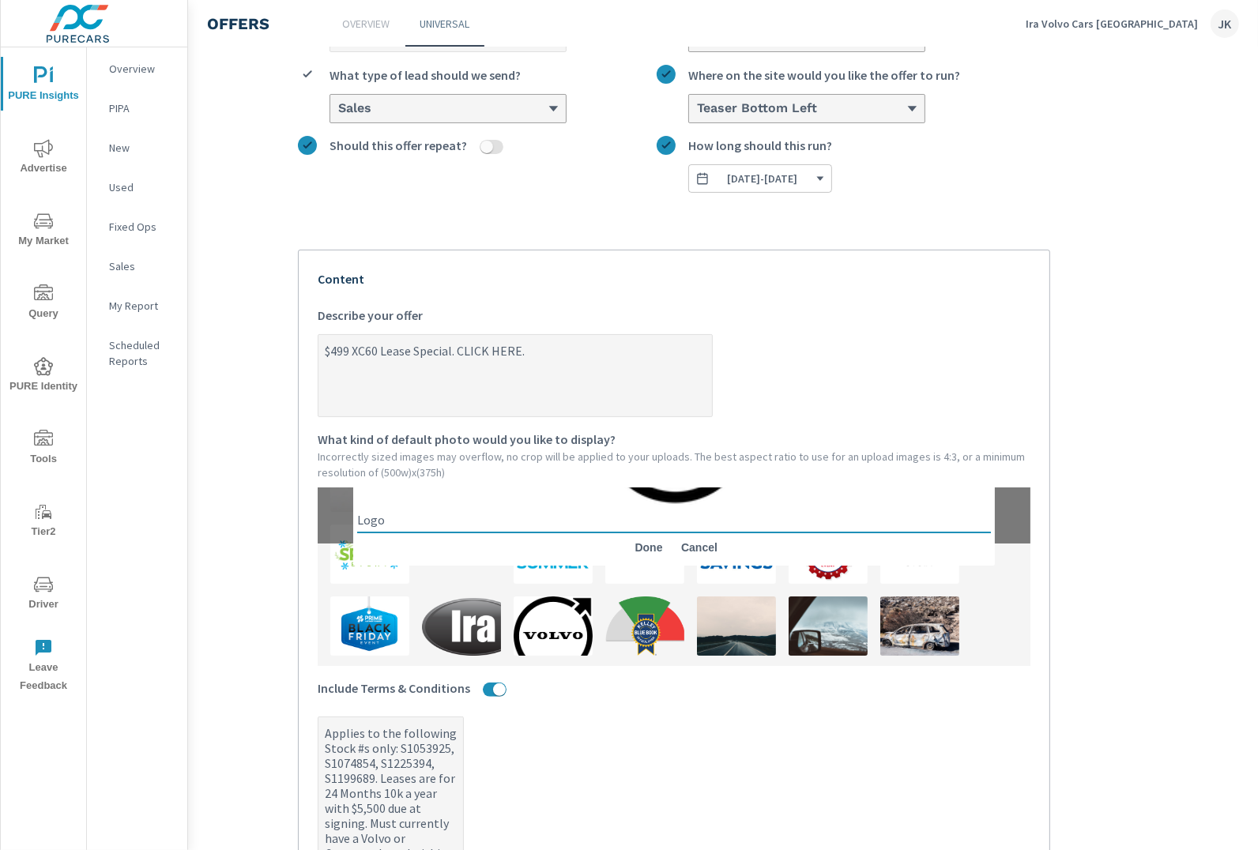
scroll to position [124, 0]
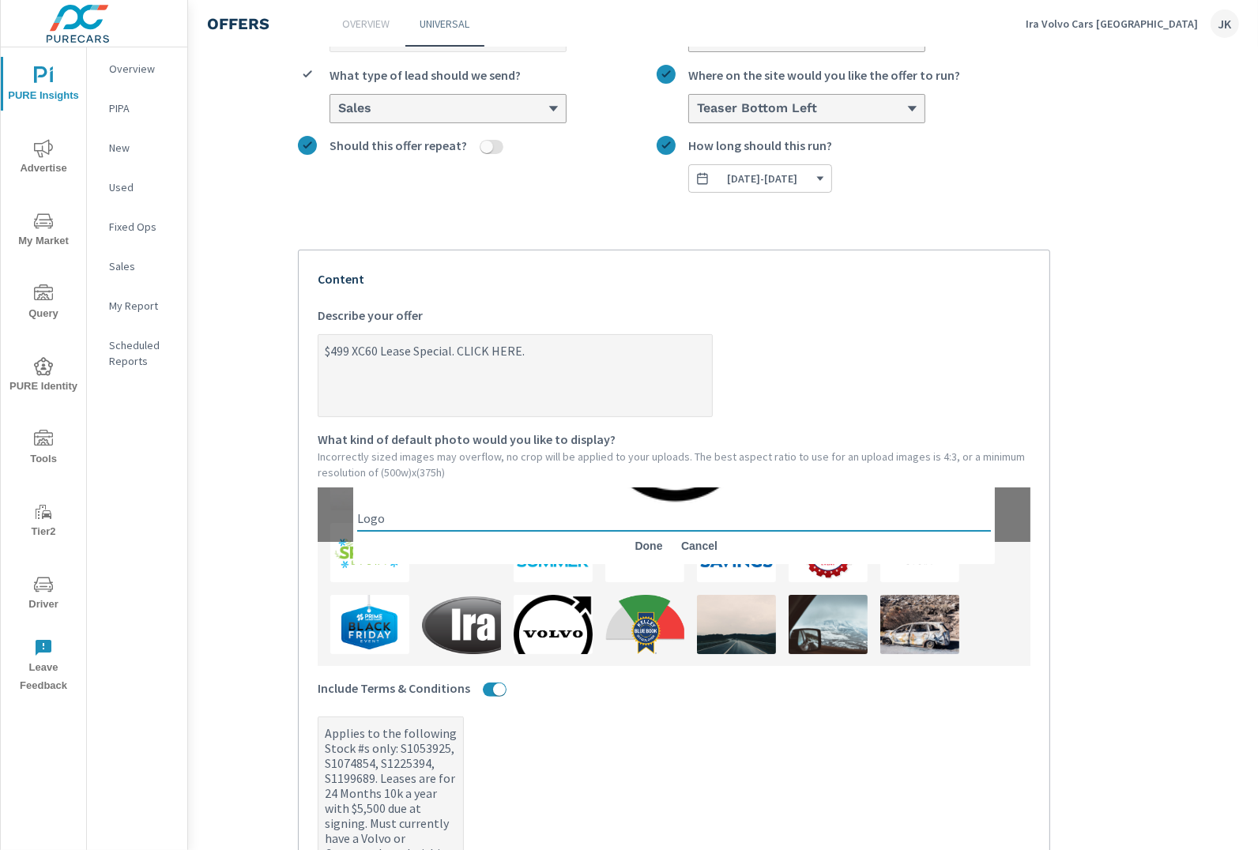
click at [653, 539] on span "Done" at bounding box center [649, 546] width 38 height 14
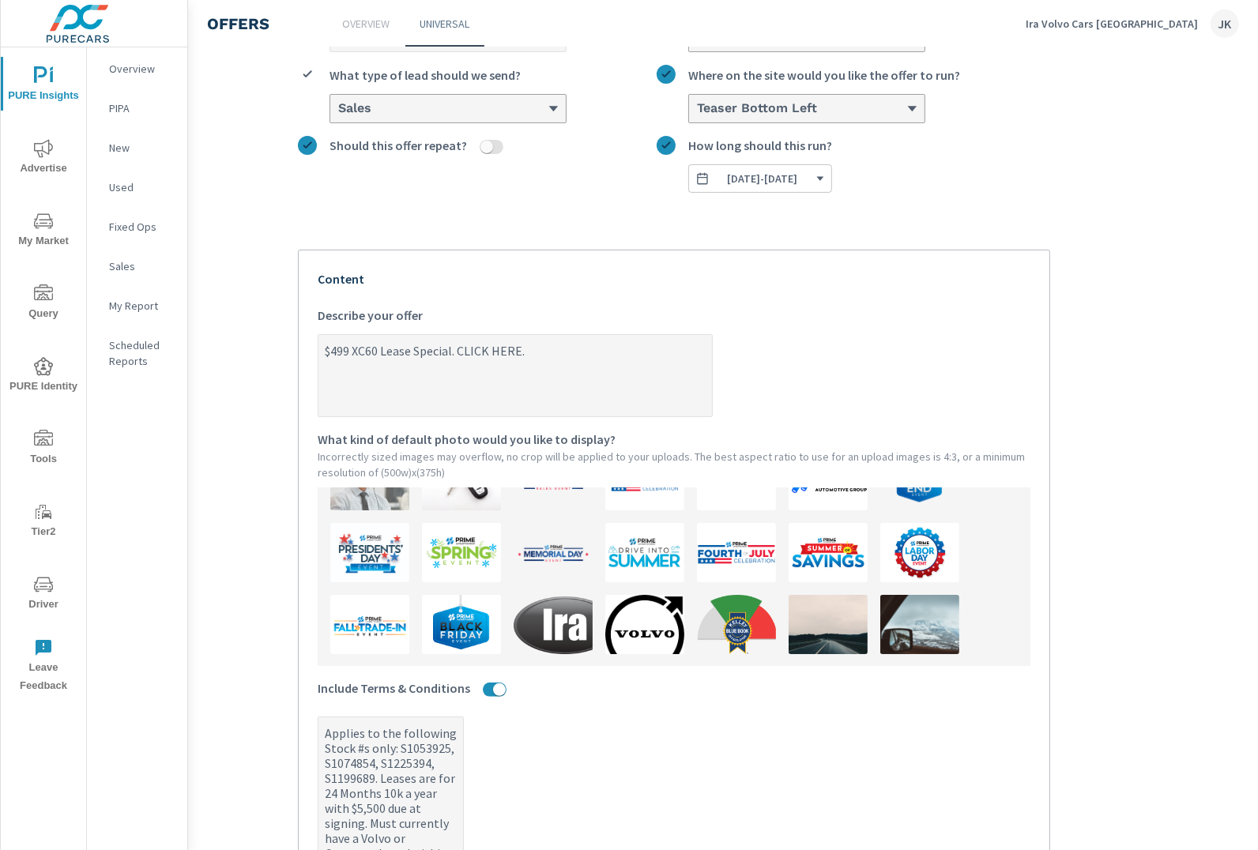
scroll to position [0, 0]
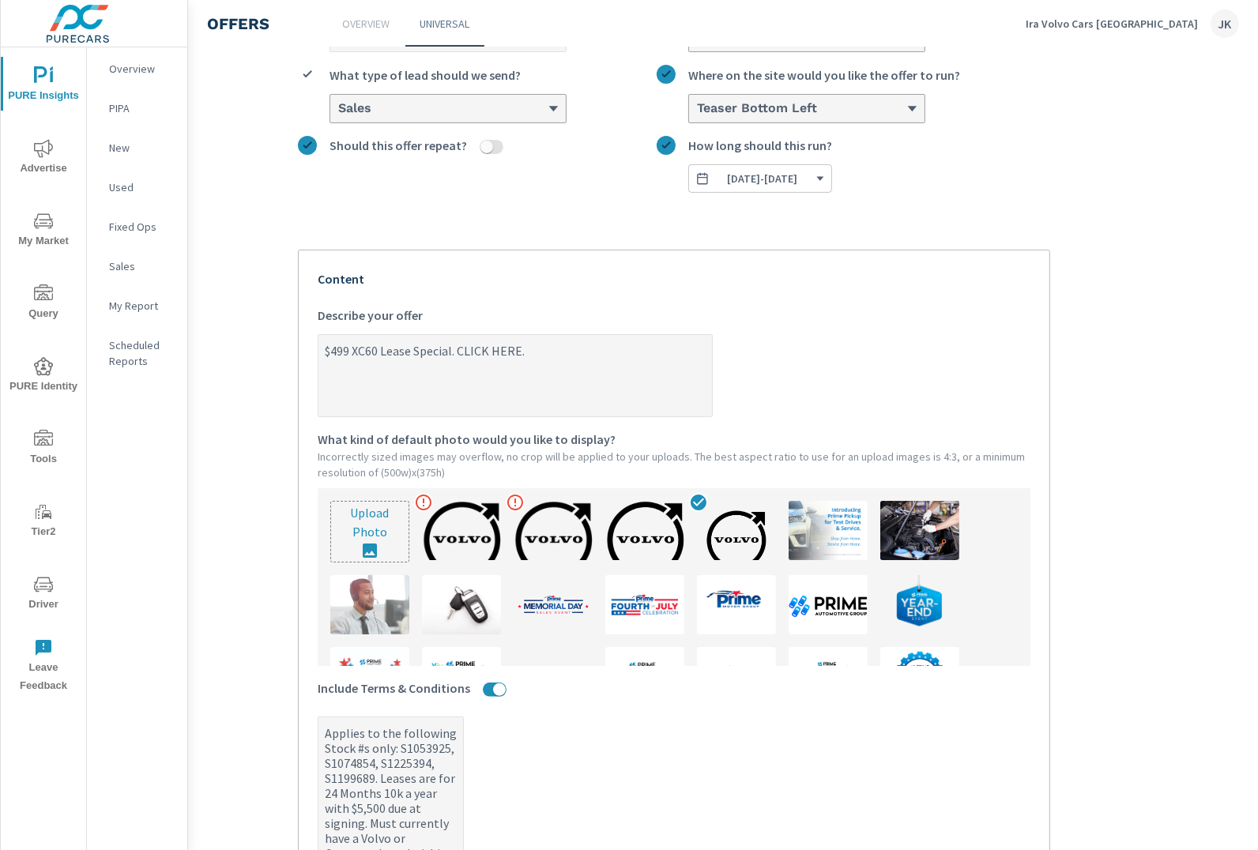
click at [1177, 356] on section "Create an offer [DATE] What do you want to call this offer? Custom with countdo…" at bounding box center [673, 589] width 1169 height 1371
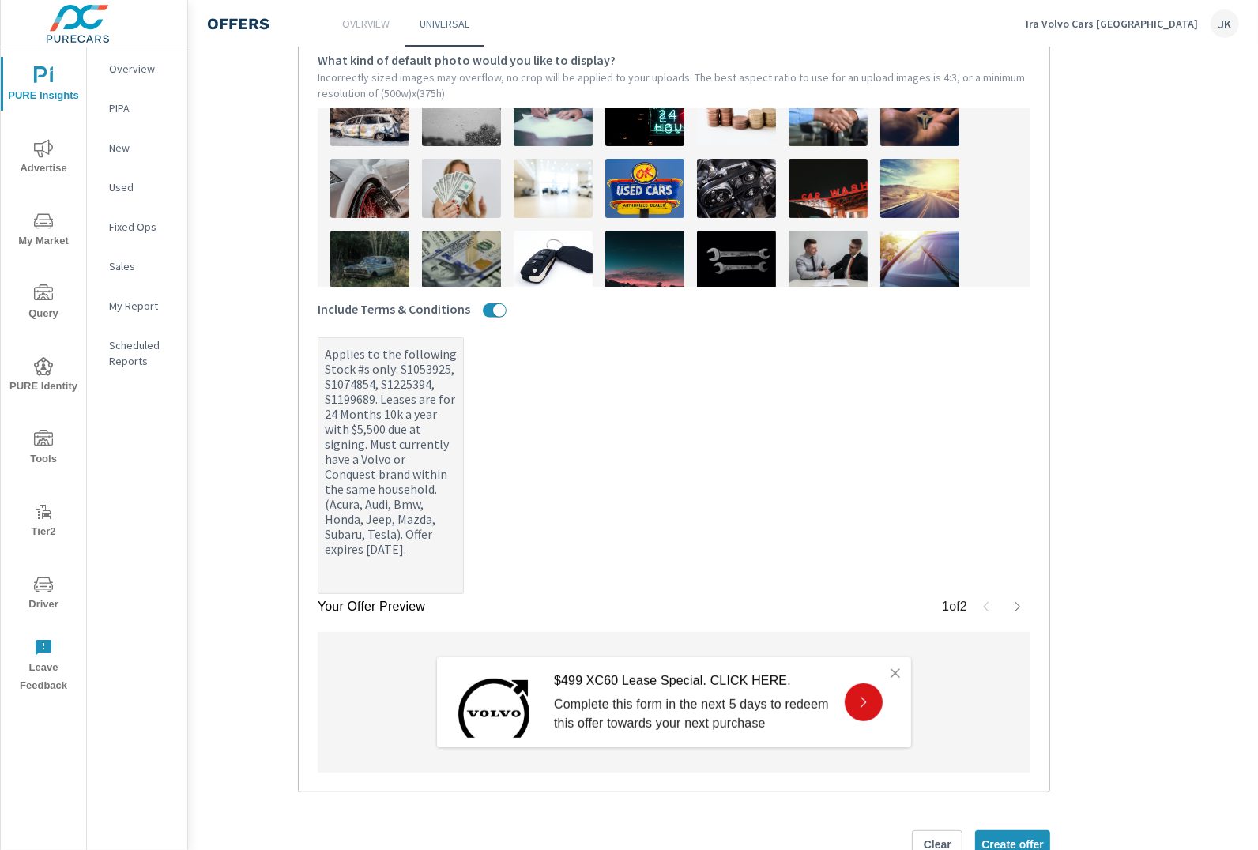
scroll to position [322, 0]
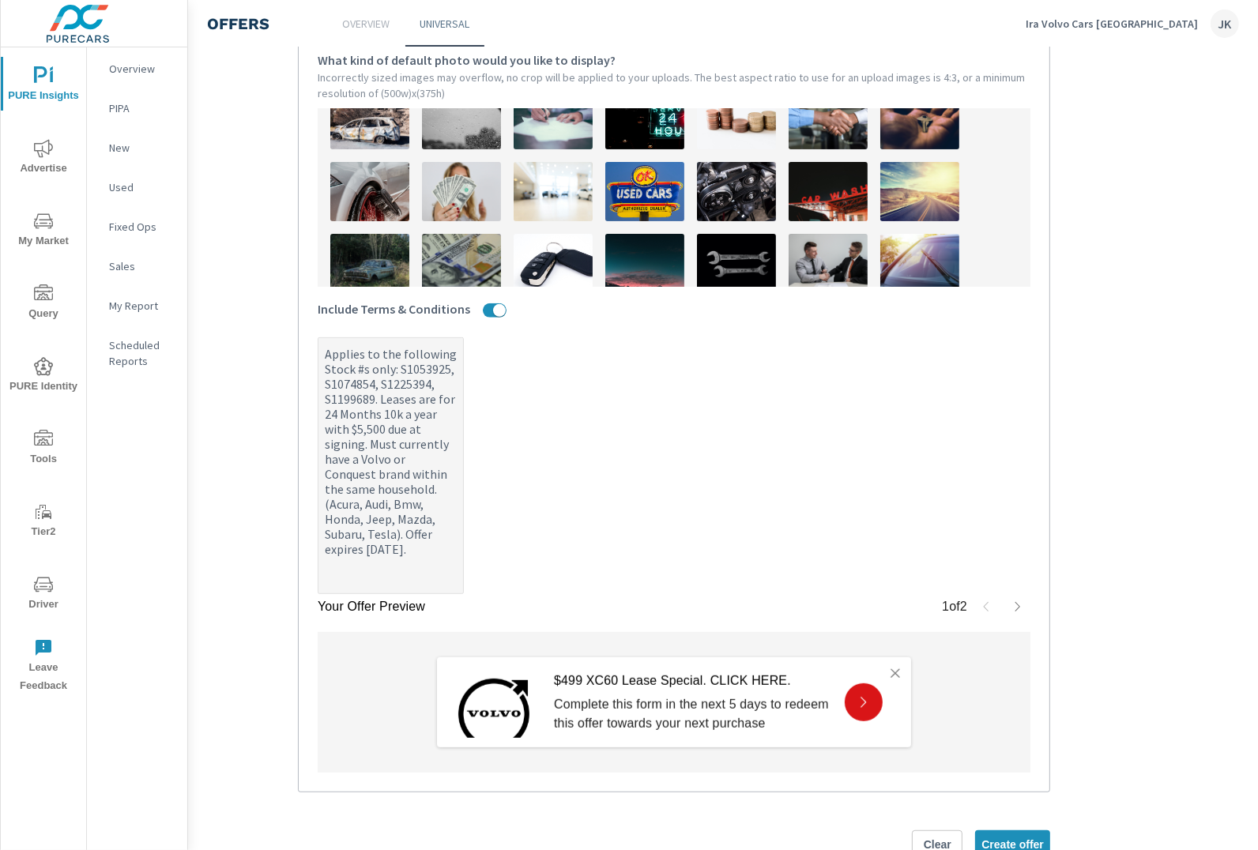
click at [456, 243] on img at bounding box center [461, 263] width 79 height 59
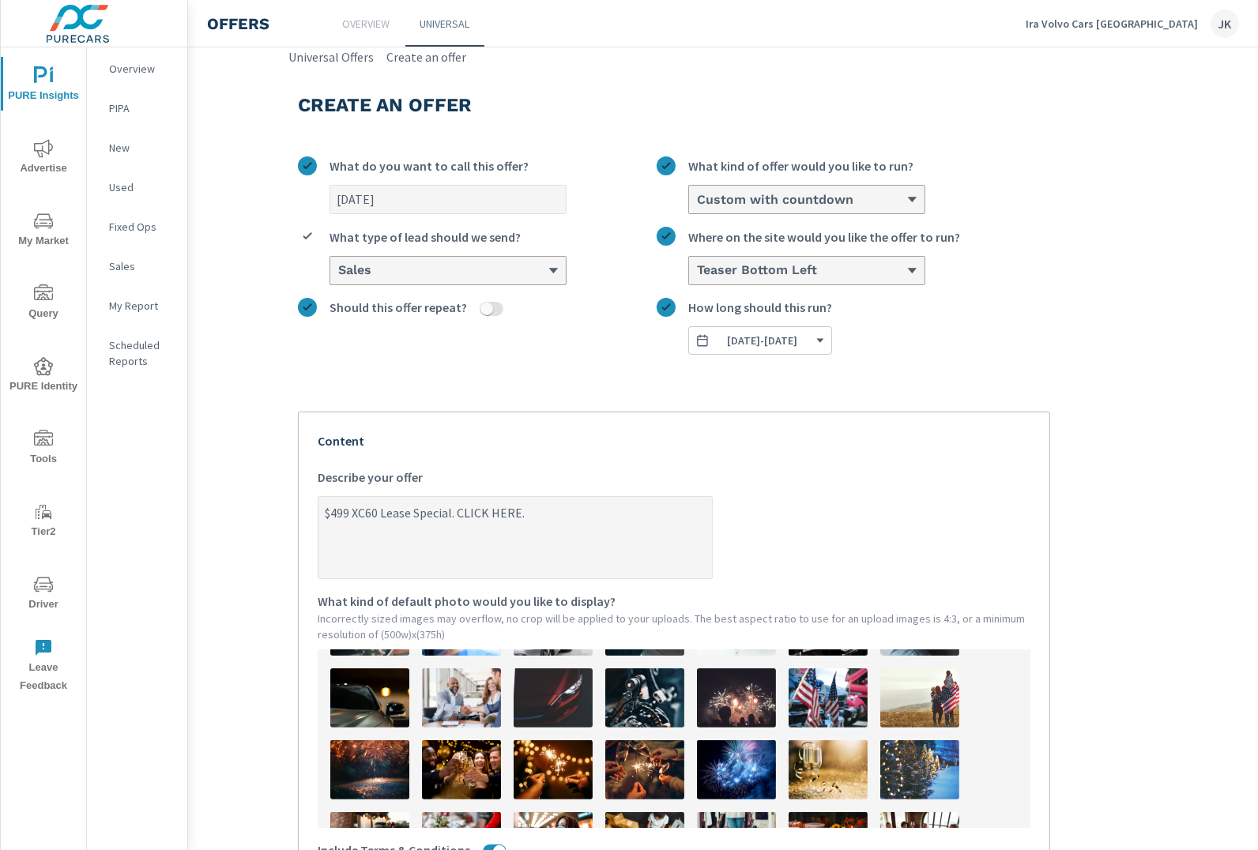
scroll to position [582, 99]
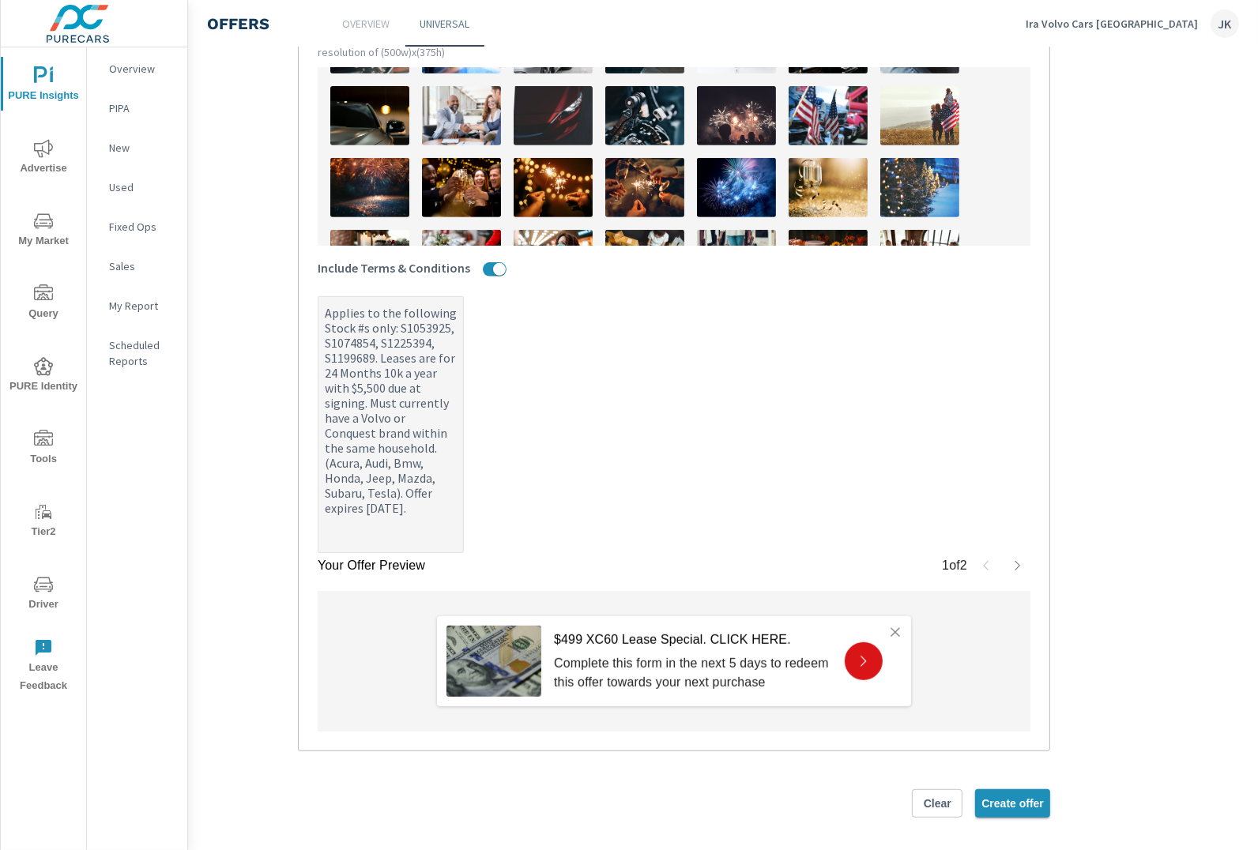
click at [1021, 789] on button "Create offer" at bounding box center [1012, 803] width 75 height 28
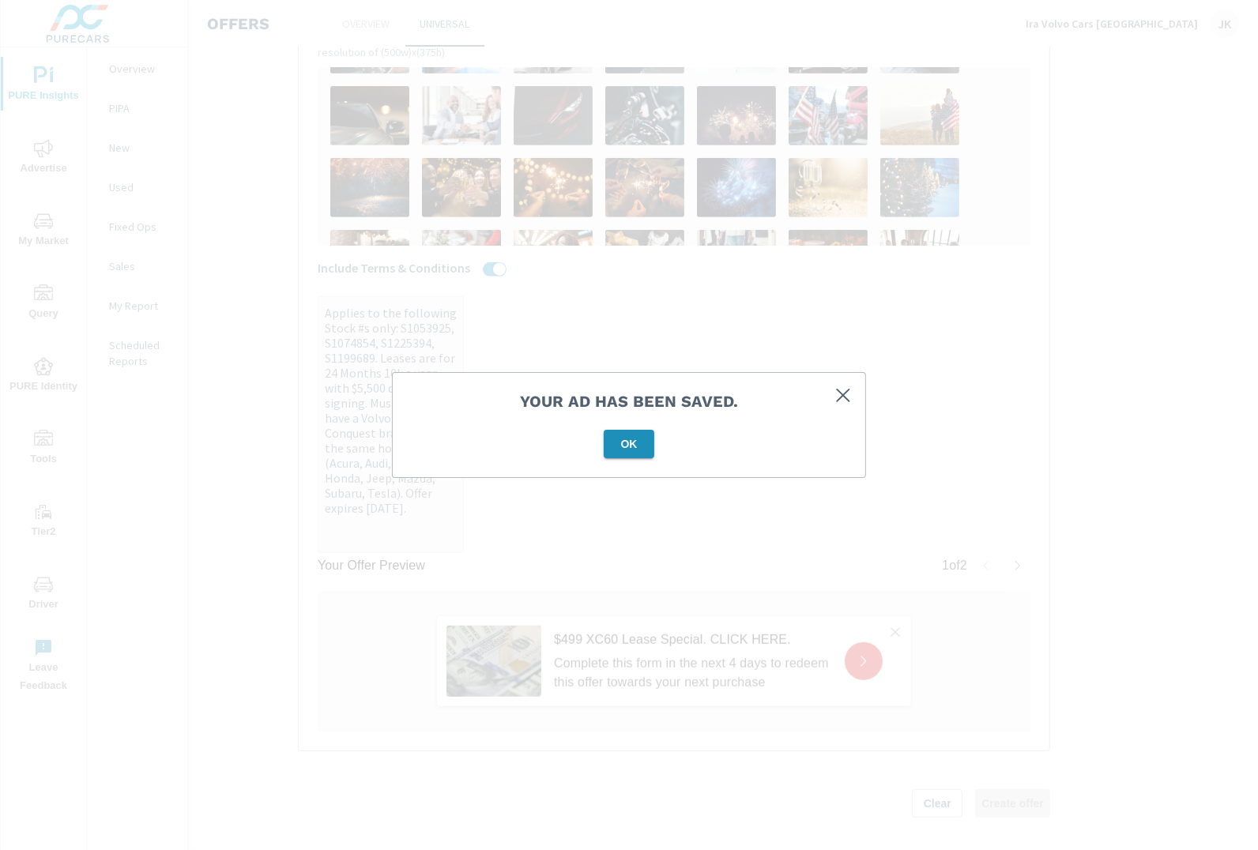
click at [626, 450] on span "OK" at bounding box center [629, 444] width 38 height 14
